Goal: Information Seeking & Learning: Learn about a topic

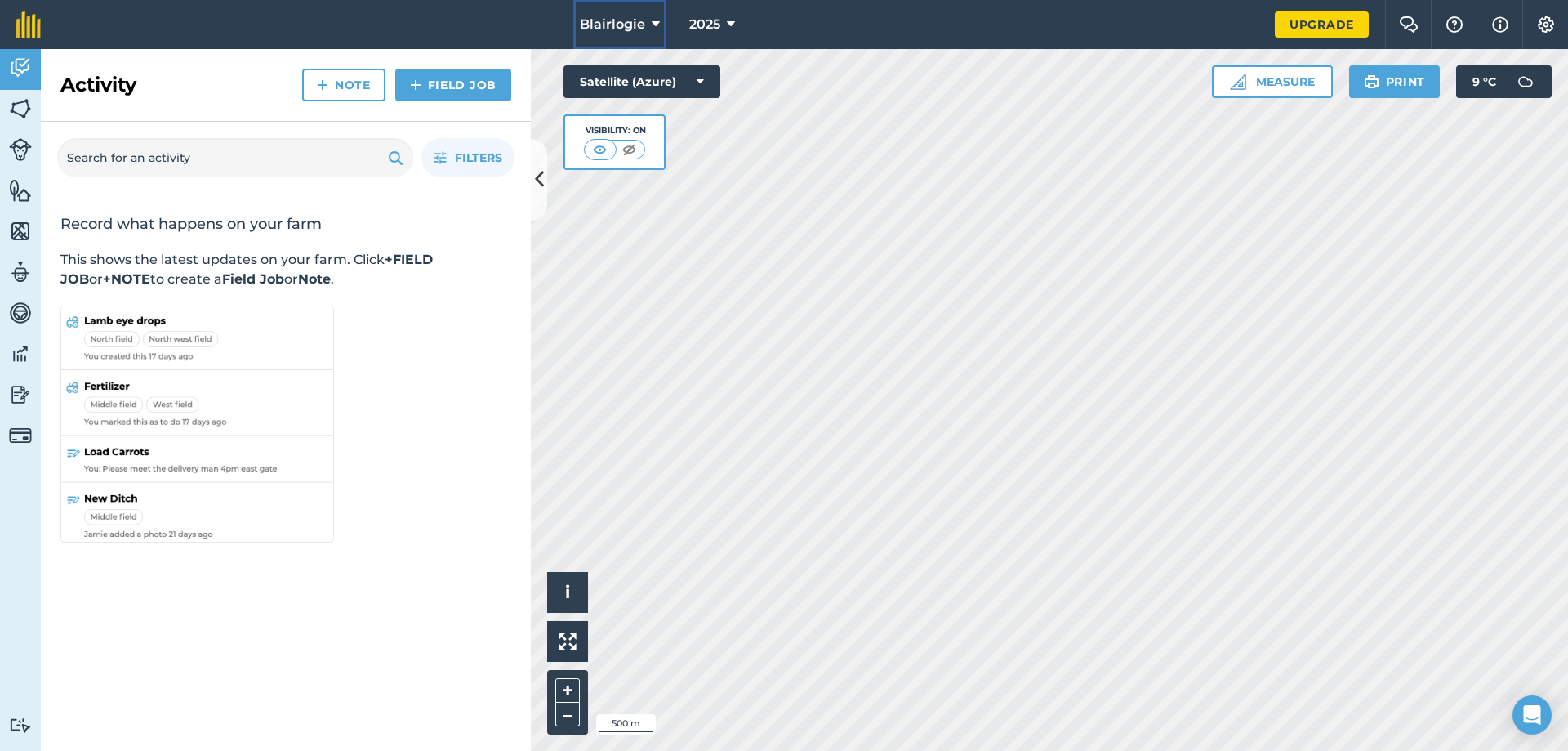
click at [663, 24] on button "Blairlogie" at bounding box center [620, 24] width 93 height 49
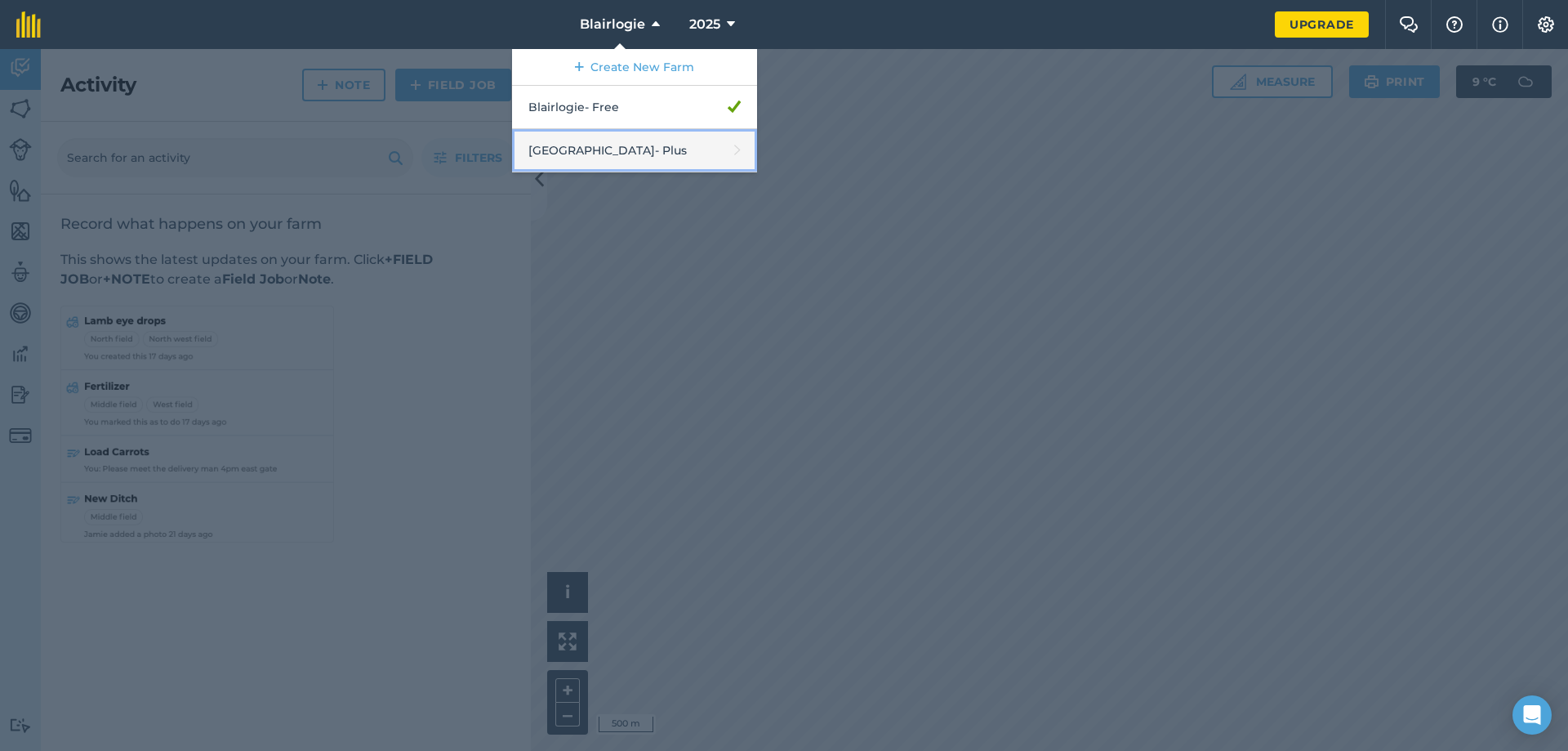
click at [608, 144] on link "Queenfield Farm - Plus" at bounding box center [634, 151] width 245 height 43
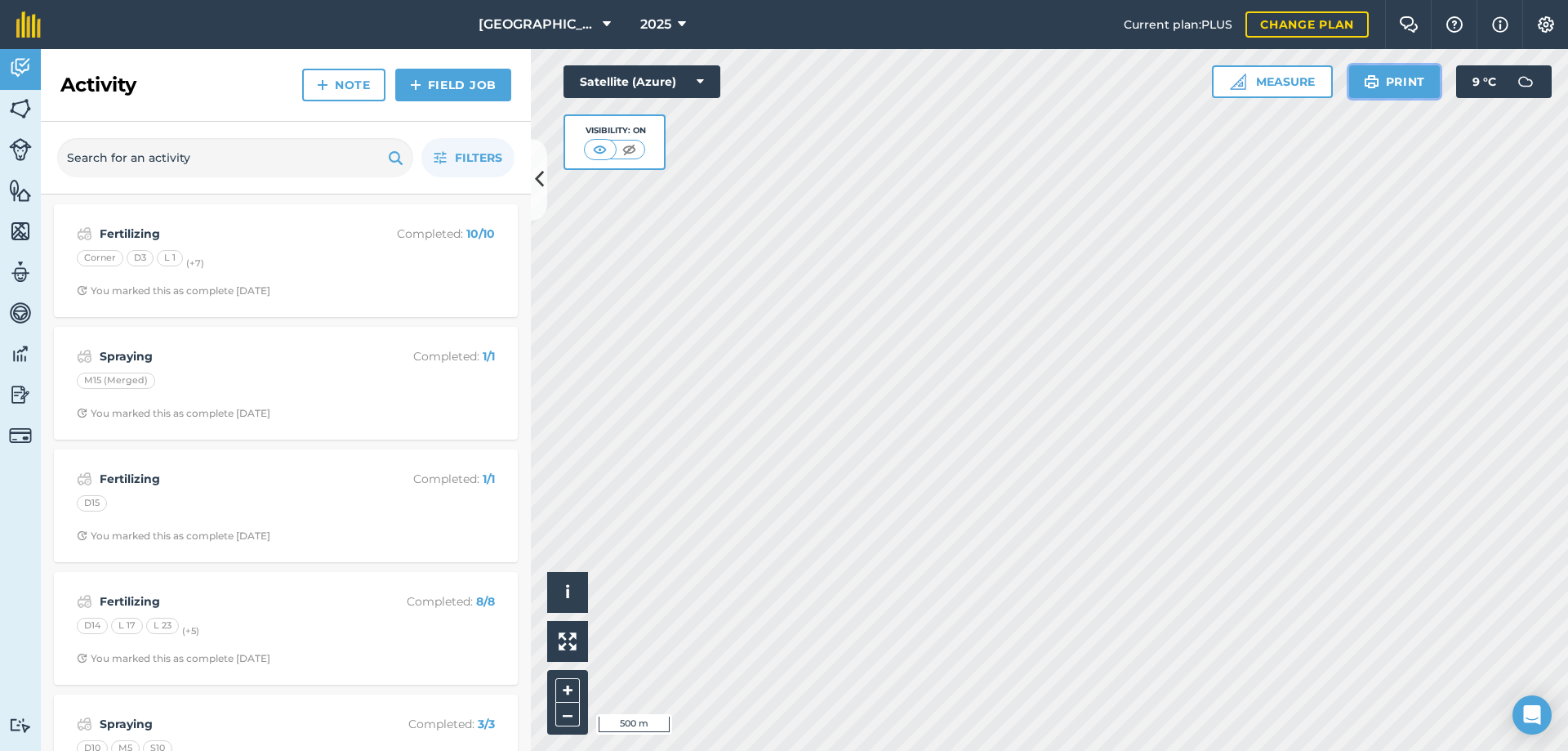
click at [1399, 79] on button "Print" at bounding box center [1395, 82] width 91 height 32
click at [695, 74] on button "Satellite (Azure)" at bounding box center [642, 82] width 157 height 32
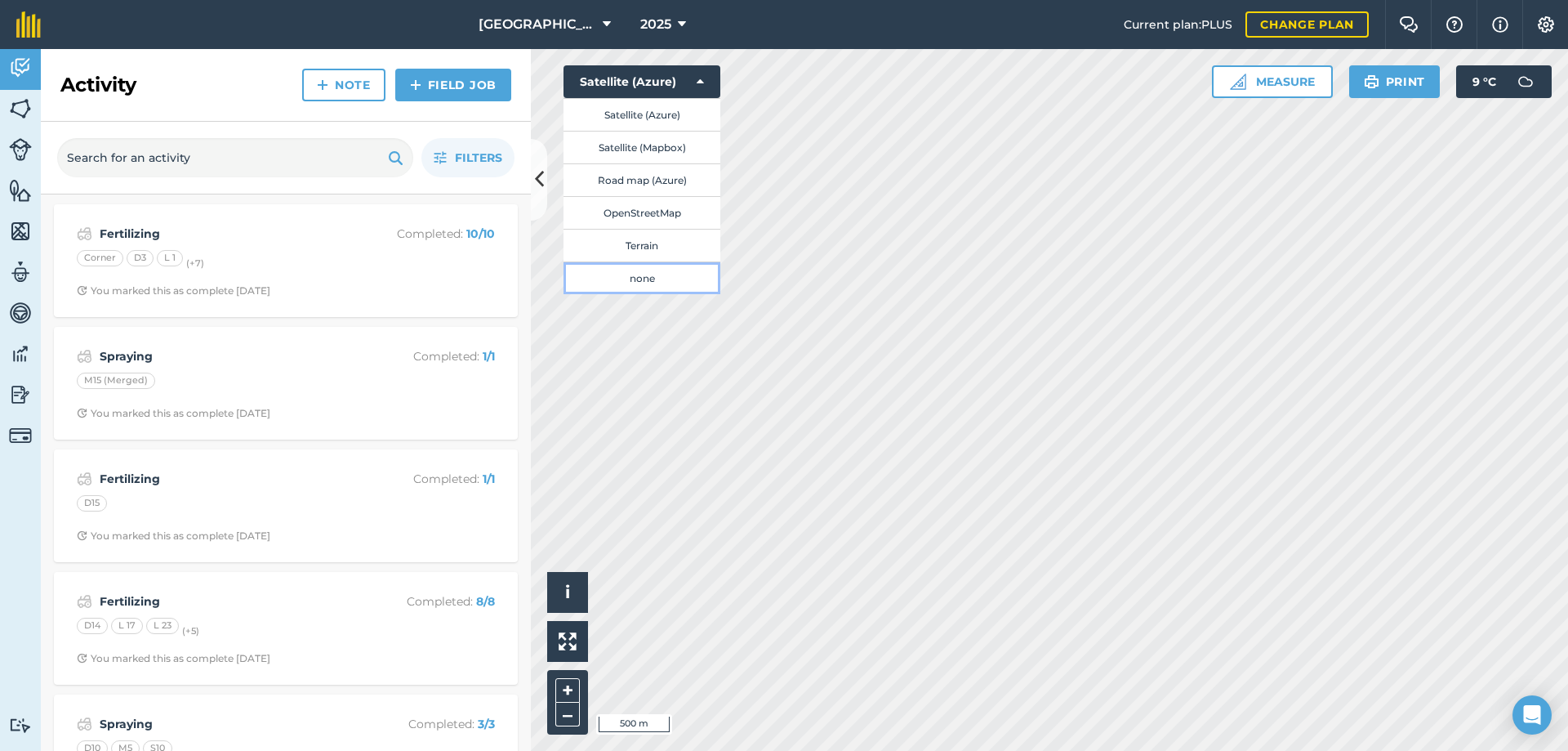
click at [639, 279] on button "none" at bounding box center [642, 278] width 157 height 32
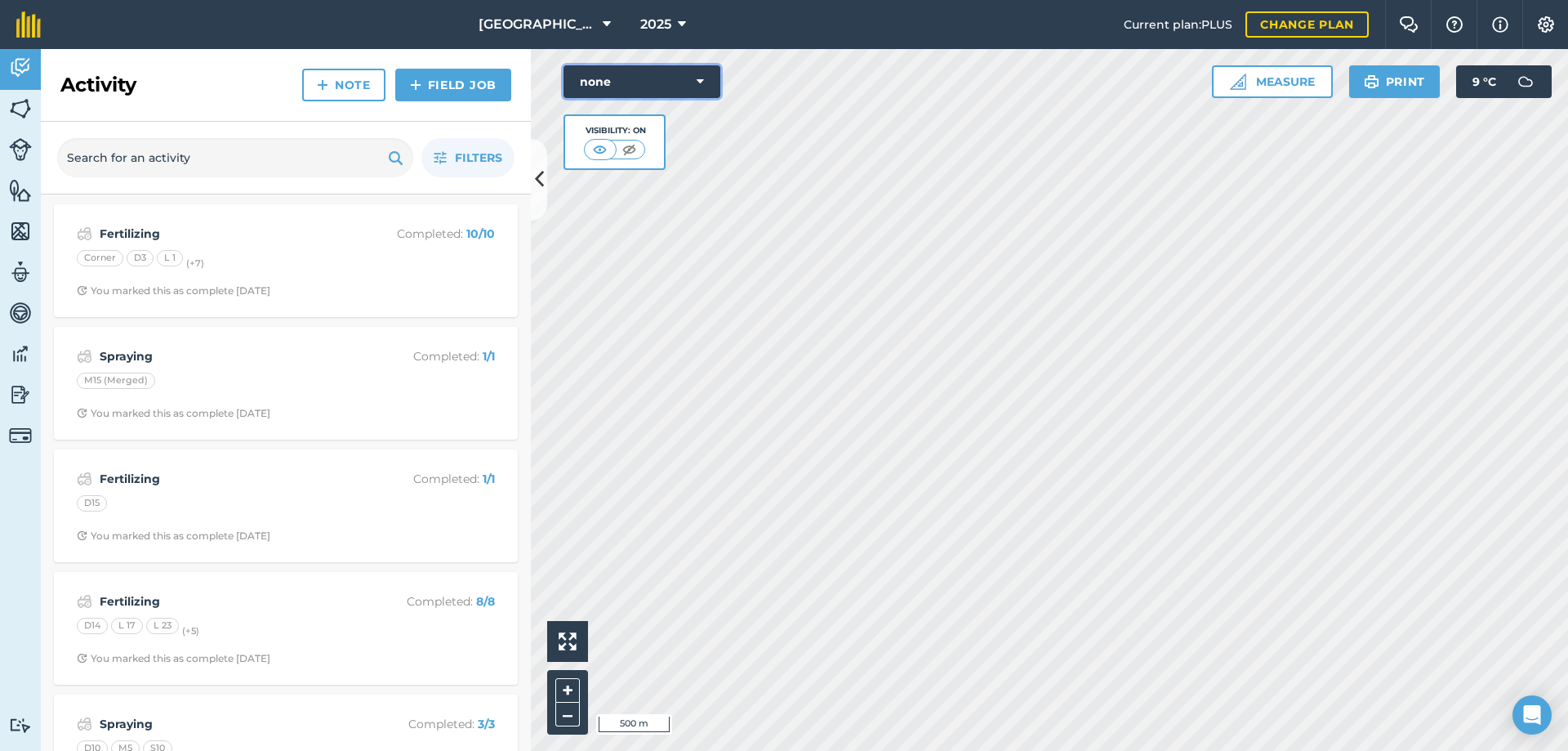
click at [707, 87] on button "none" at bounding box center [642, 82] width 157 height 32
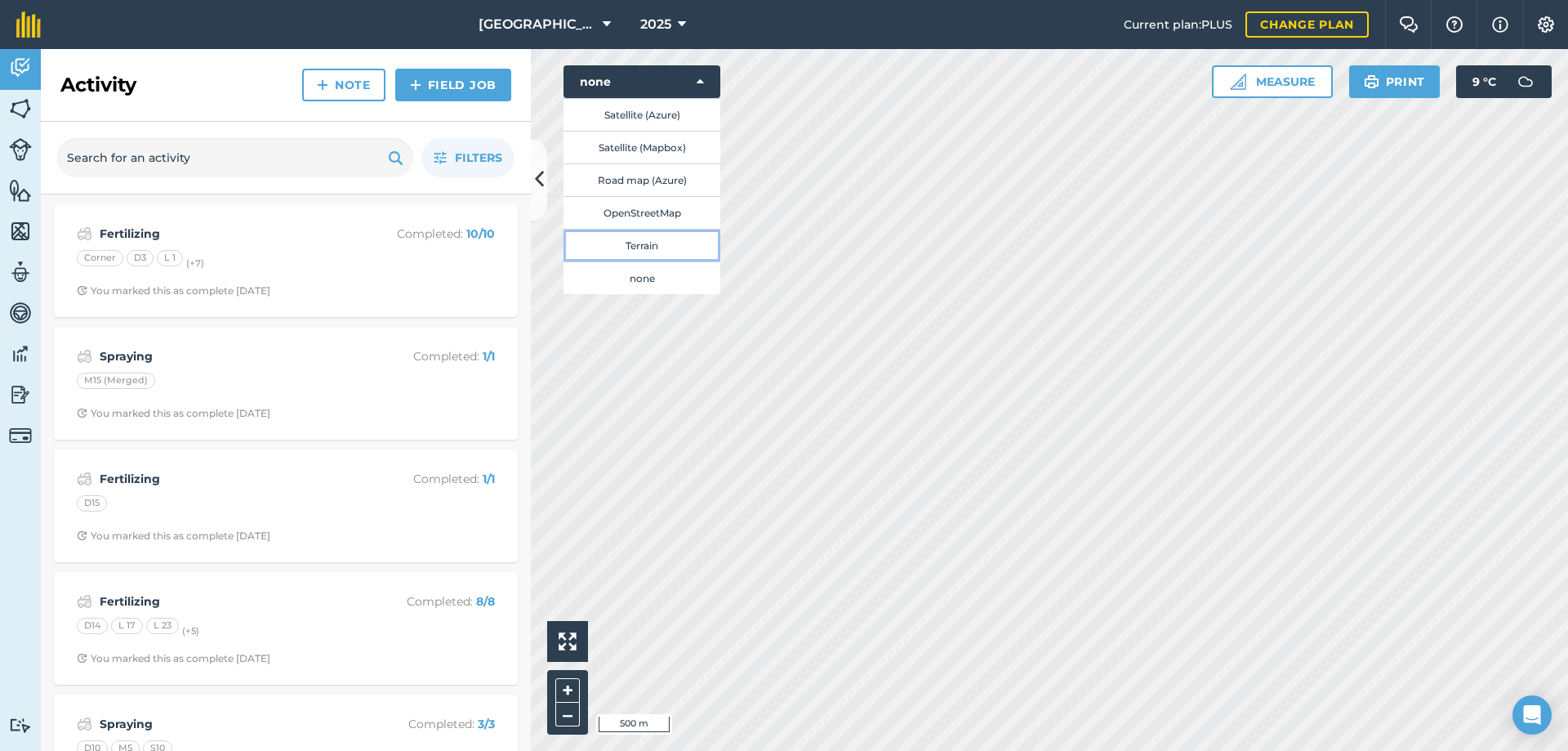
click at [657, 240] on button "Terrain" at bounding box center [642, 245] width 157 height 32
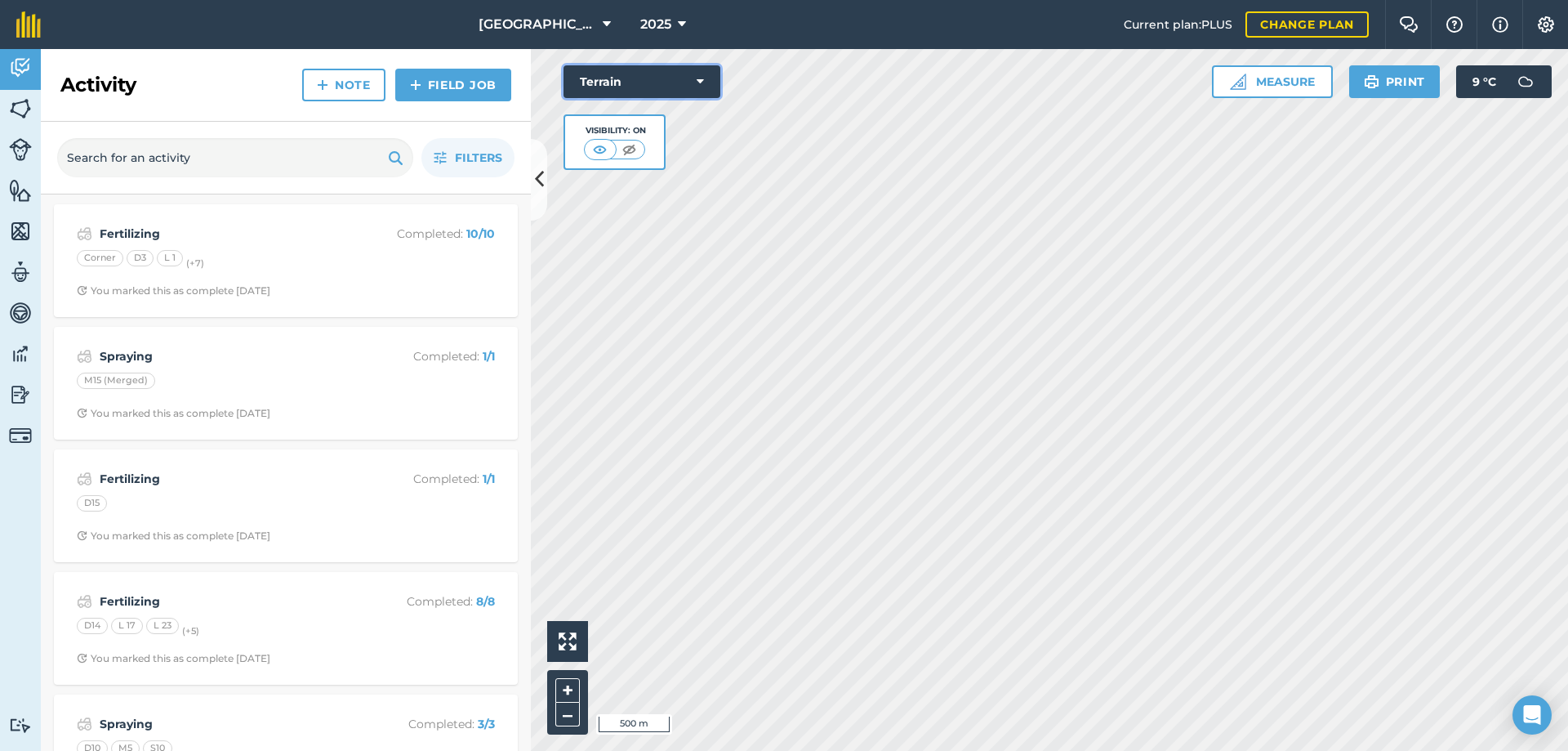
click at [700, 77] on icon at bounding box center [701, 82] width 7 height 16
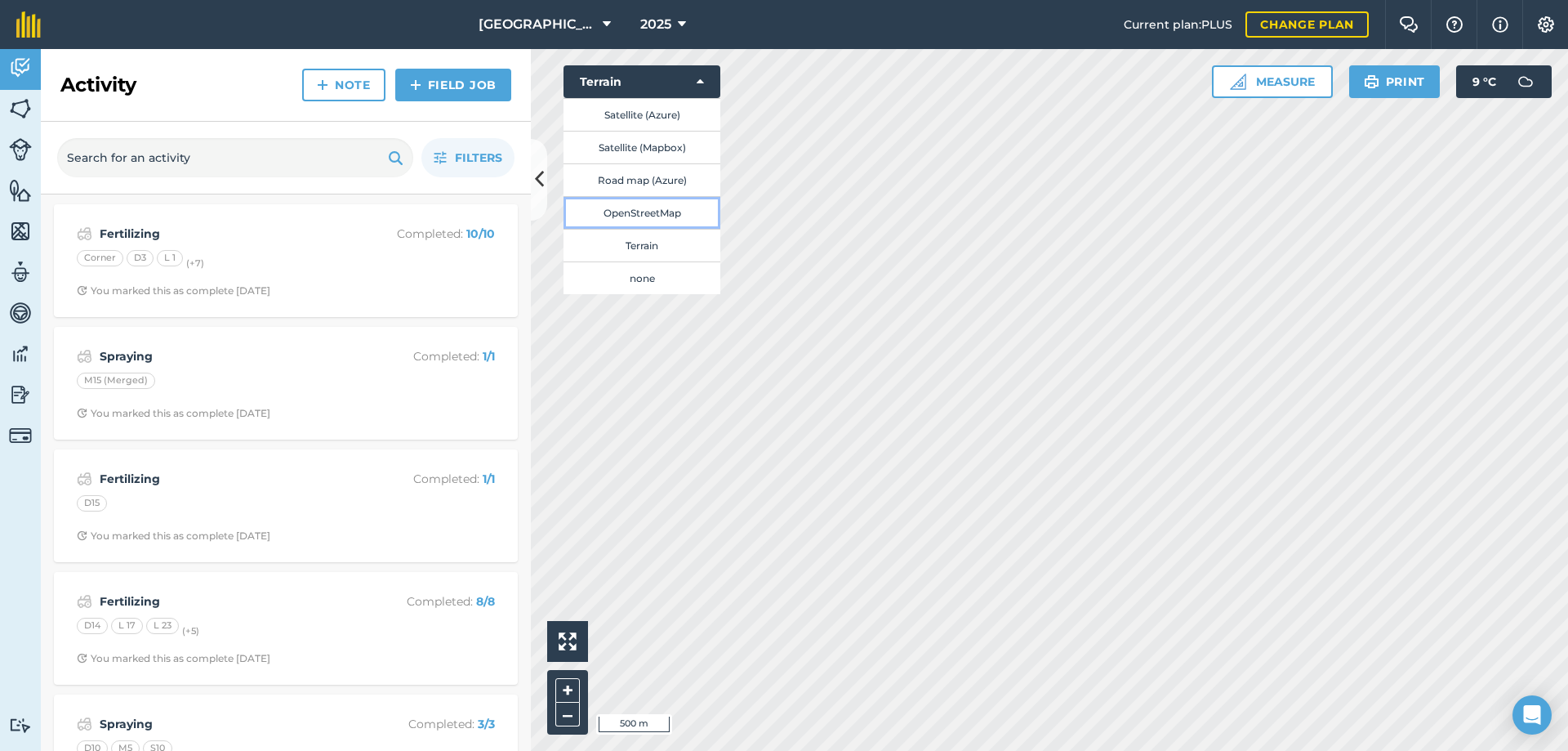
click at [647, 216] on button "OpenStreetMap" at bounding box center [642, 212] width 157 height 32
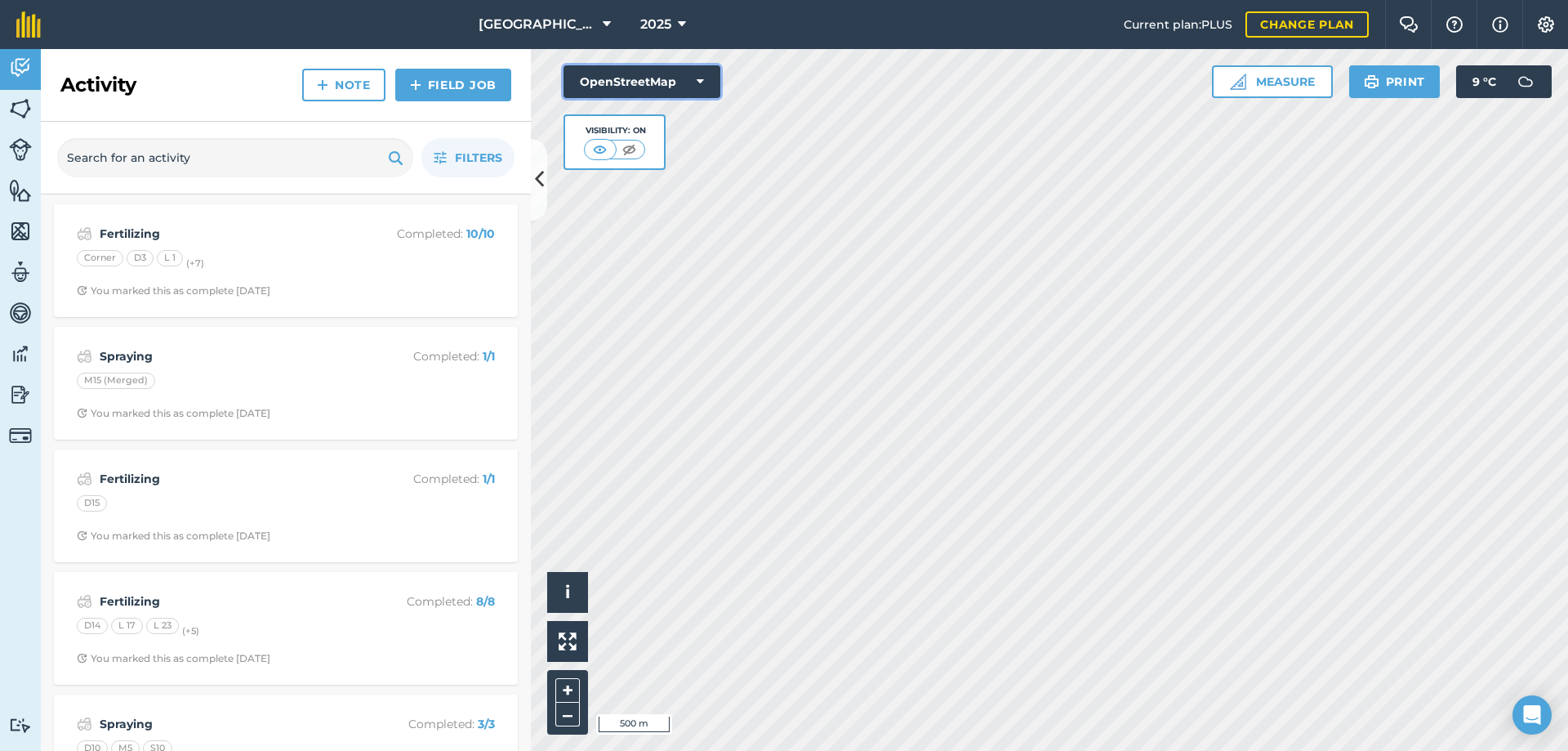
click at [702, 77] on icon at bounding box center [701, 82] width 7 height 16
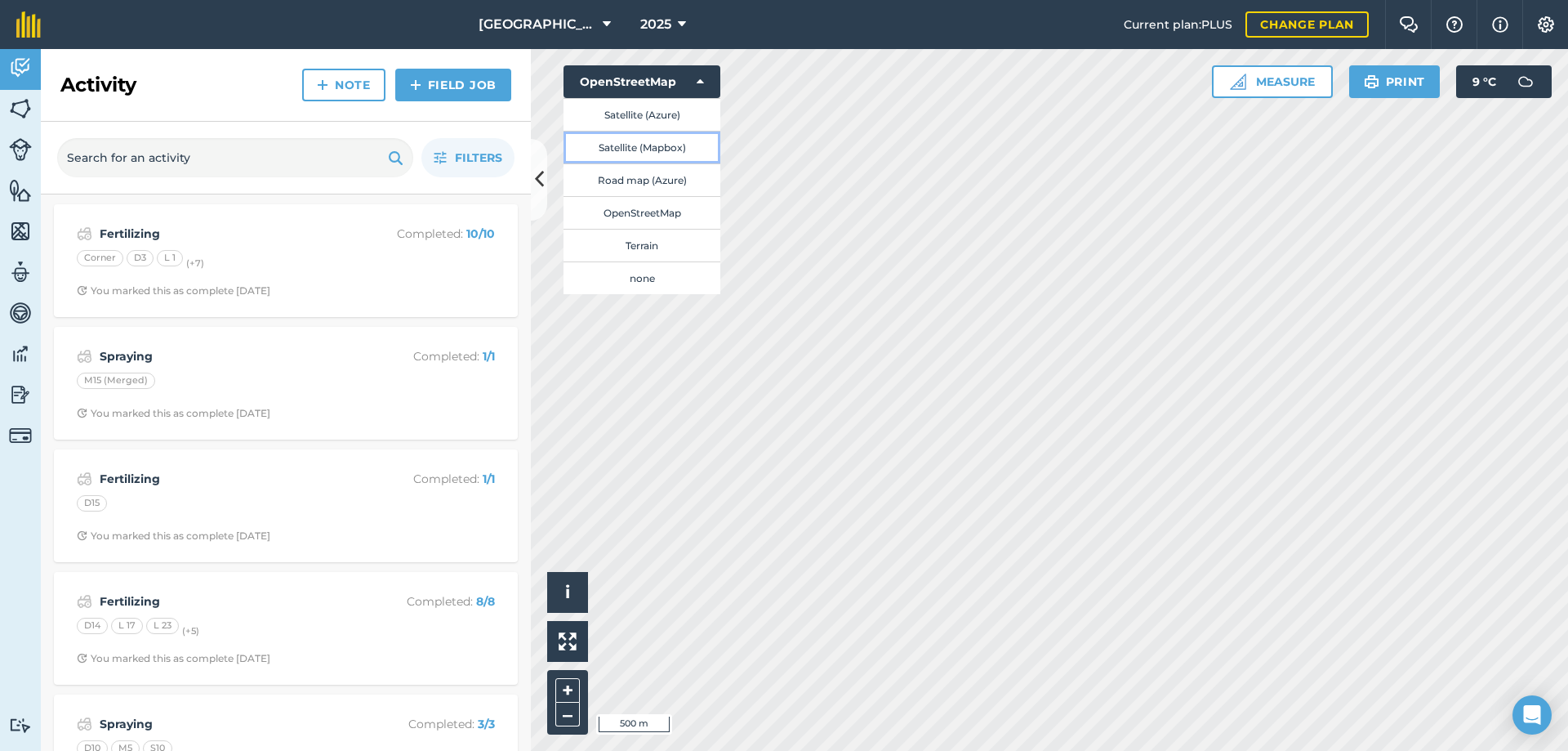
click at [664, 147] on button "Satellite (Mapbox)" at bounding box center [642, 147] width 157 height 32
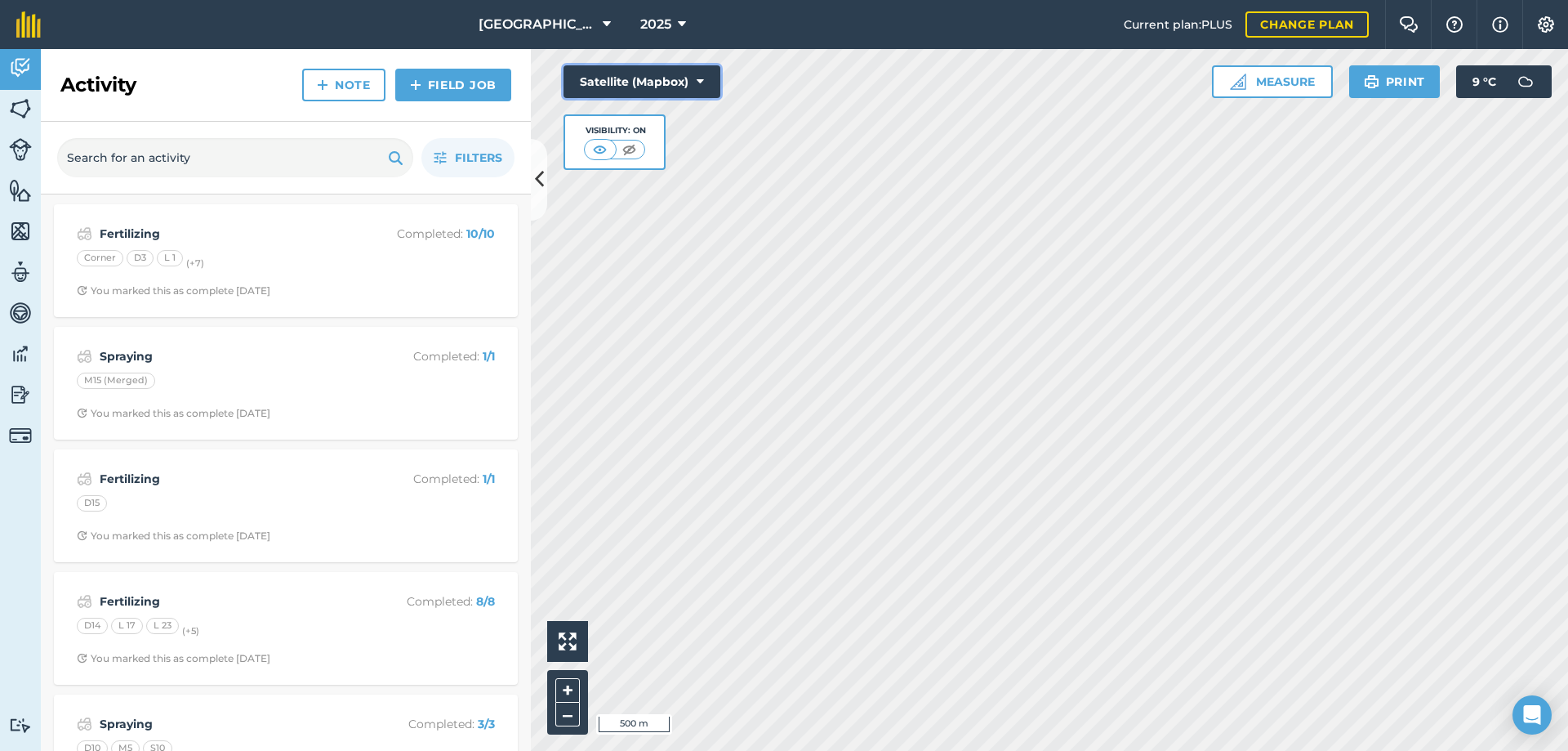
click at [701, 84] on icon at bounding box center [701, 82] width 7 height 16
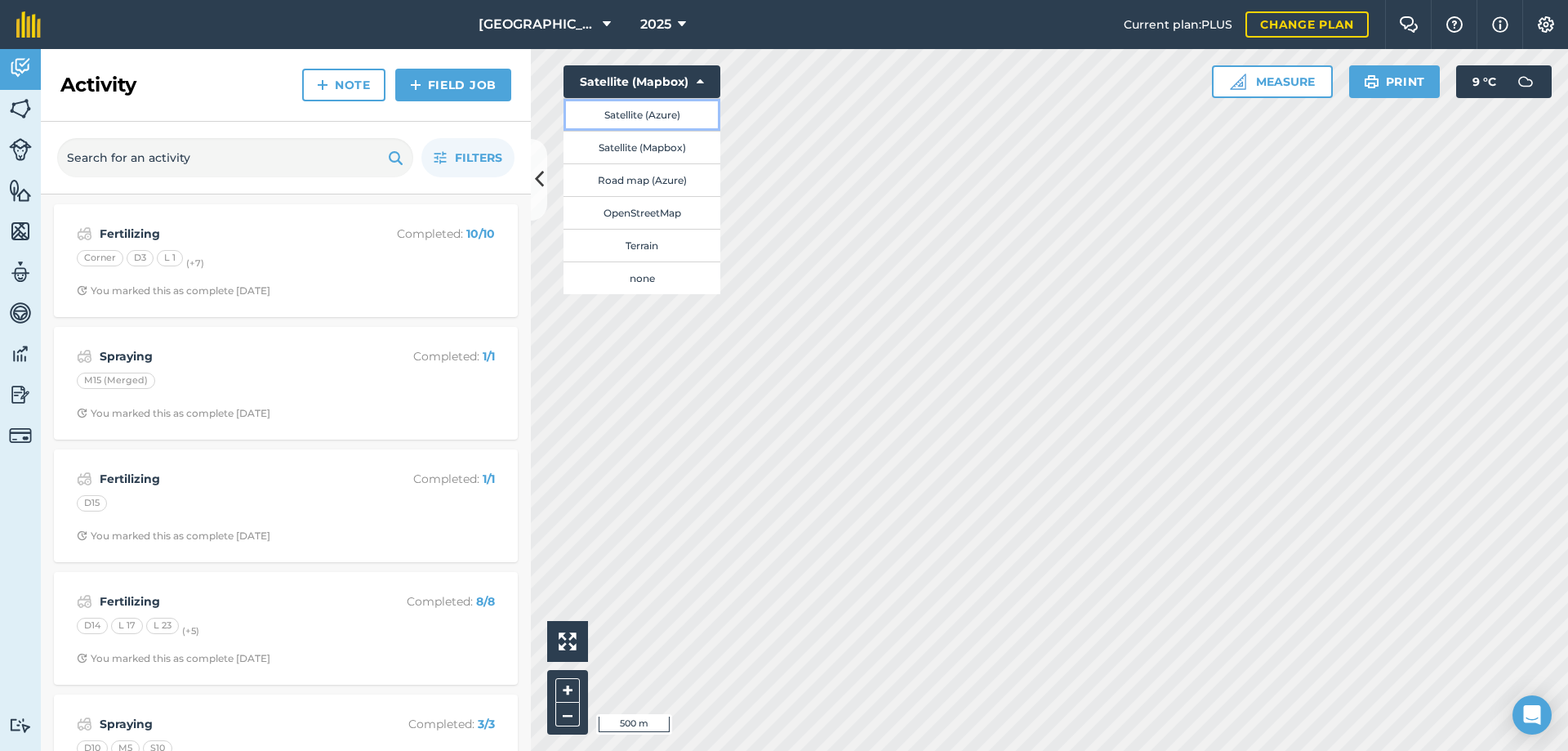
click at [676, 116] on button "Satellite (Azure)" at bounding box center [642, 114] width 157 height 32
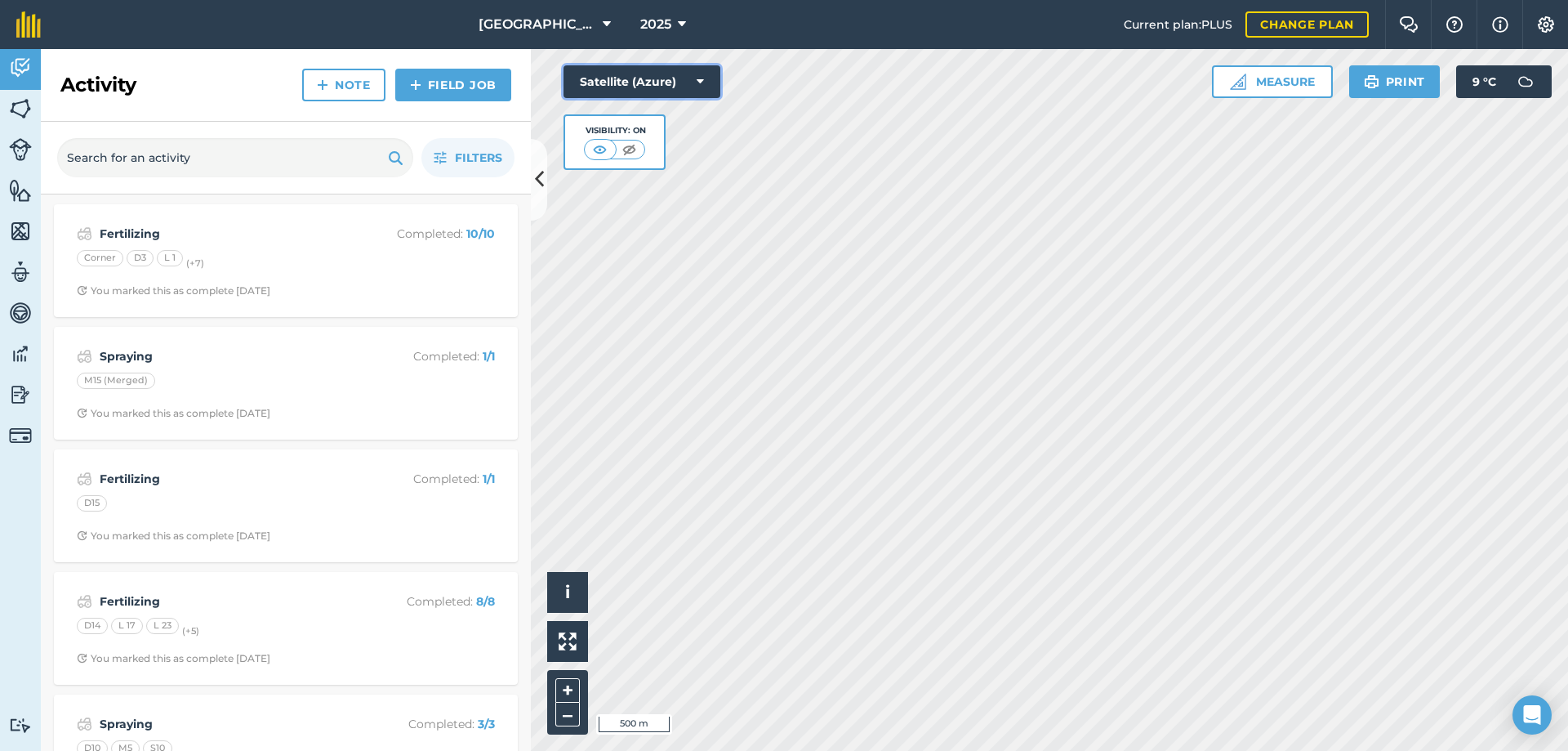
click at [702, 79] on icon at bounding box center [701, 82] width 7 height 16
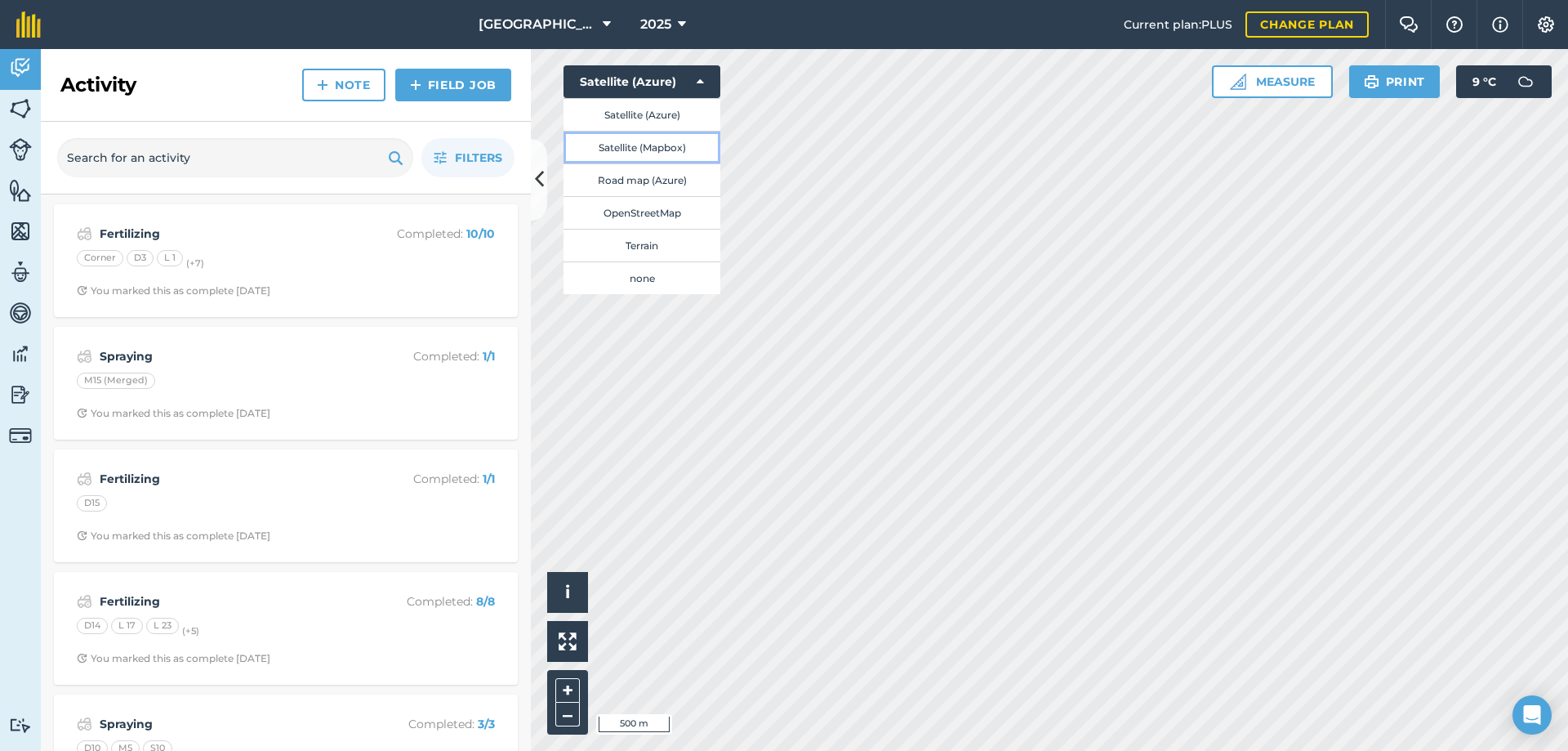
click at [676, 151] on button "Satellite (Mapbox)" at bounding box center [642, 147] width 157 height 32
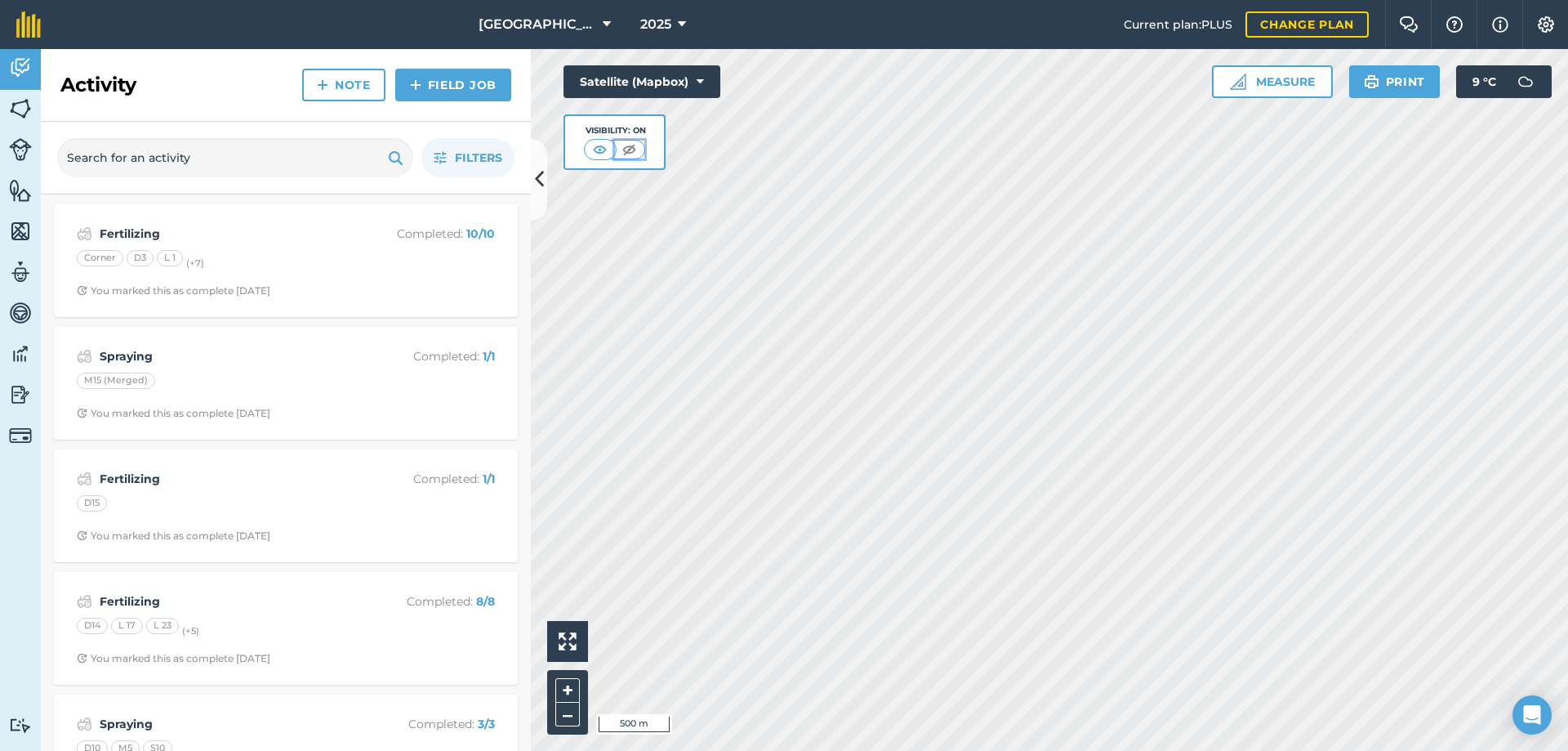
click at [630, 144] on img at bounding box center [629, 150] width 21 height 16
click at [596, 151] on img at bounding box center [600, 150] width 21 height 16
click at [702, 82] on icon at bounding box center [701, 82] width 7 height 16
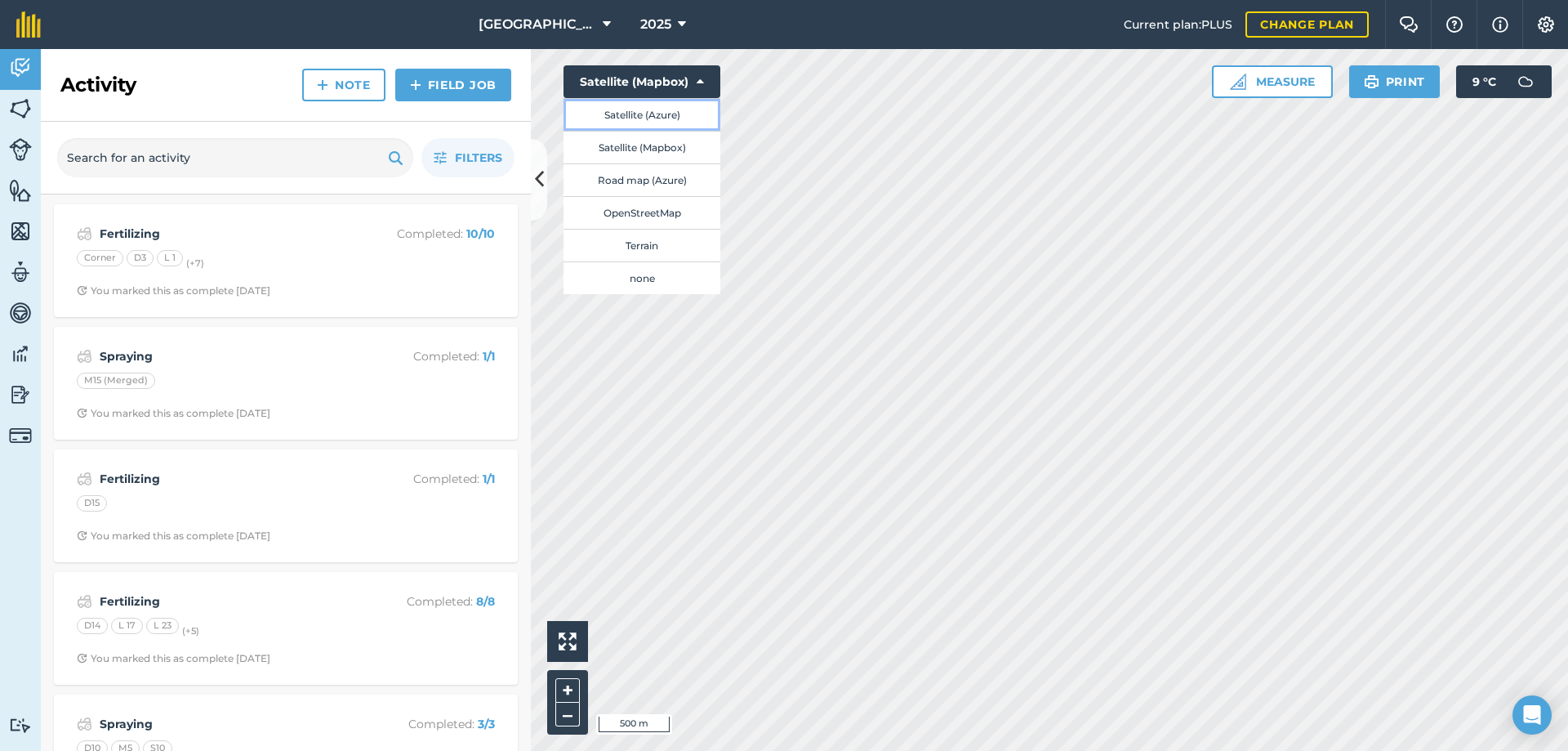
click at [667, 107] on button "Satellite (Azure)" at bounding box center [642, 114] width 157 height 32
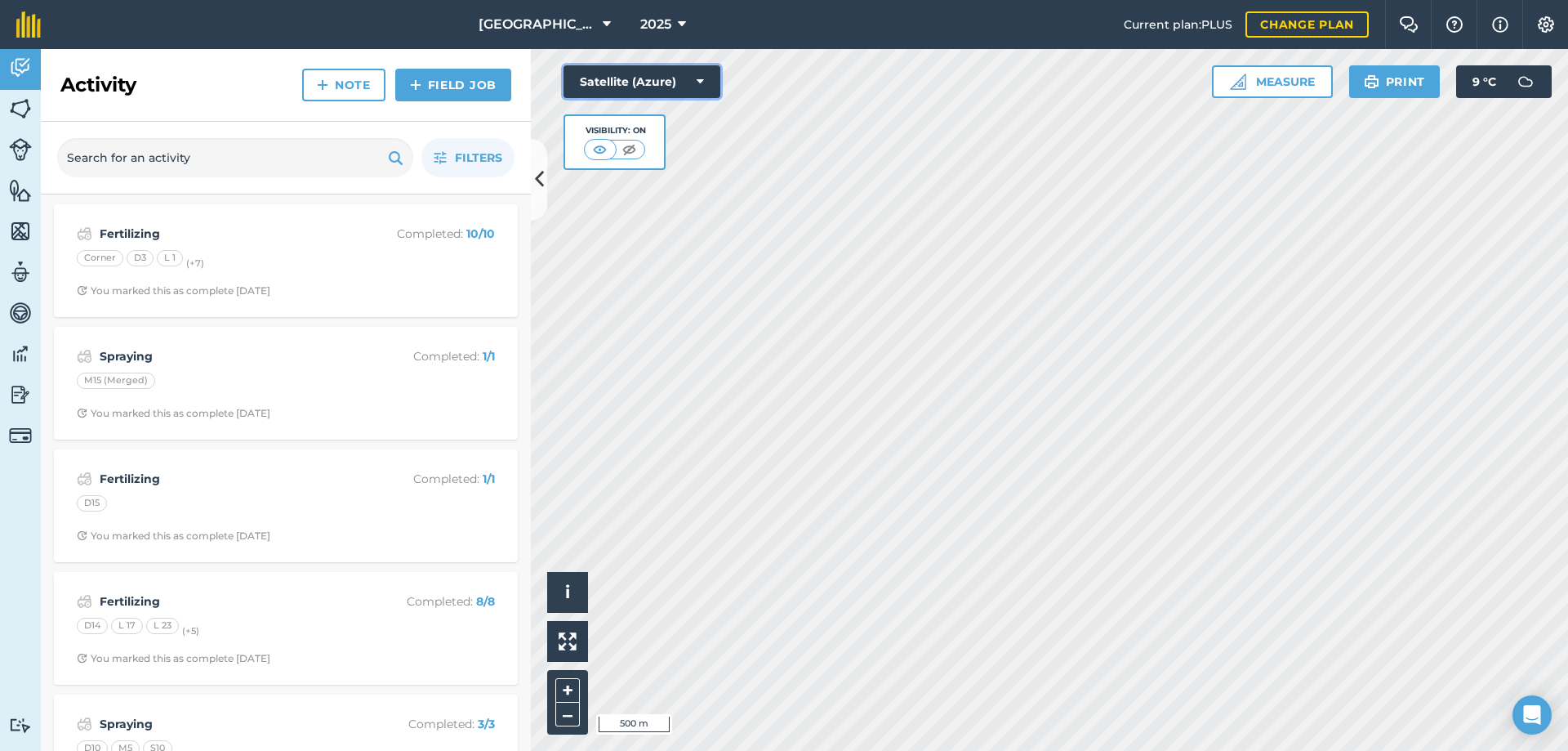
click at [704, 82] on button "Satellite (Azure)" at bounding box center [642, 82] width 157 height 32
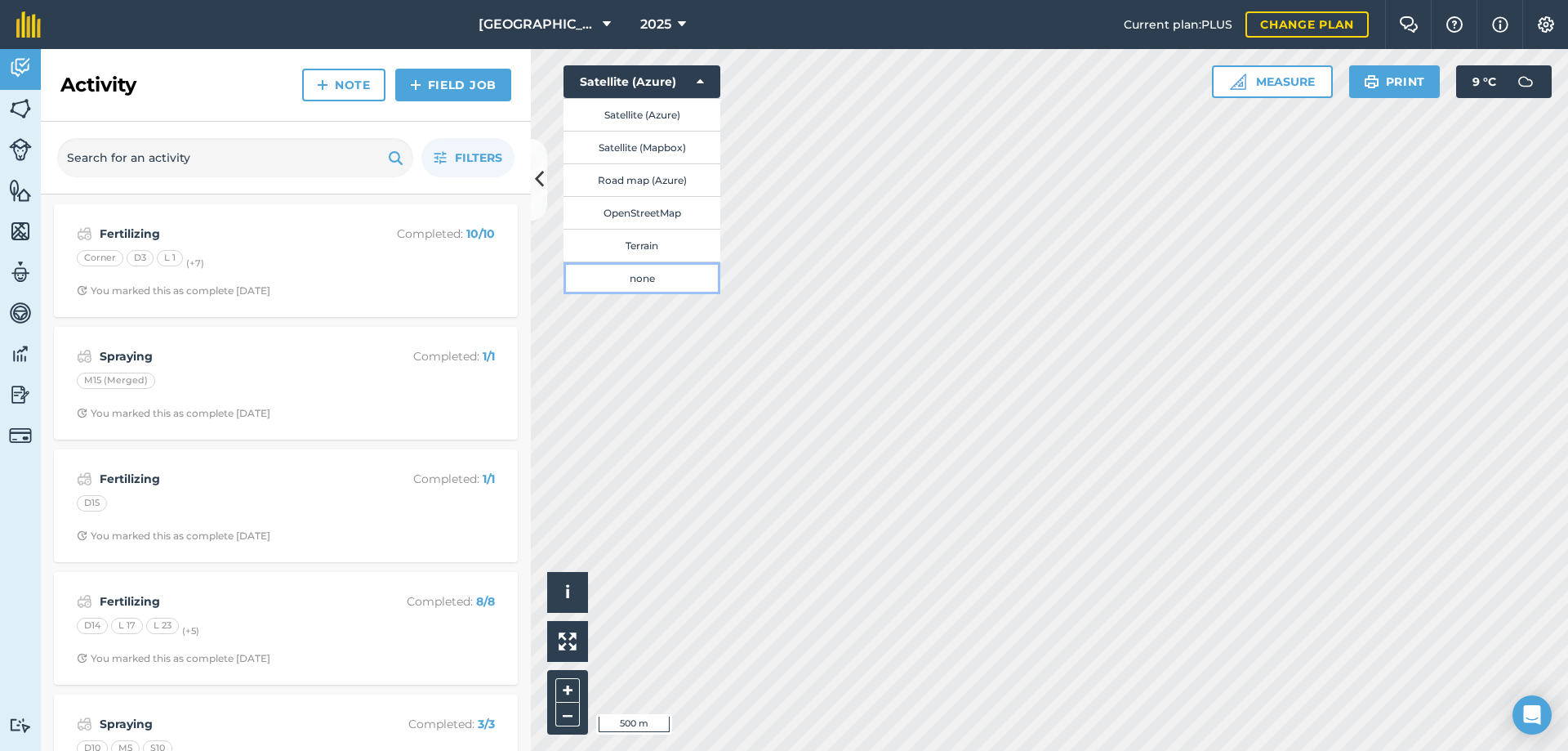
click at [642, 280] on button "none" at bounding box center [642, 278] width 157 height 32
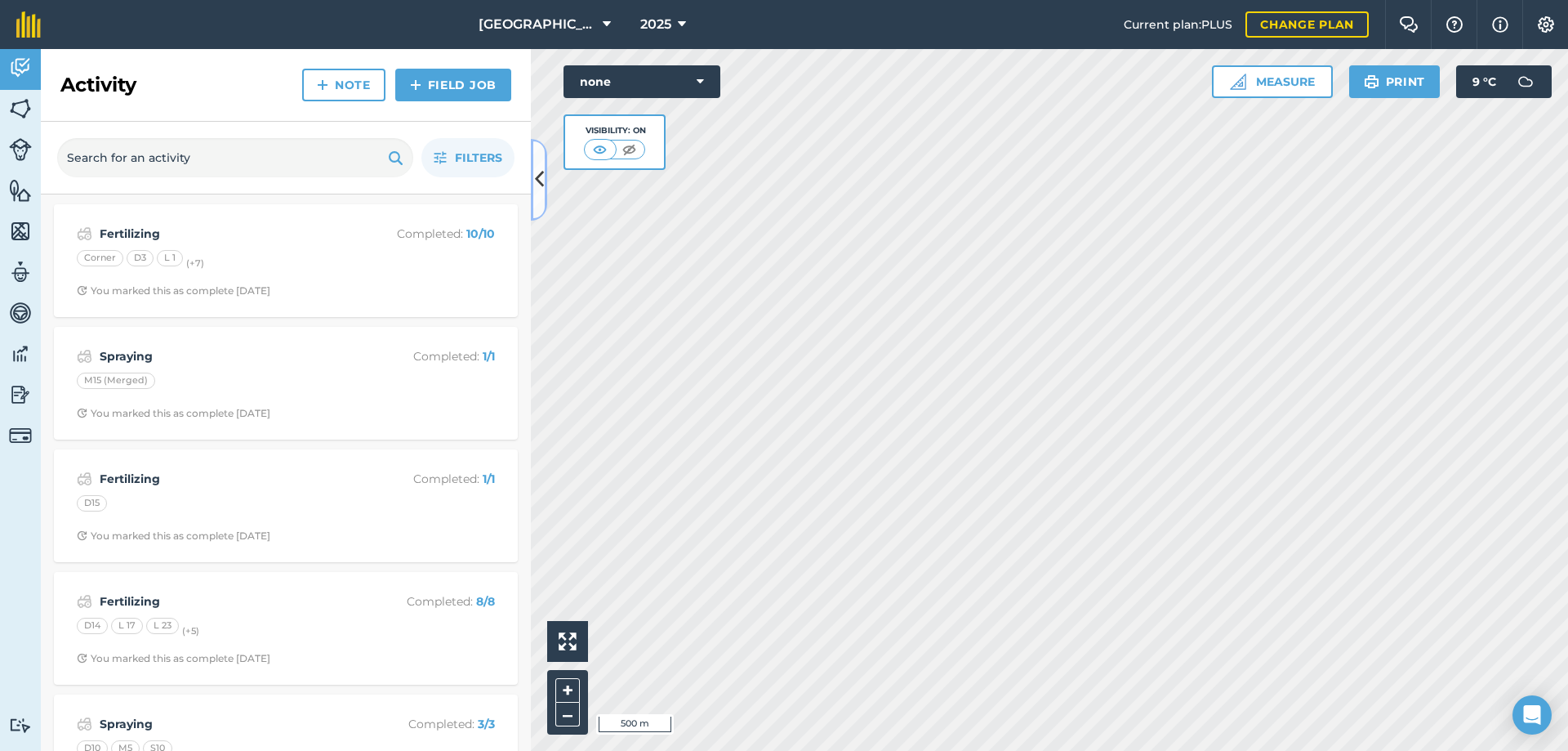
click at [538, 173] on icon at bounding box center [539, 179] width 9 height 29
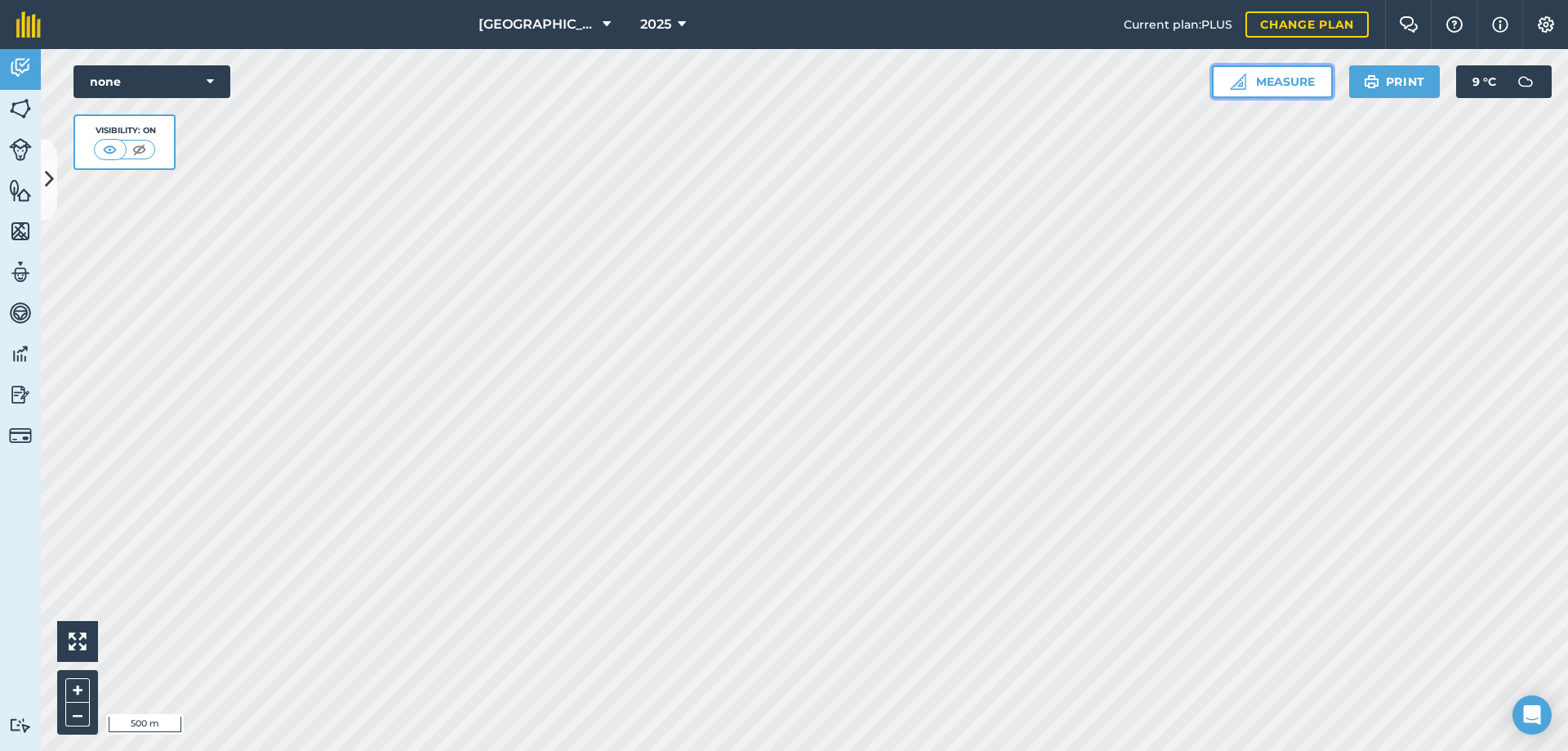
click at [1285, 83] on button "Measure" at bounding box center [1272, 82] width 121 height 32
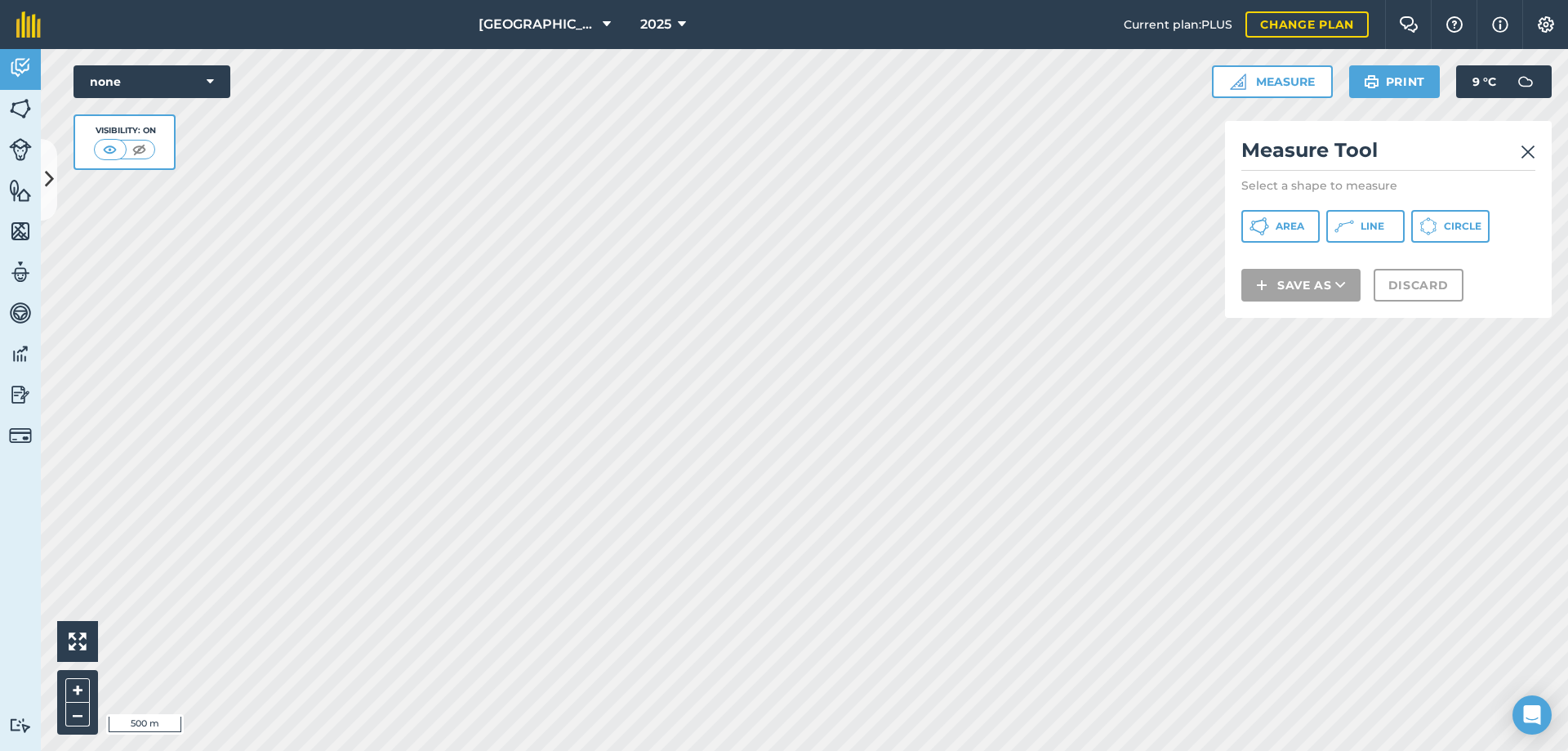
click at [1529, 148] on img at bounding box center [1528, 152] width 14 height 20
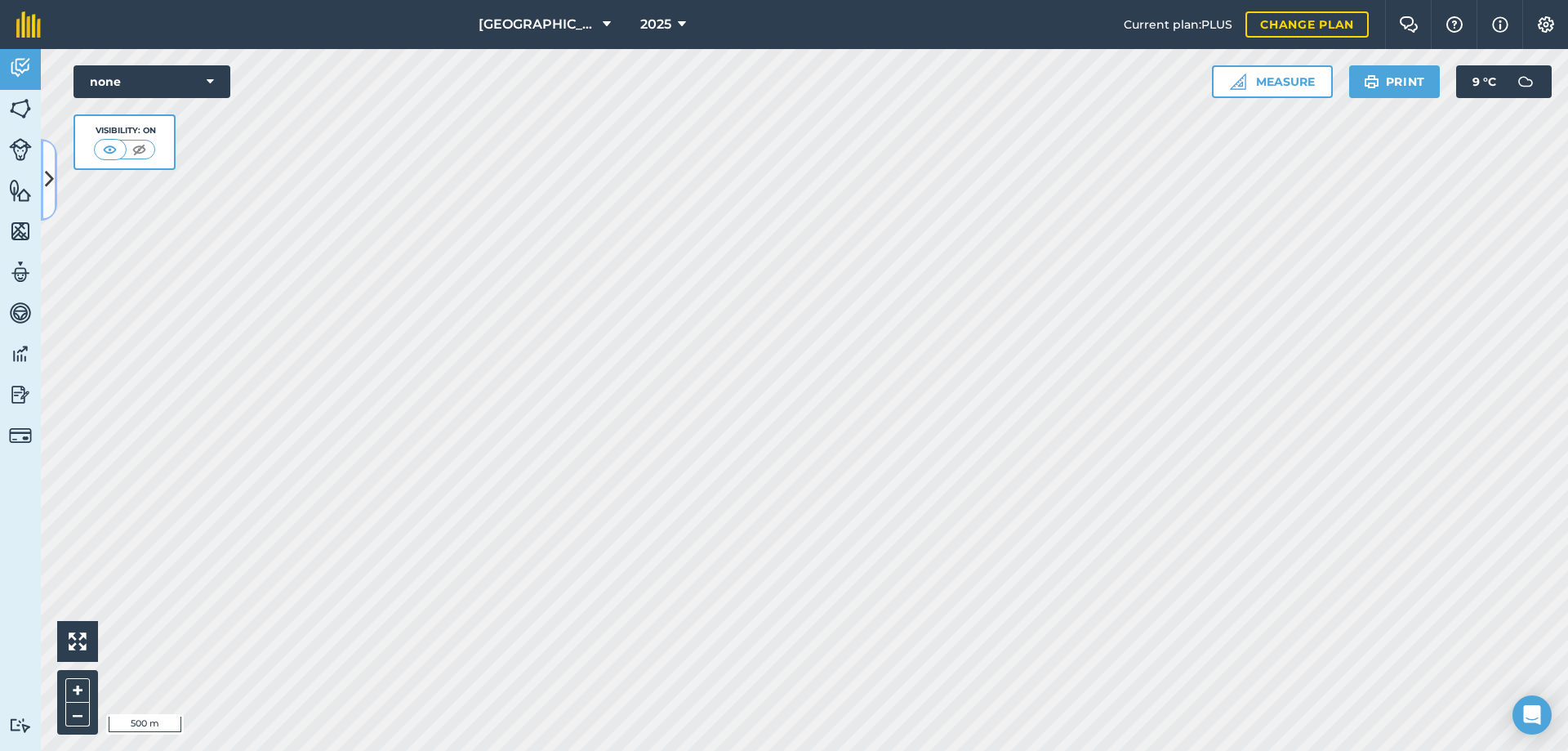
click at [47, 168] on icon at bounding box center [49, 179] width 9 height 29
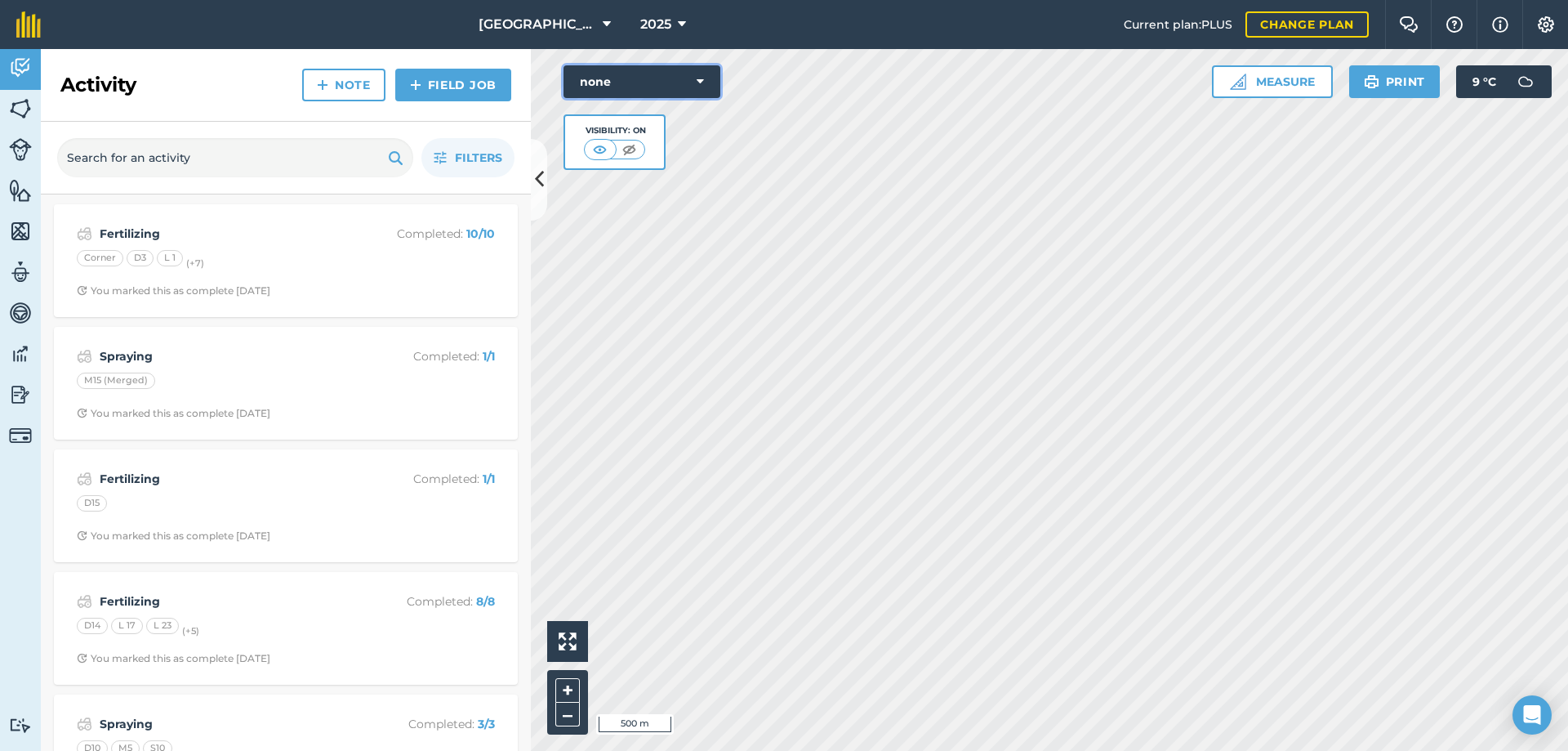
click at [704, 82] on button "none" at bounding box center [642, 82] width 157 height 32
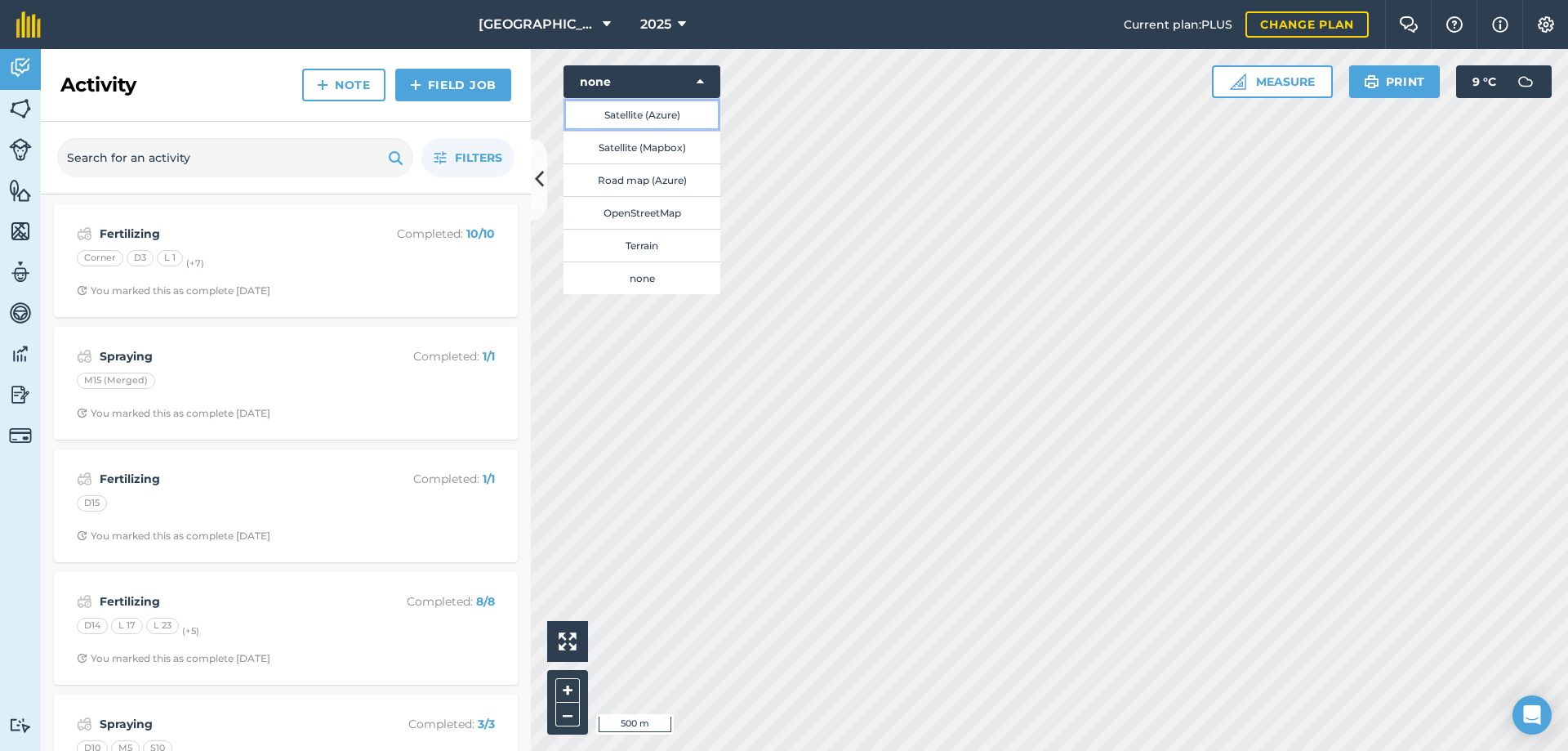
click at [647, 117] on button "Satellite (Azure)" at bounding box center [642, 114] width 157 height 32
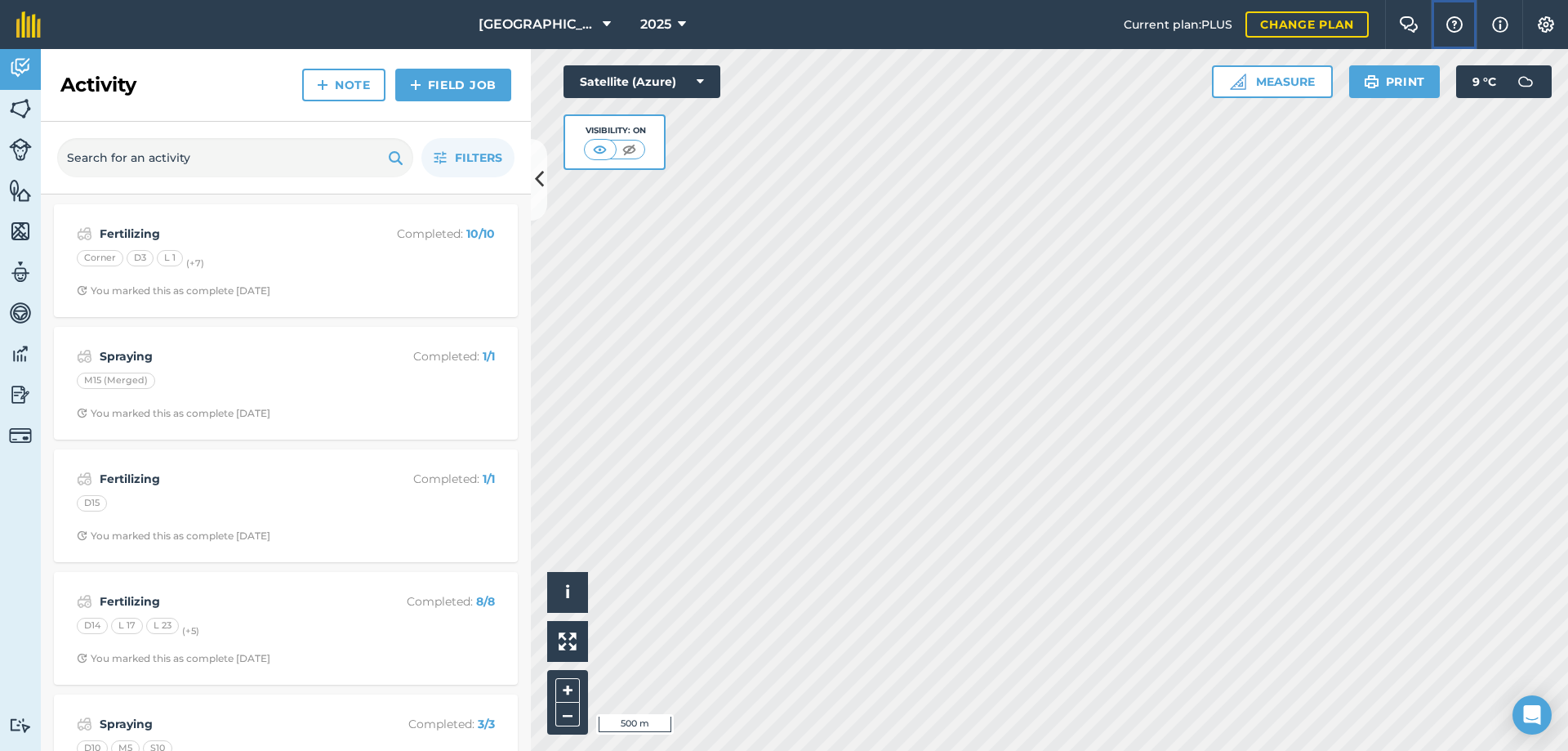
click at [1461, 20] on img at bounding box center [1455, 24] width 20 height 16
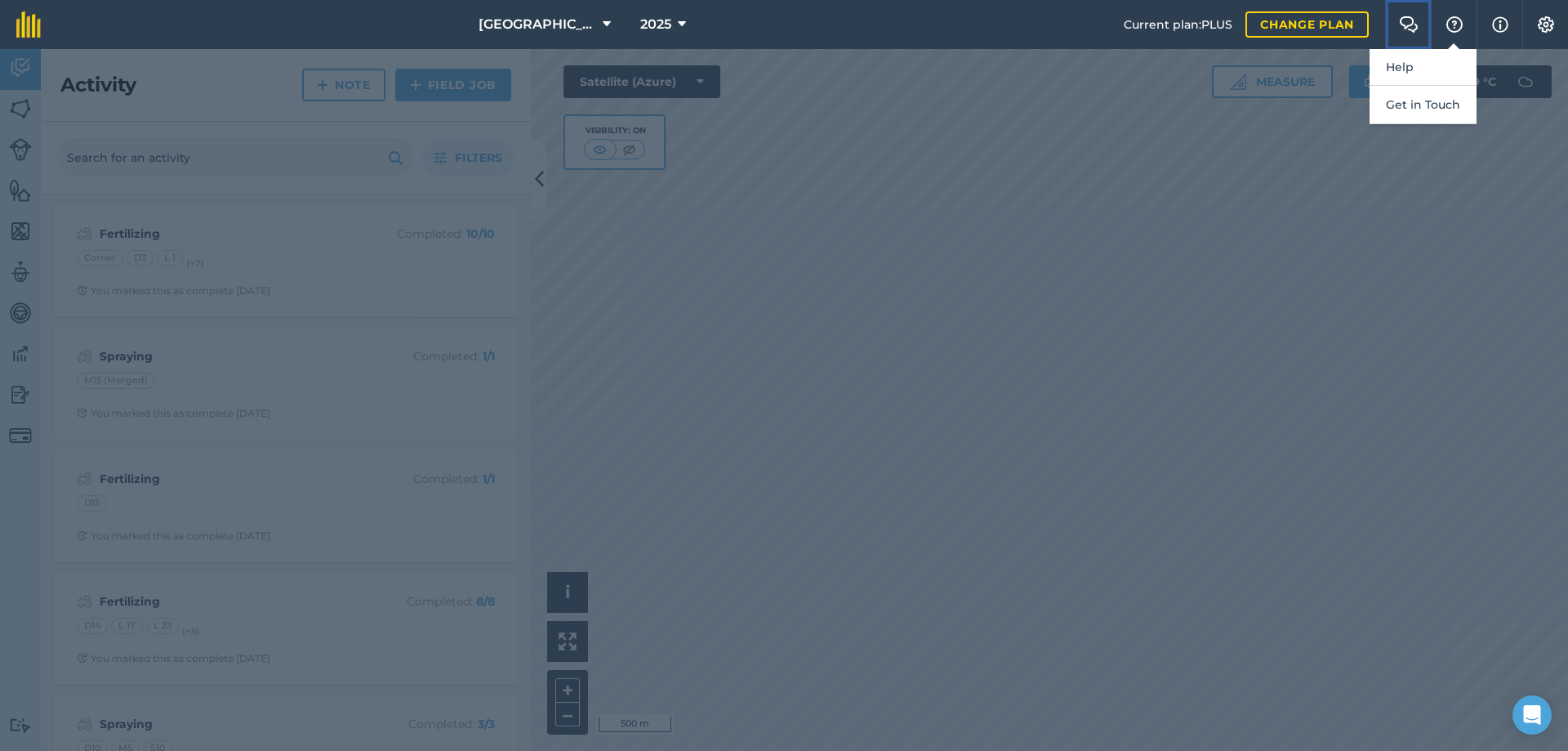
click at [1425, 21] on button "Farm Chat" at bounding box center [1408, 24] width 46 height 49
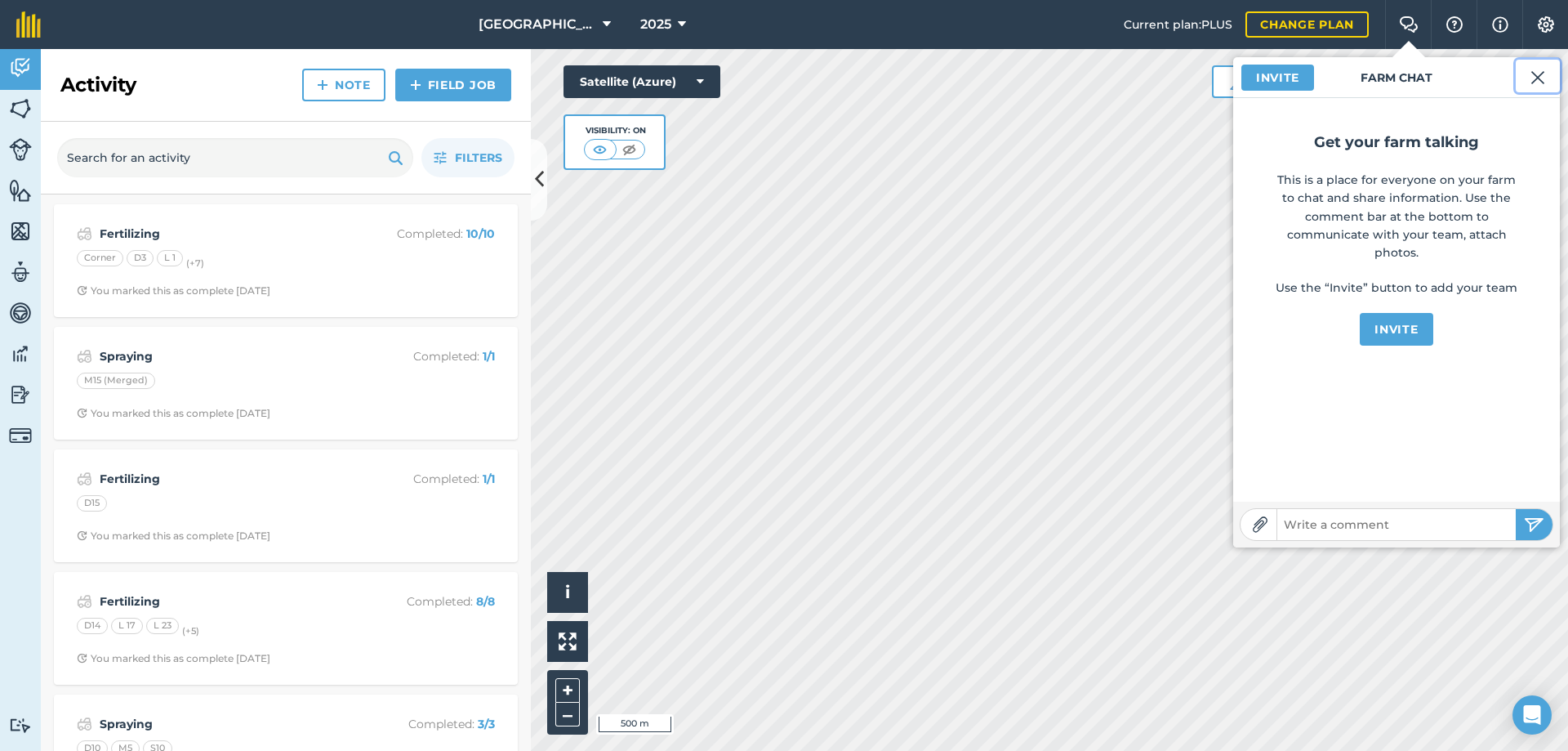
click at [1539, 79] on img at bounding box center [1538, 78] width 14 height 20
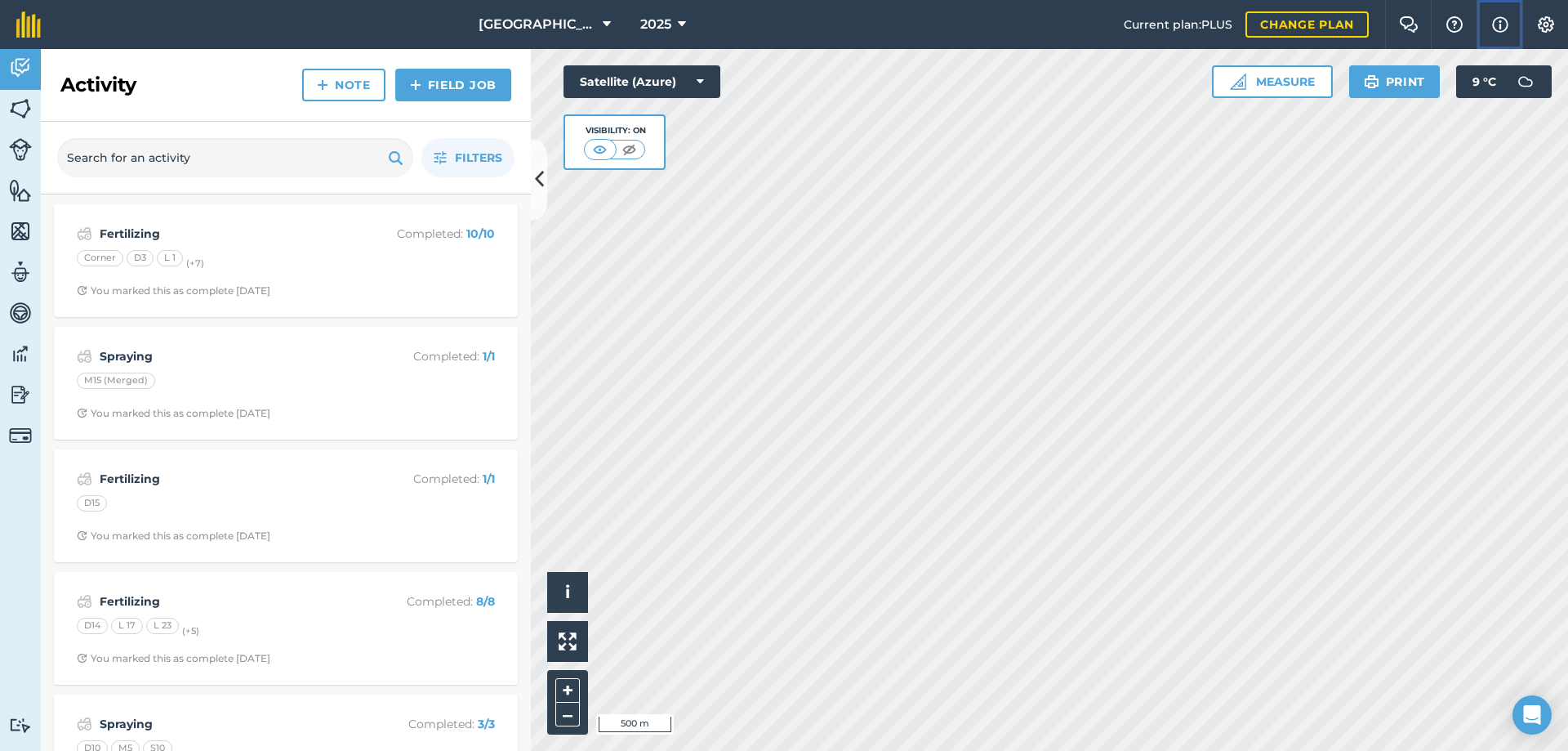
click at [1509, 24] on button "Info" at bounding box center [1499, 24] width 46 height 49
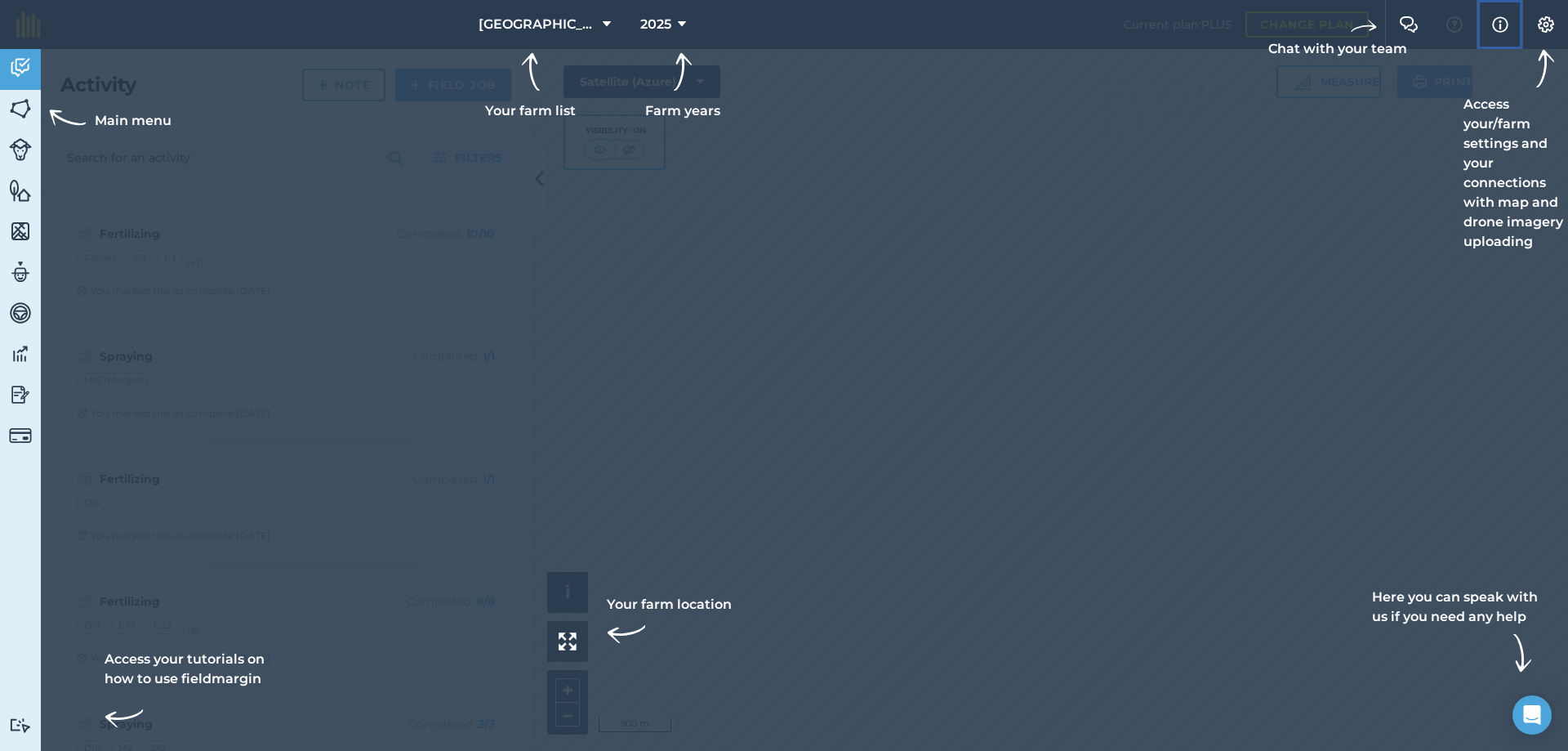
click at [1508, 24] on img at bounding box center [1501, 24] width 16 height 20
click at [1544, 23] on img at bounding box center [1546, 24] width 20 height 16
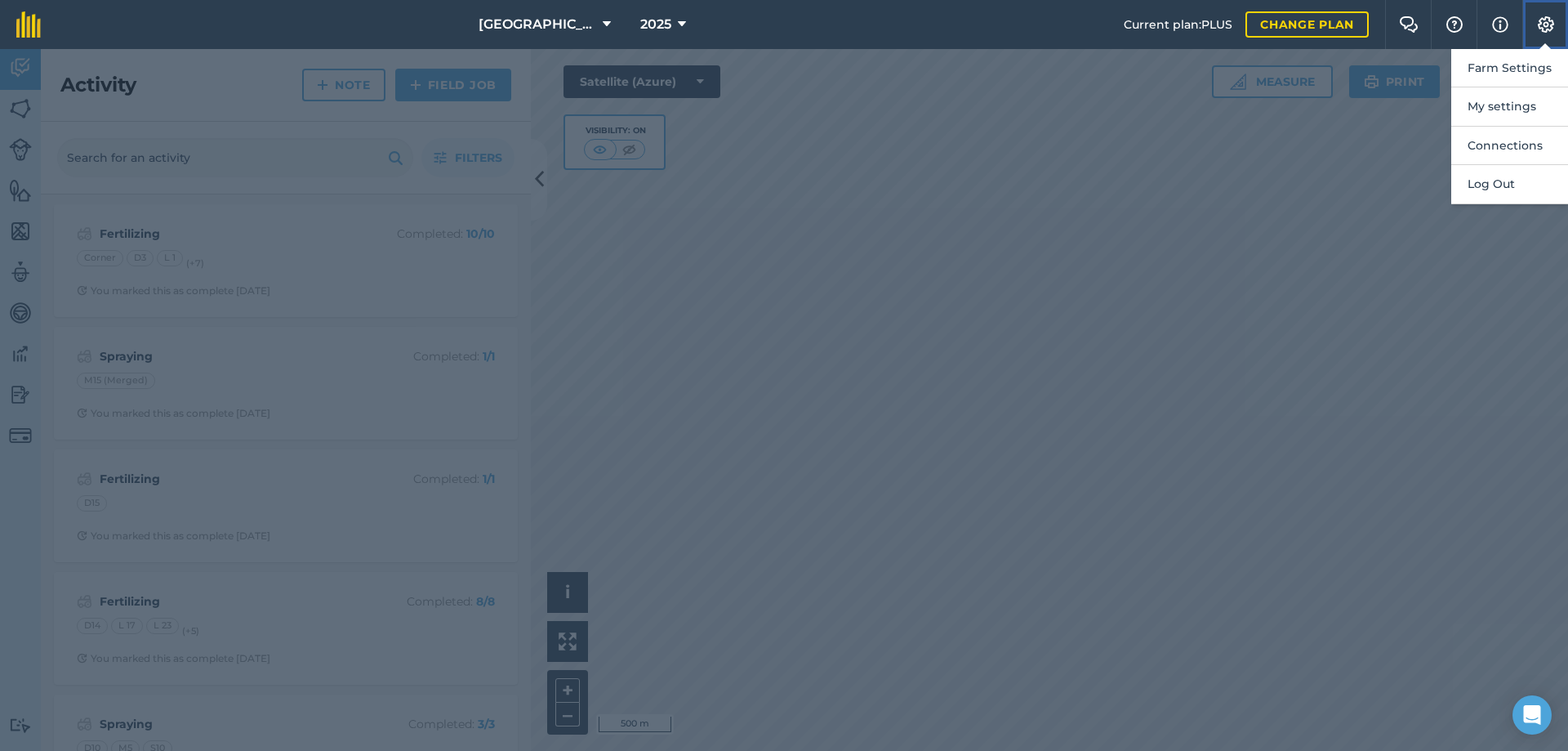
click at [1543, 23] on img at bounding box center [1546, 24] width 20 height 16
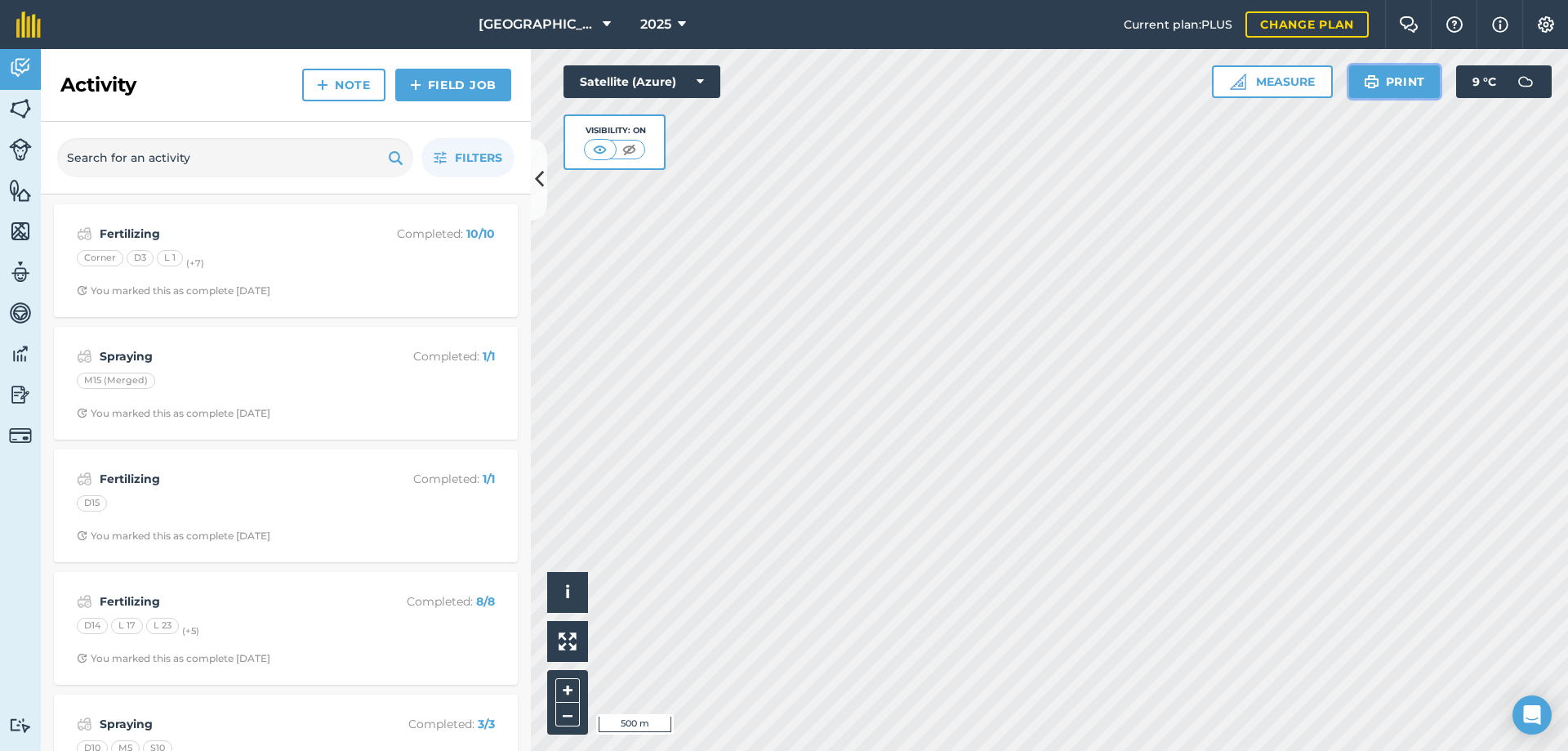
click at [1402, 86] on button "Print" at bounding box center [1395, 82] width 91 height 32
click at [600, 146] on img at bounding box center [599, 150] width 21 height 16
click at [595, 149] on img at bounding box center [599, 150] width 21 height 16
click at [625, 149] on img at bounding box center [629, 150] width 21 height 16
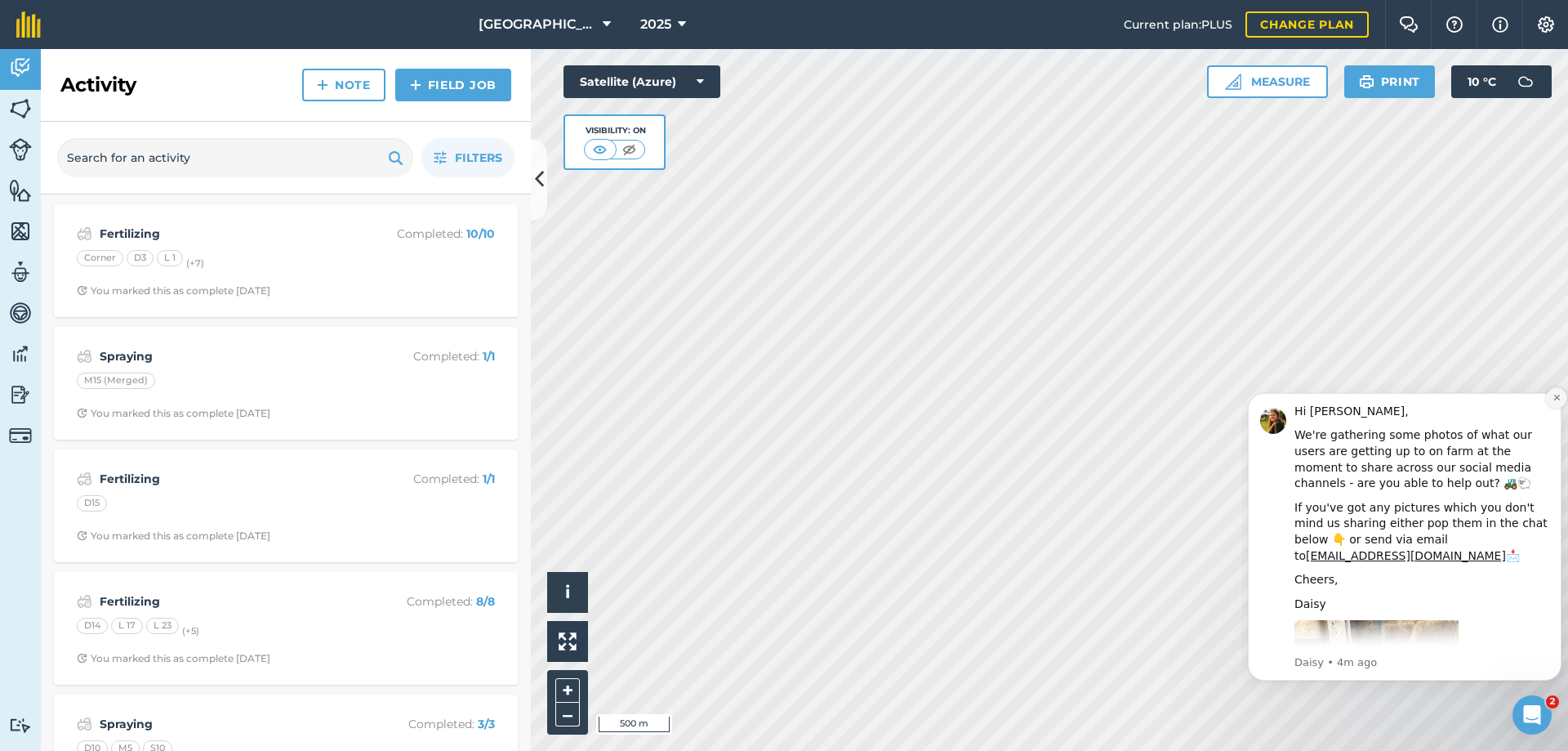
click at [1559, 396] on icon "Dismiss notification" at bounding box center [1557, 397] width 9 height 9
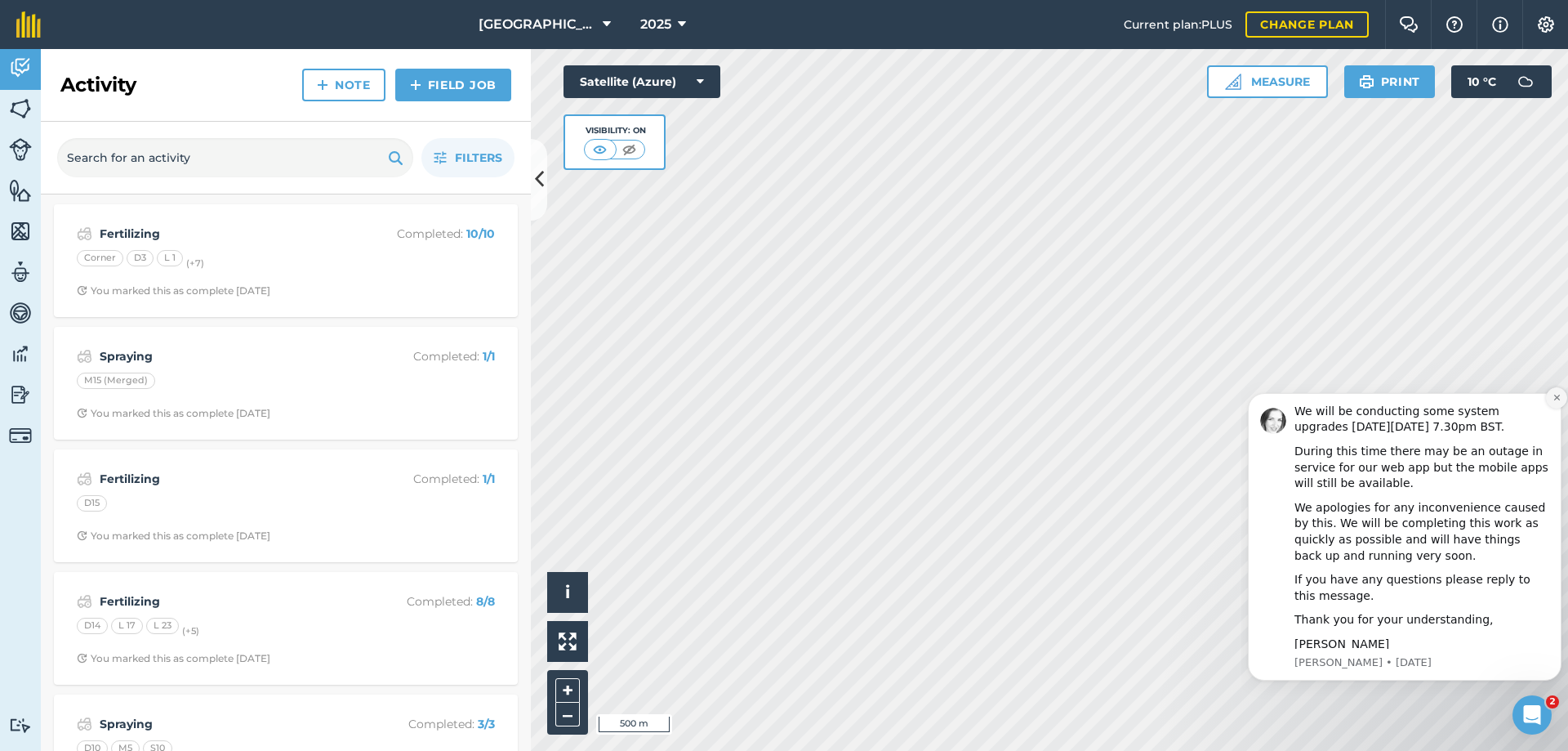
click at [1559, 397] on icon "Dismiss notification" at bounding box center [1557, 397] width 9 height 9
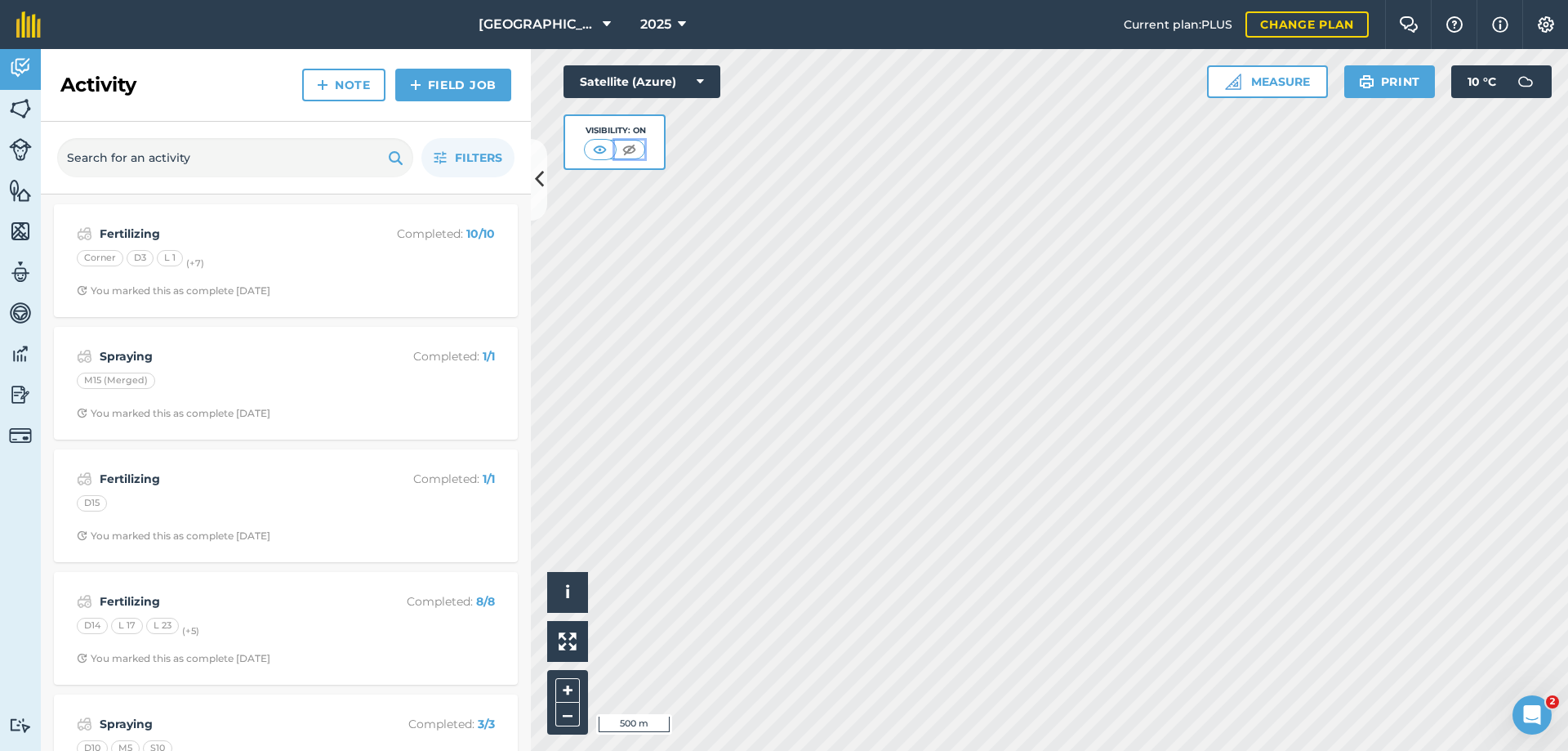
click at [624, 147] on img at bounding box center [629, 150] width 21 height 16
click at [22, 150] on img at bounding box center [21, 150] width 23 height 23
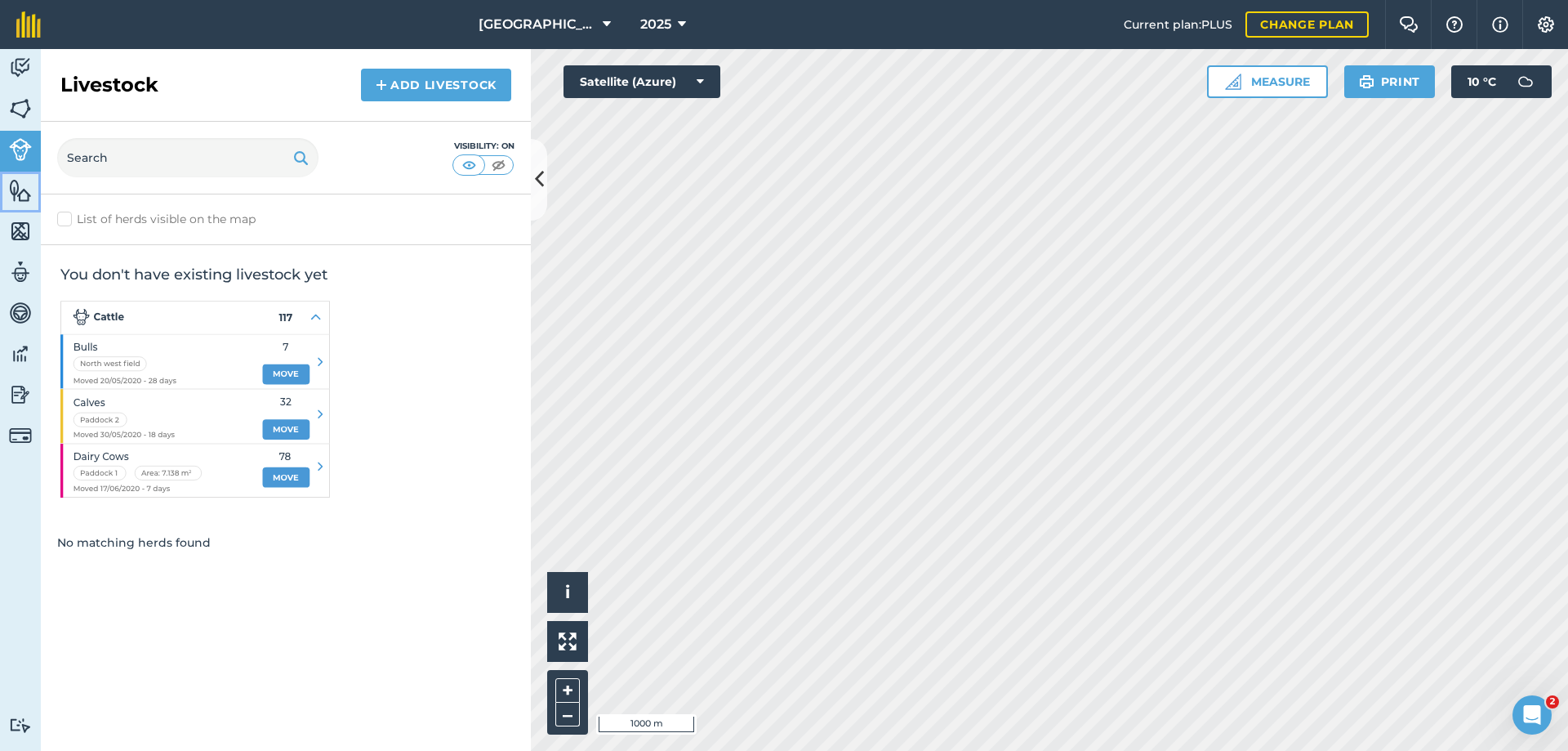
click at [21, 188] on img at bounding box center [21, 190] width 23 height 24
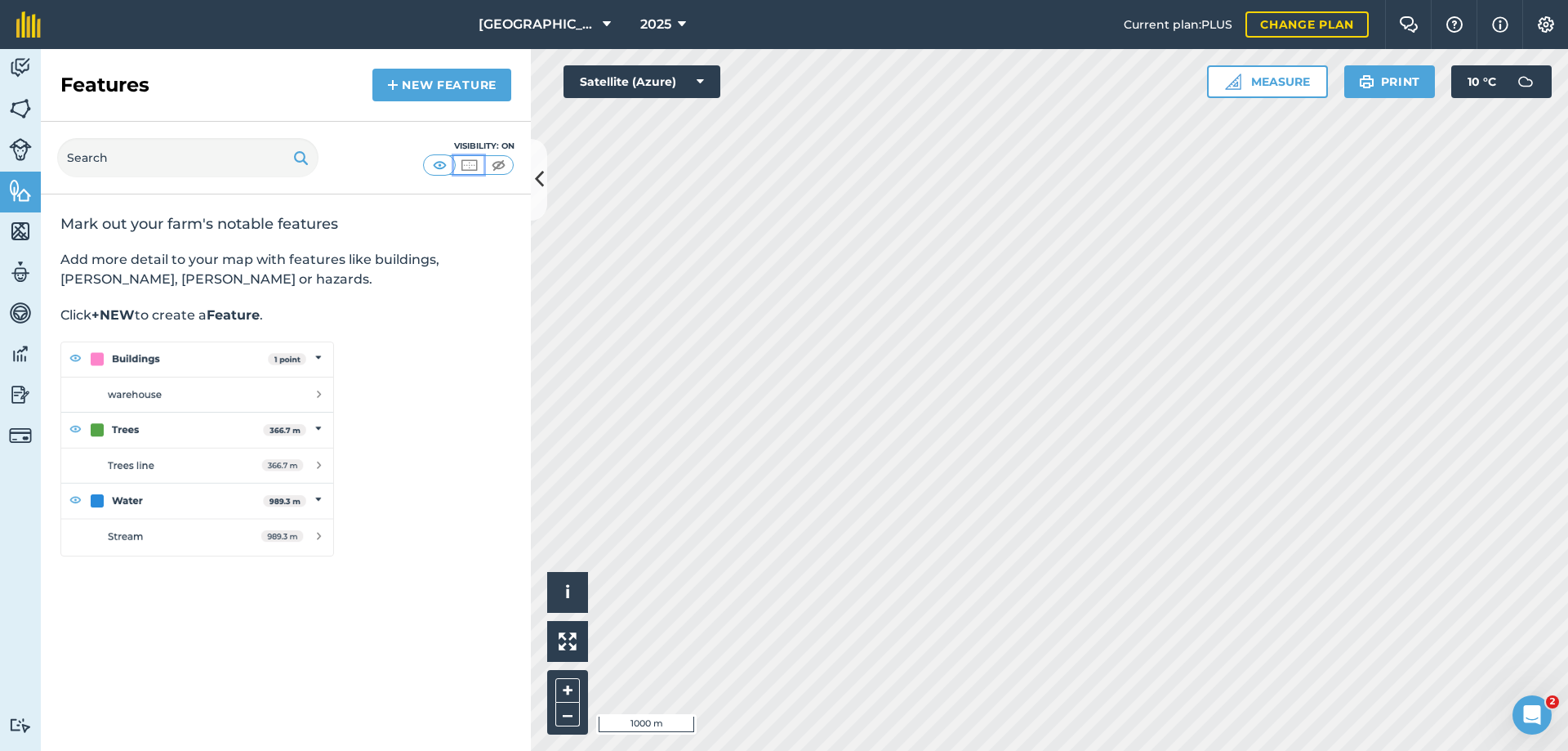
click at [463, 163] on img at bounding box center [469, 165] width 21 height 16
click at [703, 85] on icon at bounding box center [701, 82] width 7 height 16
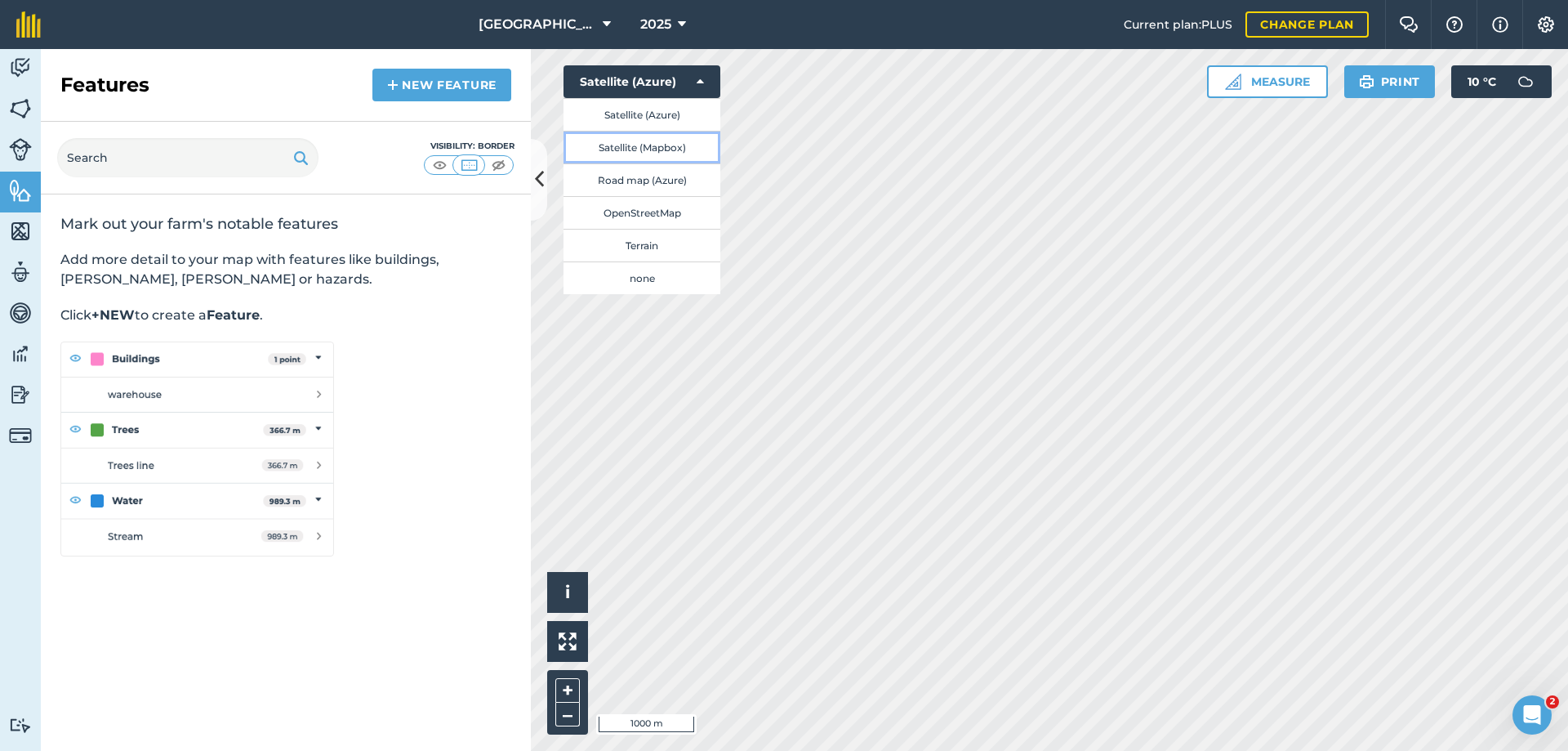
click at [652, 146] on button "Satellite (Mapbox)" at bounding box center [642, 147] width 157 height 32
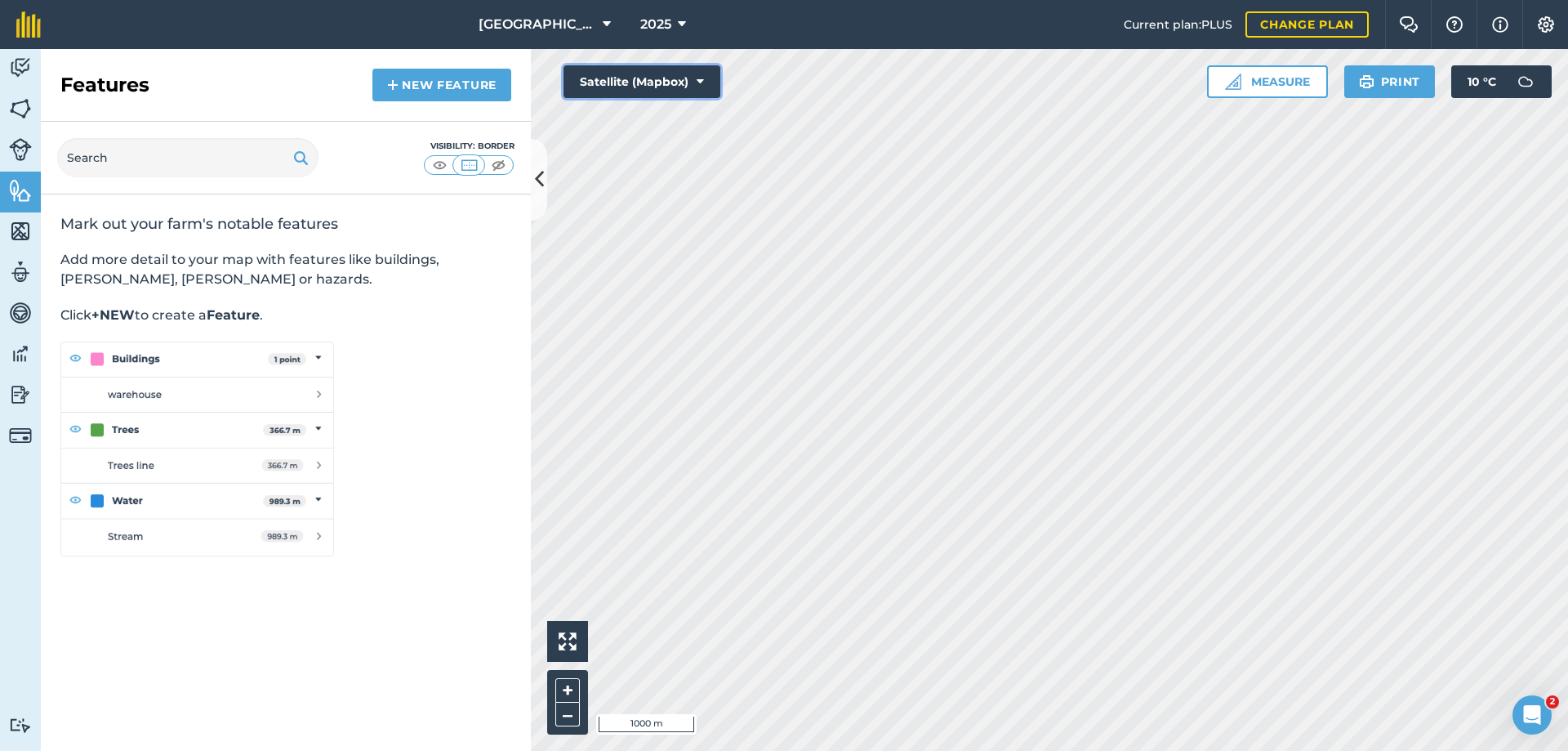
click at [706, 73] on button "Satellite (Mapbox)" at bounding box center [642, 82] width 157 height 32
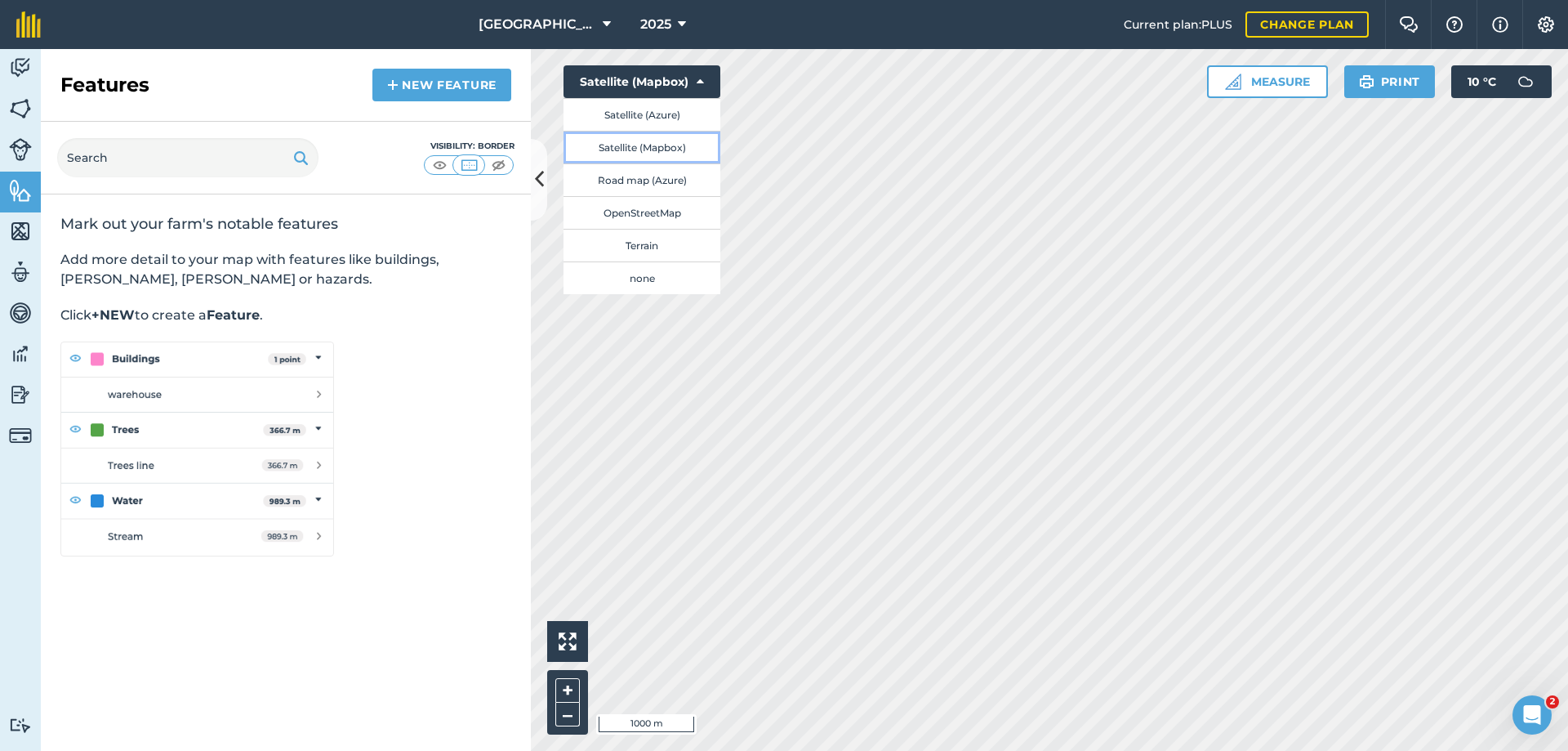
click at [655, 143] on button "Satellite (Mapbox)" at bounding box center [642, 147] width 157 height 32
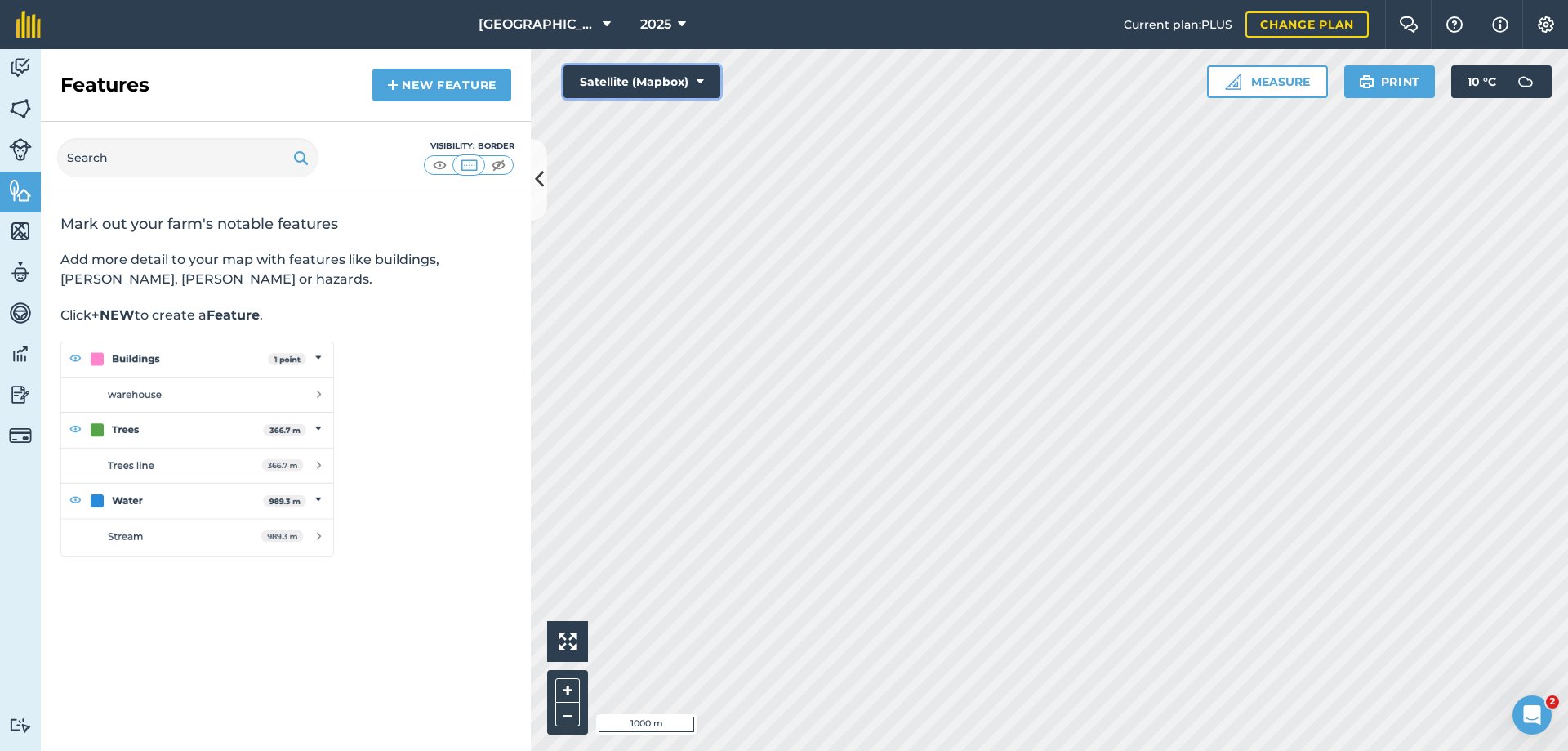
click at [692, 82] on button "Satellite (Mapbox)" at bounding box center [642, 82] width 157 height 32
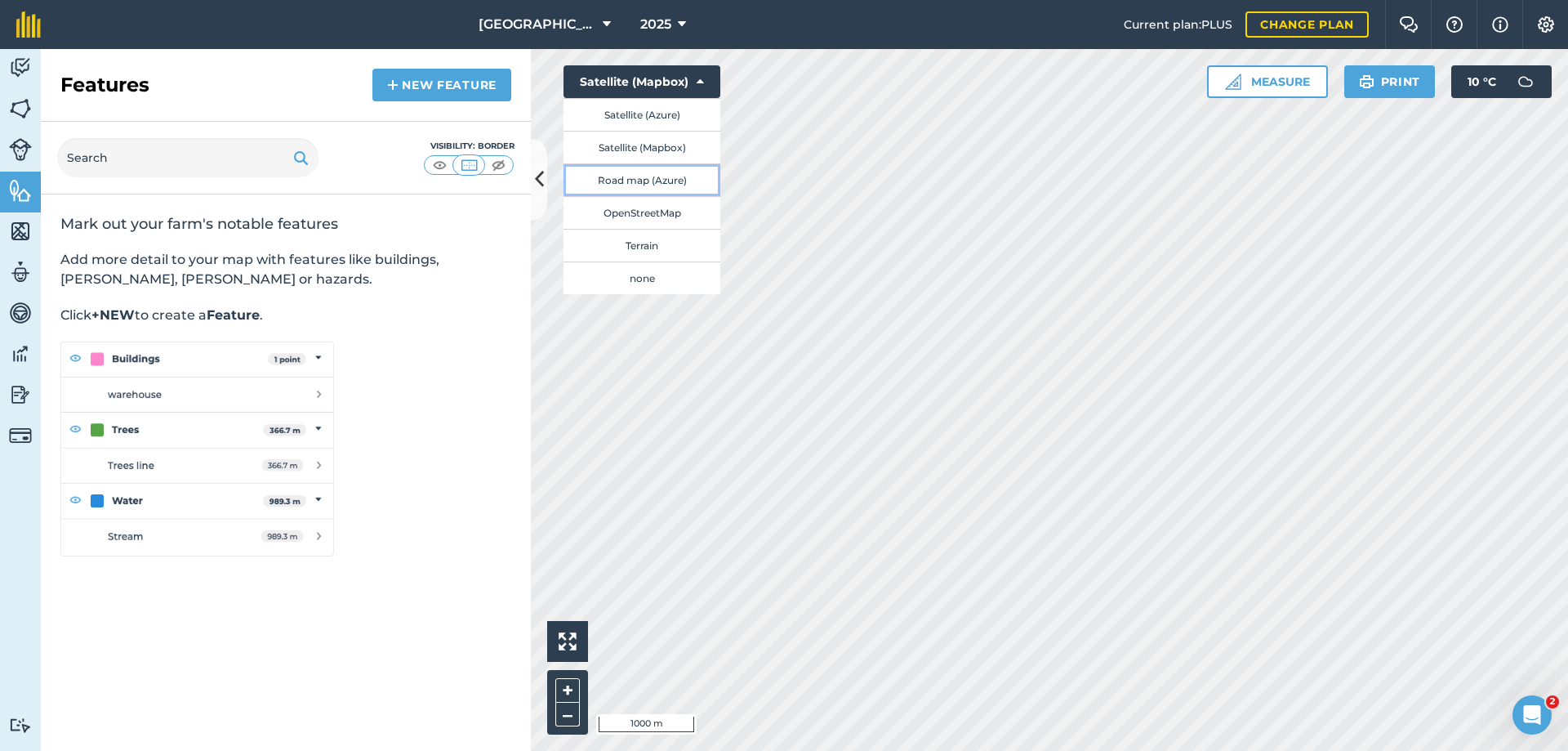
click at [649, 180] on button "Road map (Azure)" at bounding box center [642, 179] width 157 height 32
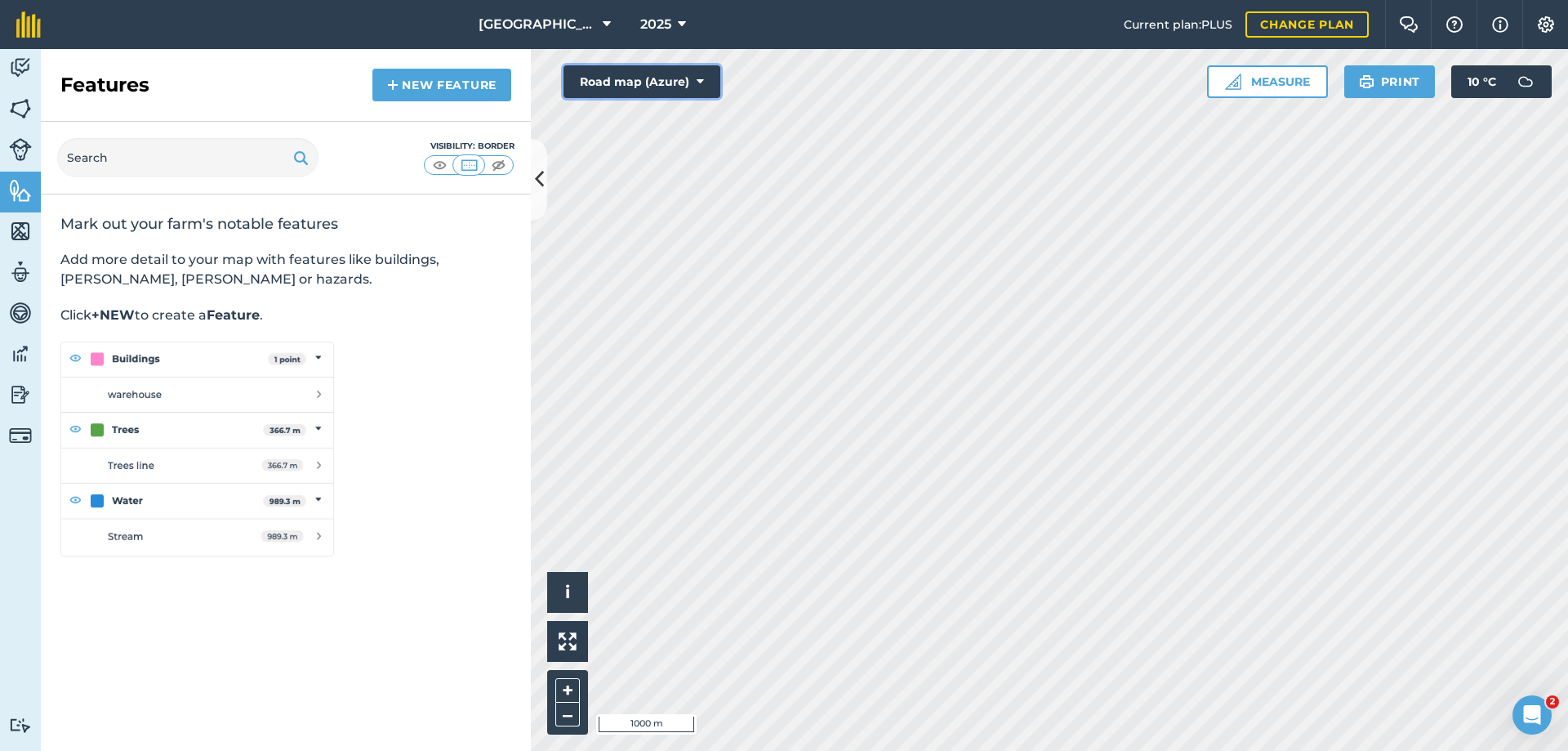
click at [705, 78] on button "Road map (Azure)" at bounding box center [642, 82] width 157 height 32
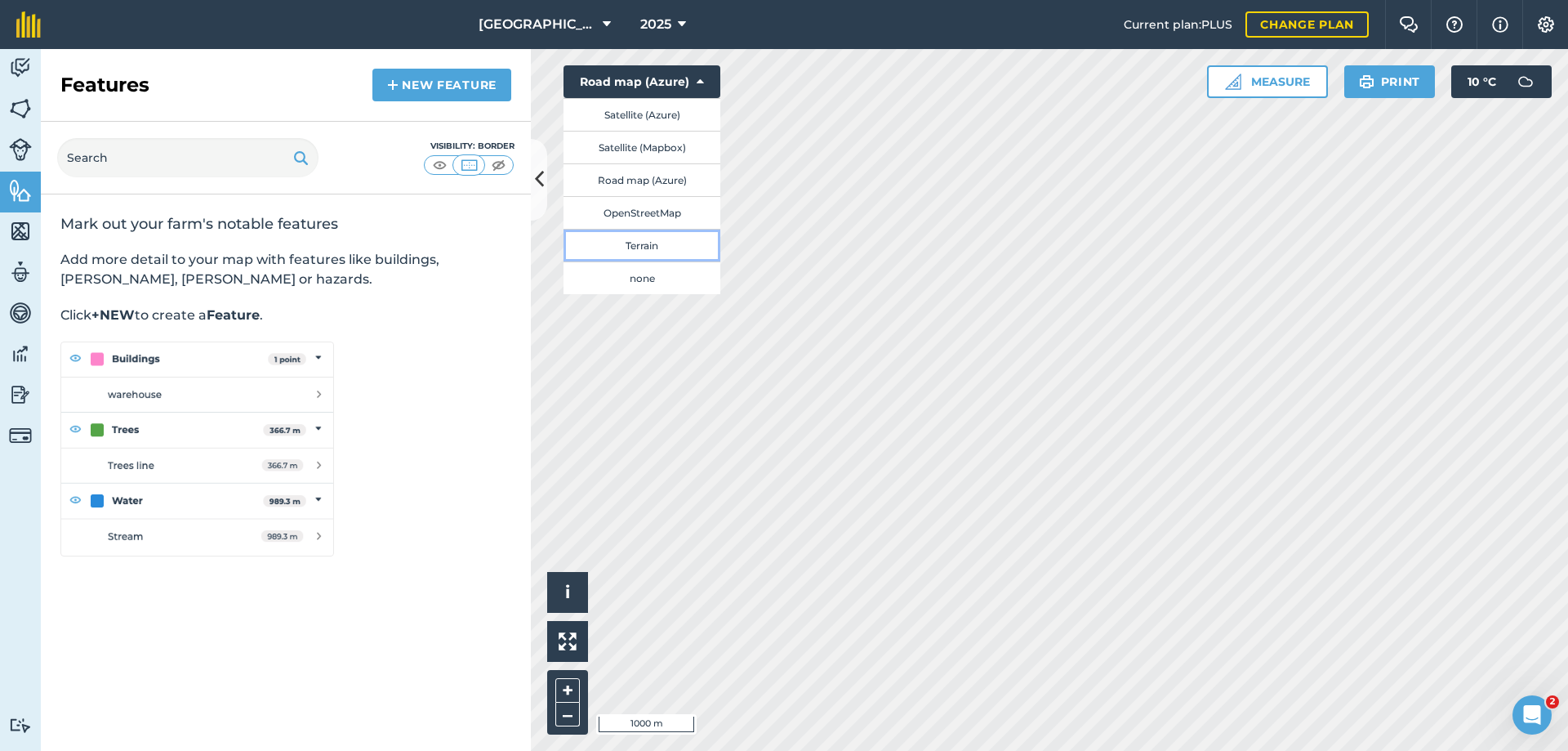
click at [653, 249] on button "Terrain" at bounding box center [642, 245] width 157 height 32
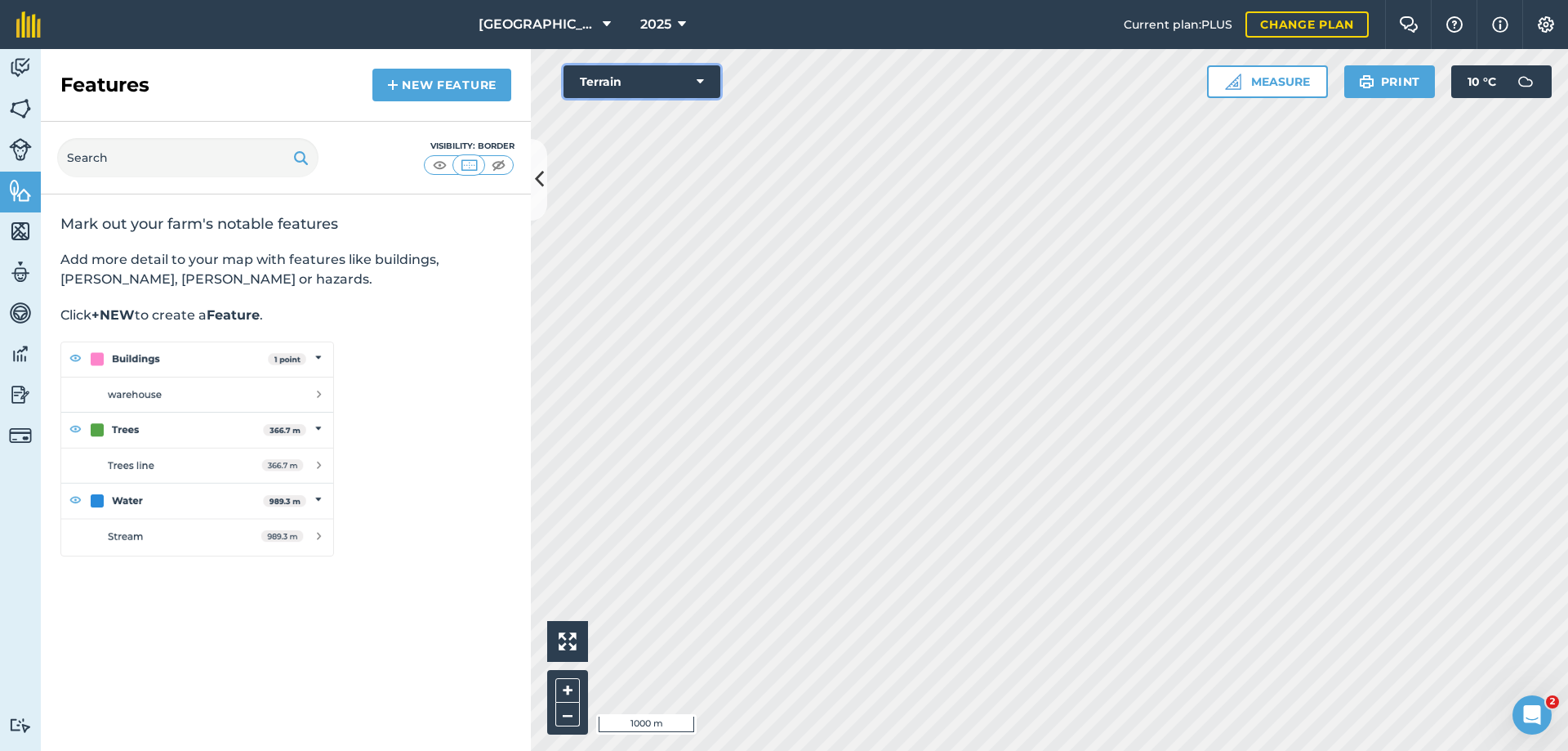
click at [703, 77] on icon at bounding box center [701, 82] width 7 height 16
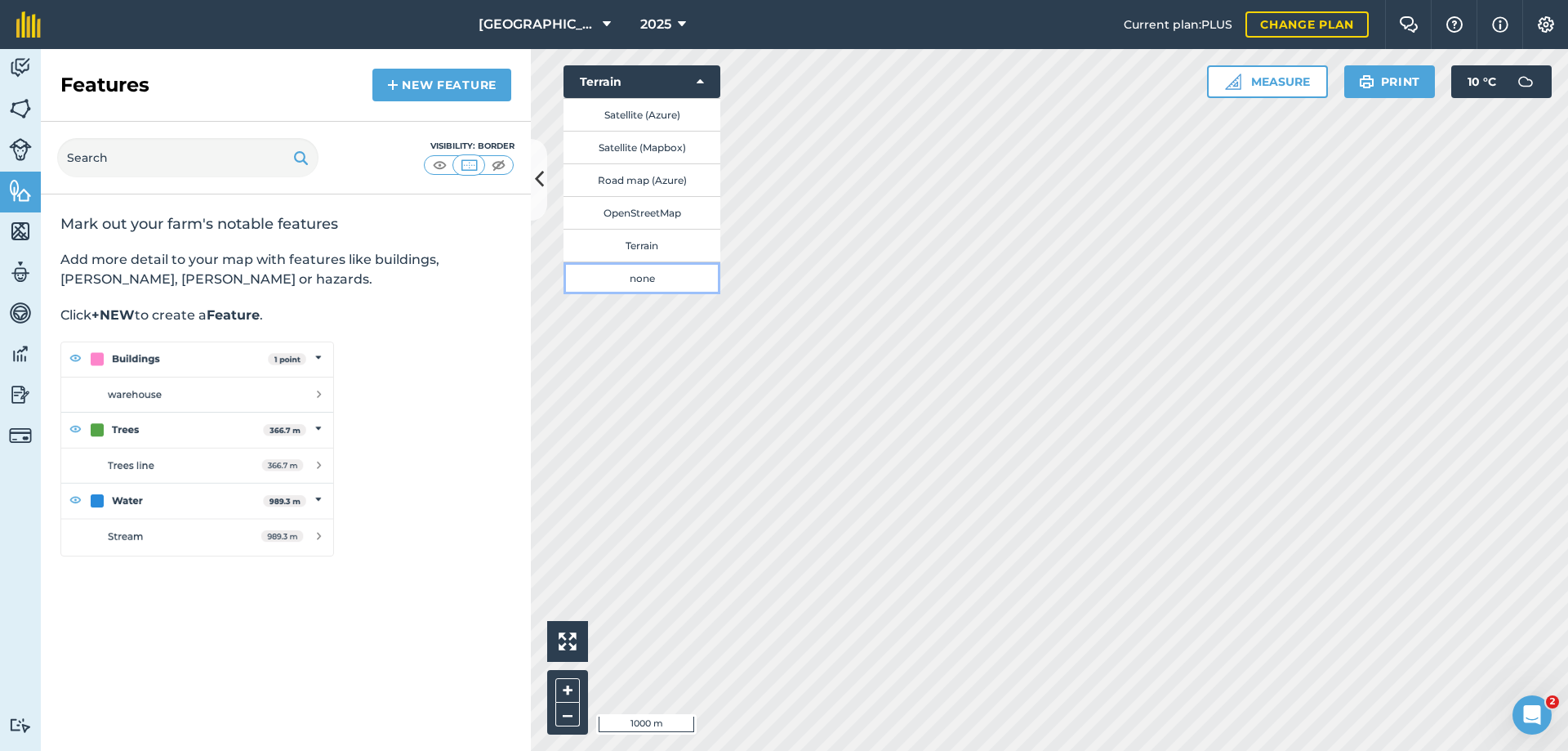
click at [634, 273] on button "none" at bounding box center [642, 278] width 157 height 32
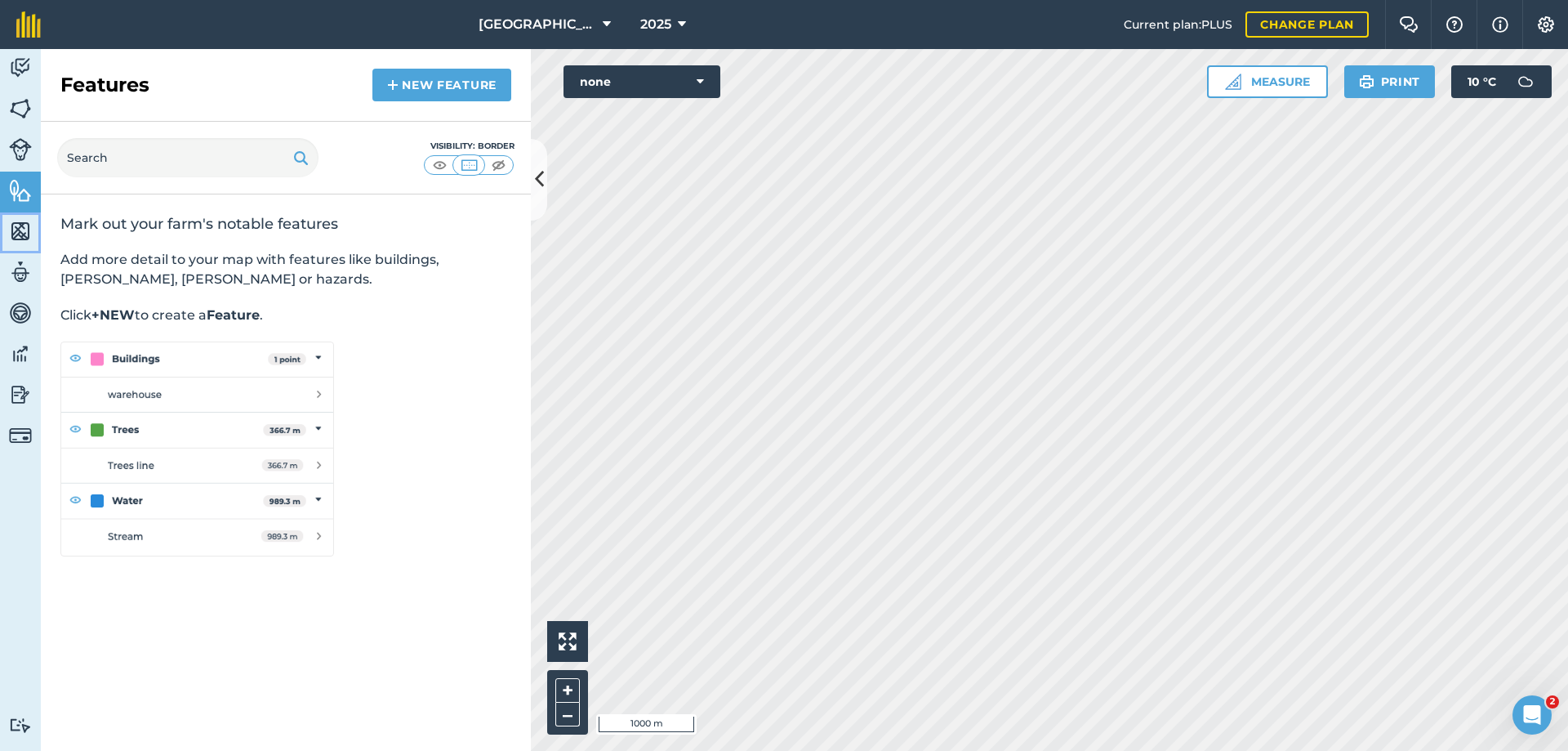
click at [22, 232] on img at bounding box center [21, 230] width 23 height 24
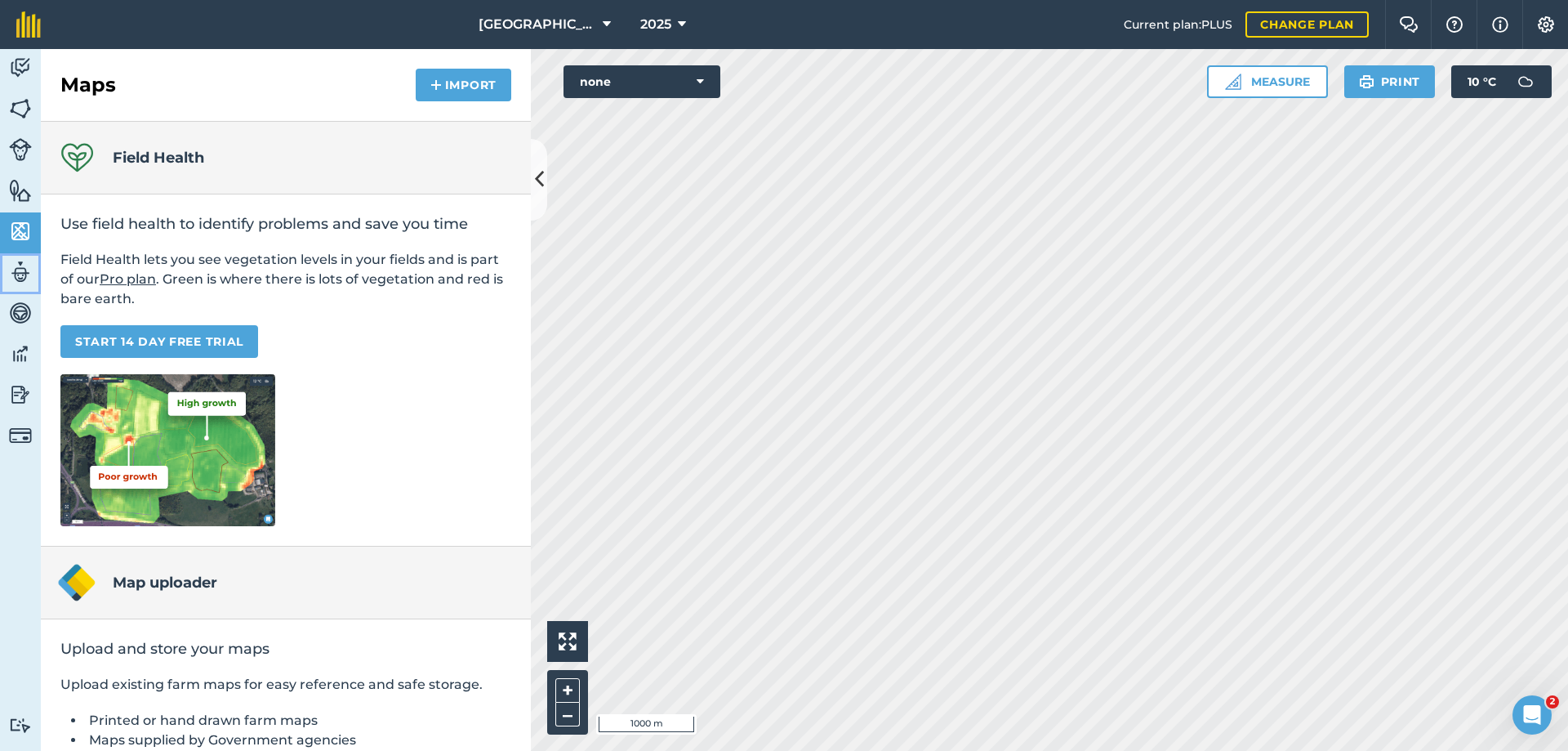
click at [18, 277] on img at bounding box center [21, 272] width 23 height 24
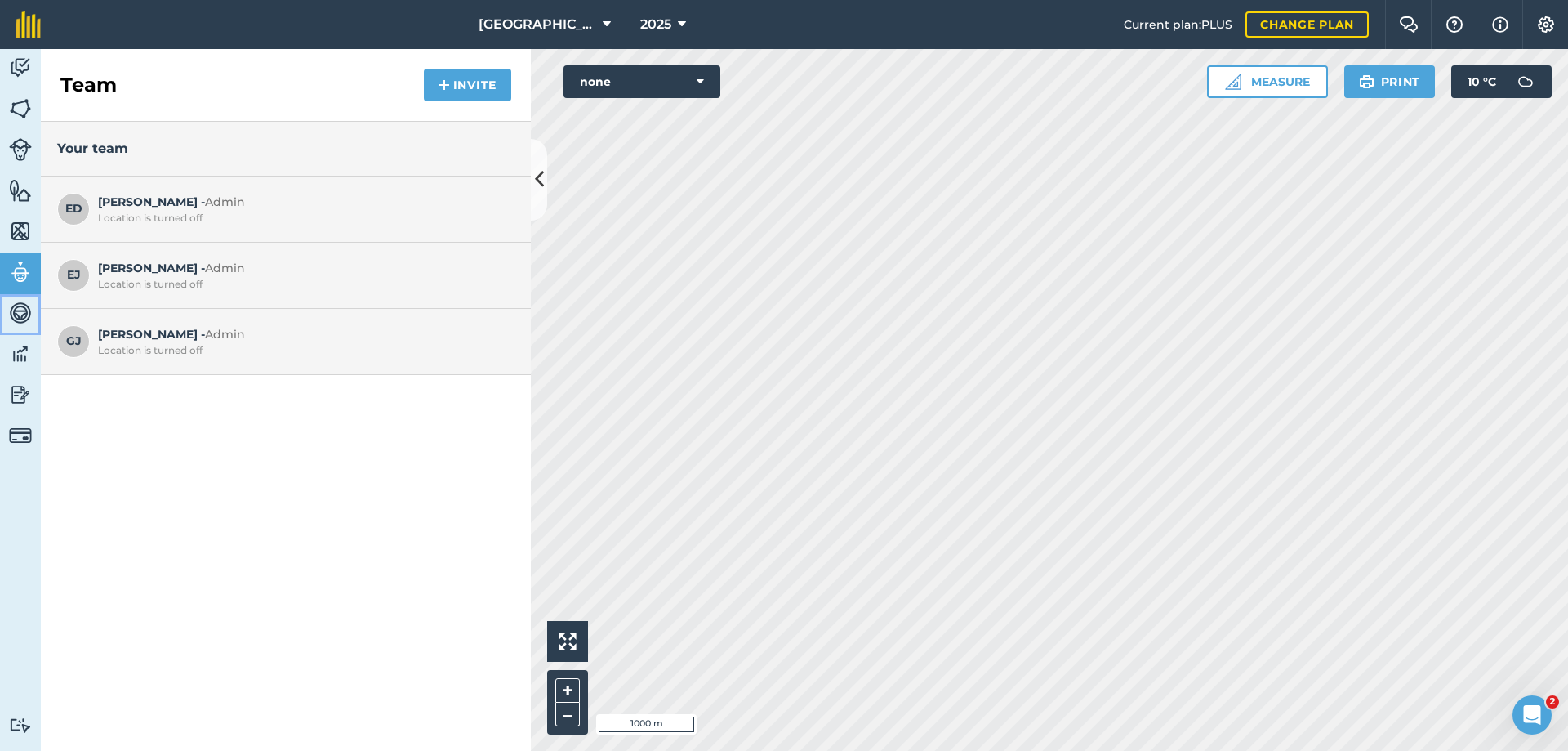
click at [23, 315] on img at bounding box center [21, 312] width 23 height 24
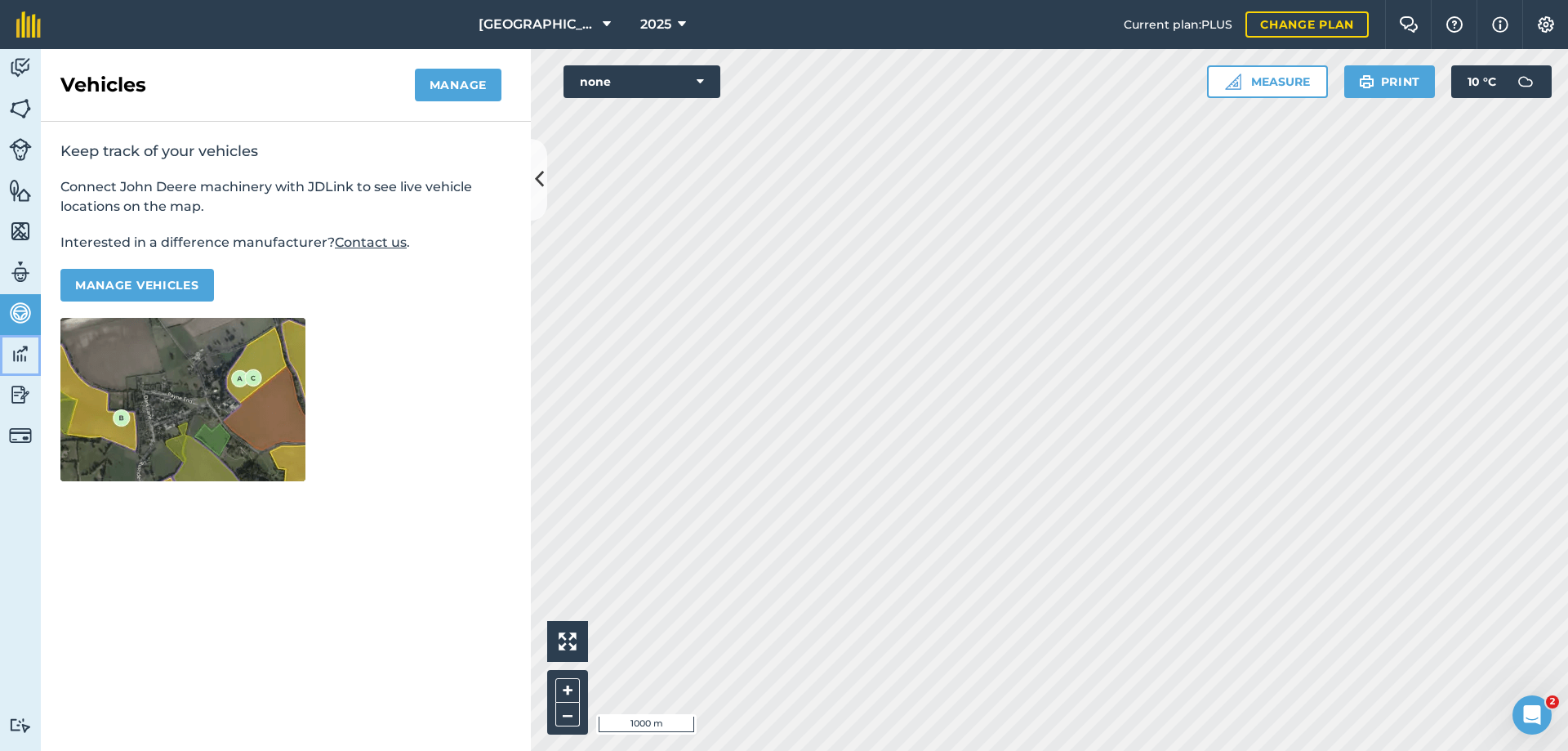
click at [22, 357] on img at bounding box center [21, 353] width 23 height 24
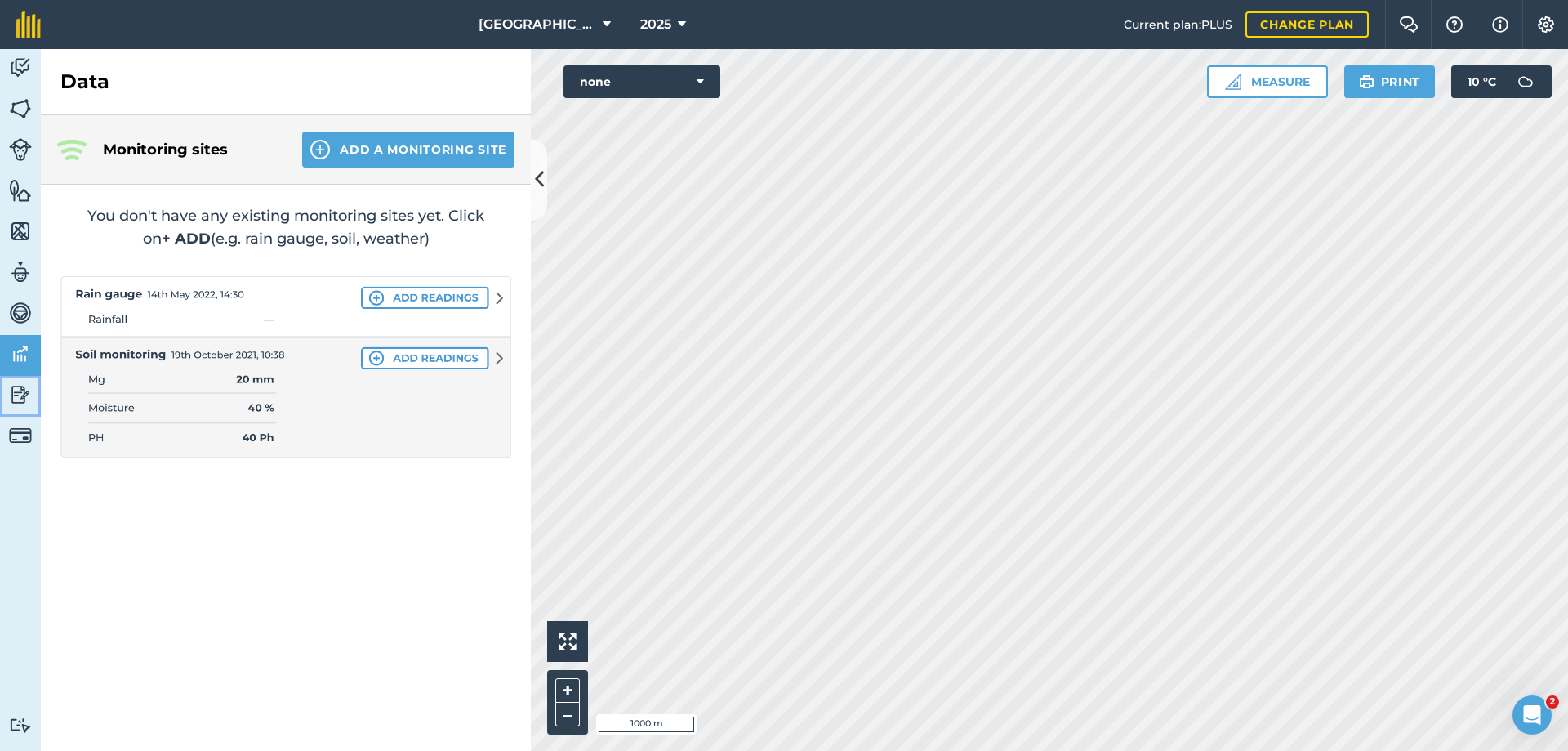
click at [15, 398] on img at bounding box center [21, 394] width 23 height 24
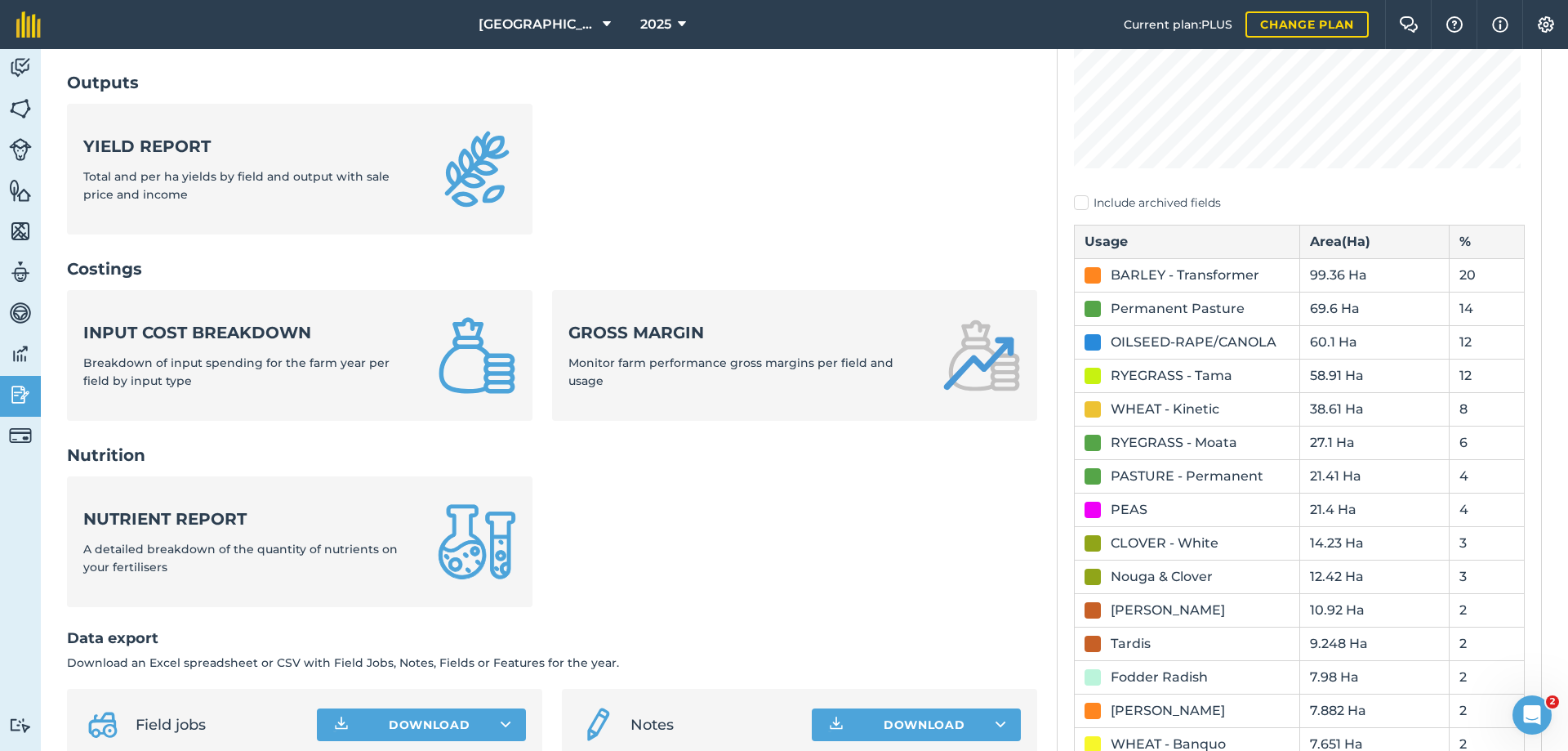
scroll to position [343, 0]
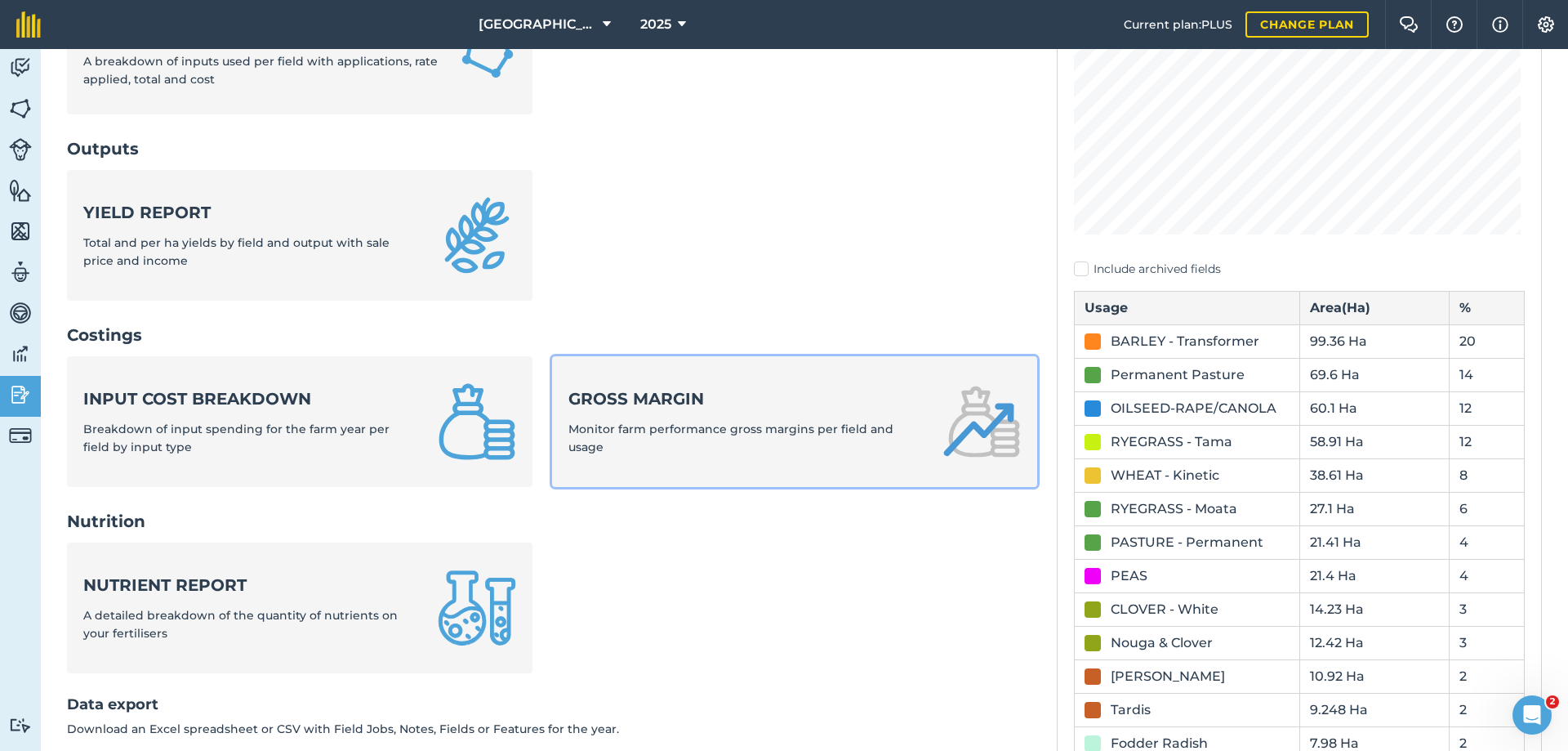
click at [673, 430] on span "Monitor farm performance gross margins per field and usage" at bounding box center [730, 437] width 325 height 32
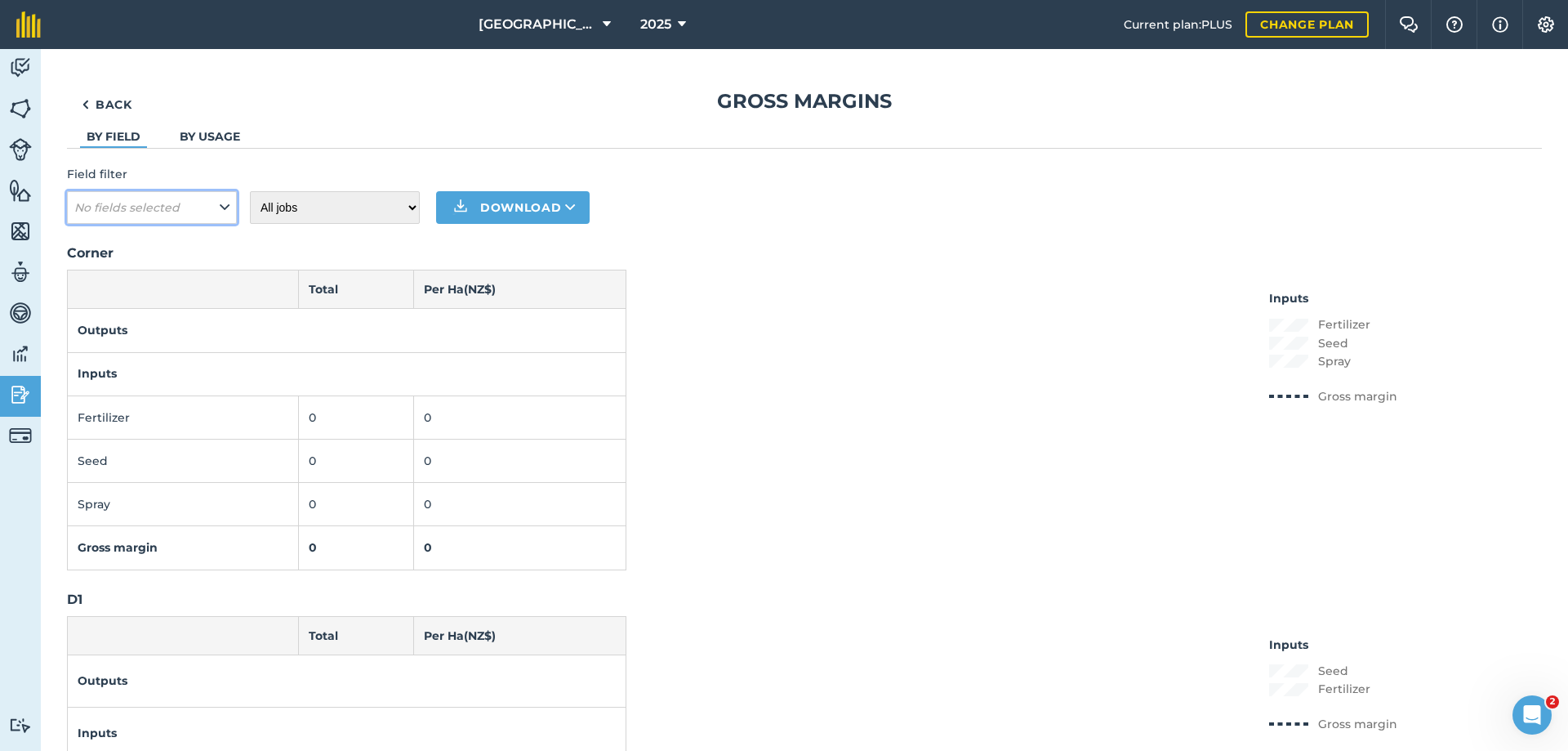
click at [221, 211] on icon at bounding box center [224, 208] width 10 height 18
click at [83, 283] on label "Corner" at bounding box center [151, 280] width 155 height 17
click at [83, 282] on input "Corner" at bounding box center [80, 277] width 11 height 11
checkbox input "true"
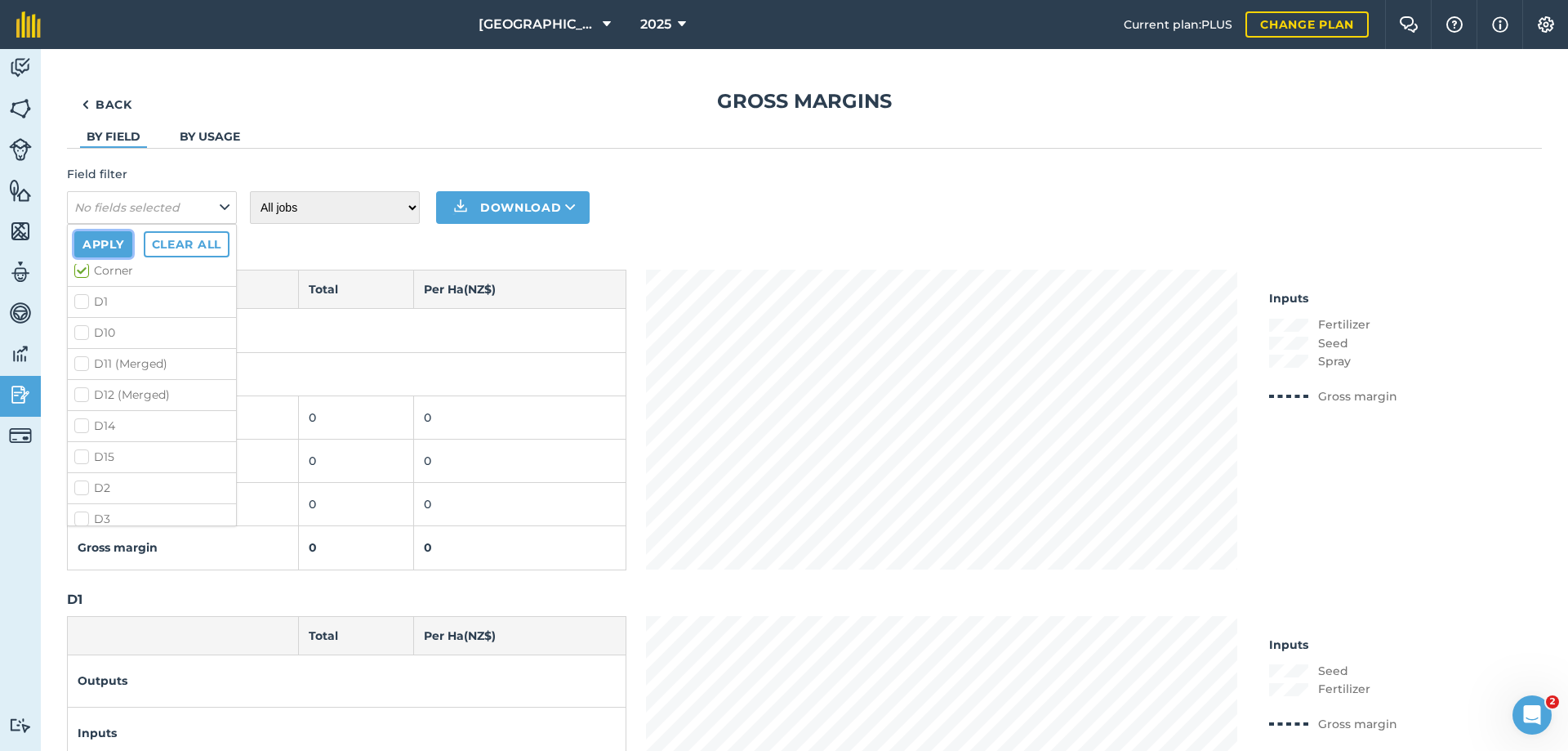
click at [101, 237] on button "Apply" at bounding box center [103, 244] width 58 height 26
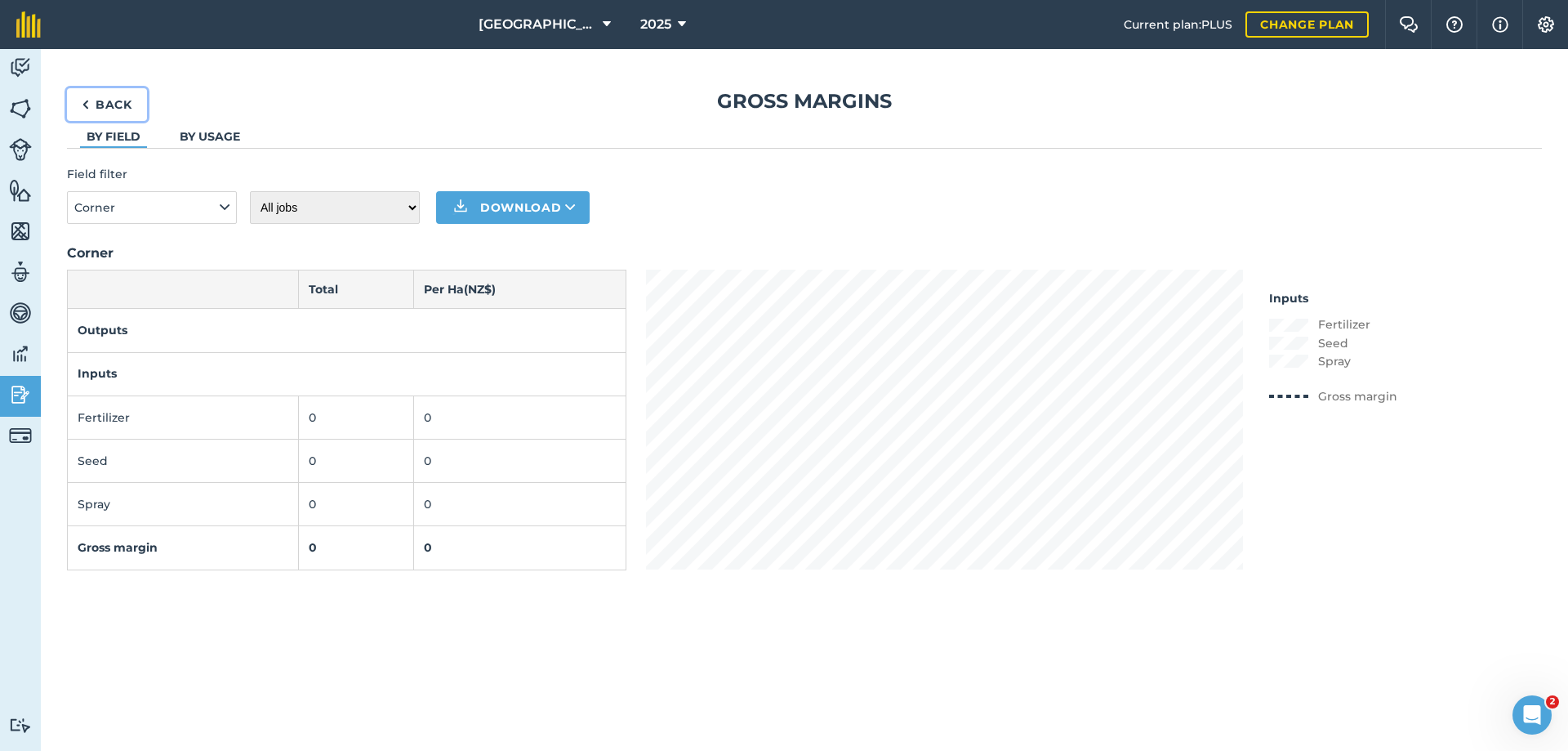
click at [102, 97] on link "Back" at bounding box center [107, 104] width 80 height 32
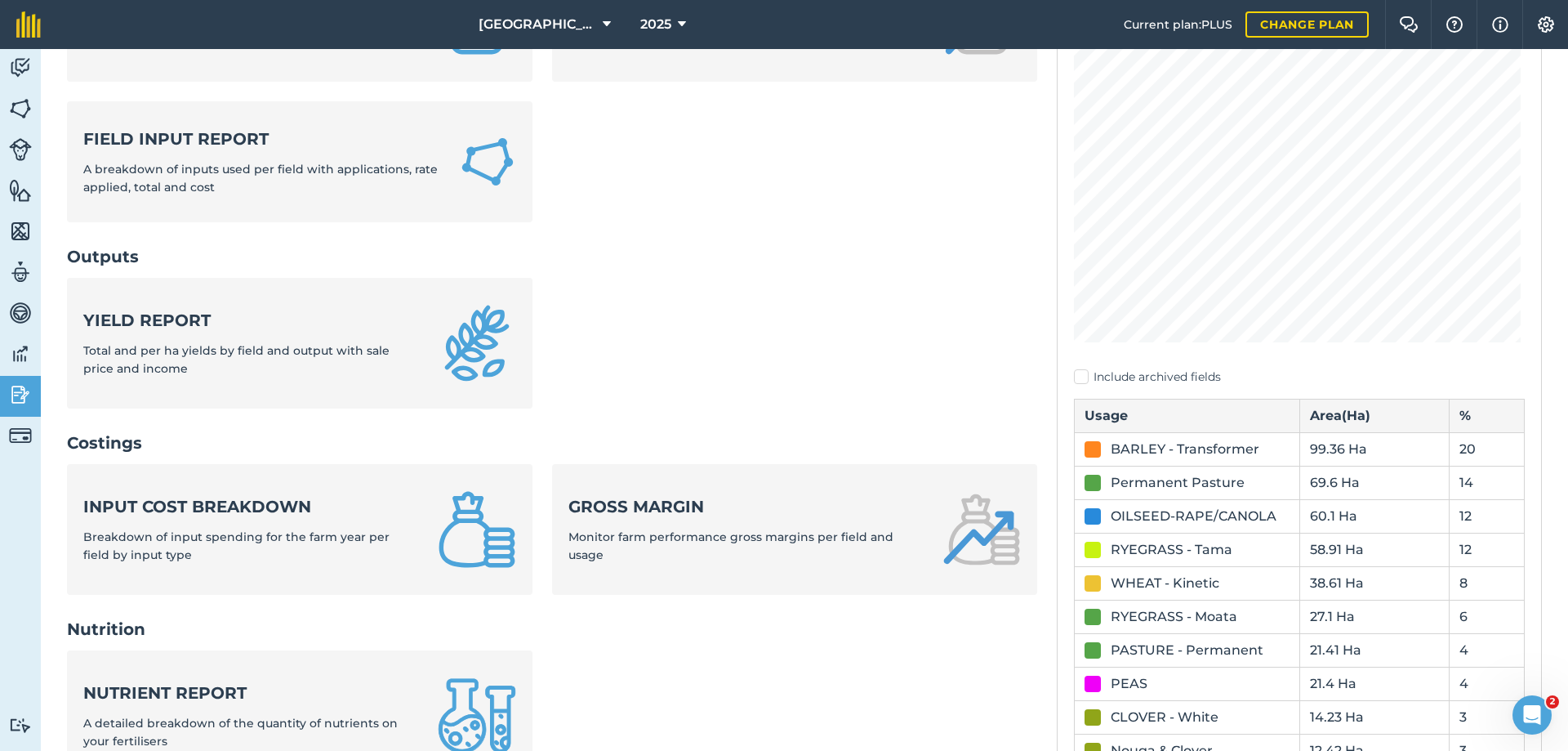
scroll to position [180, 0]
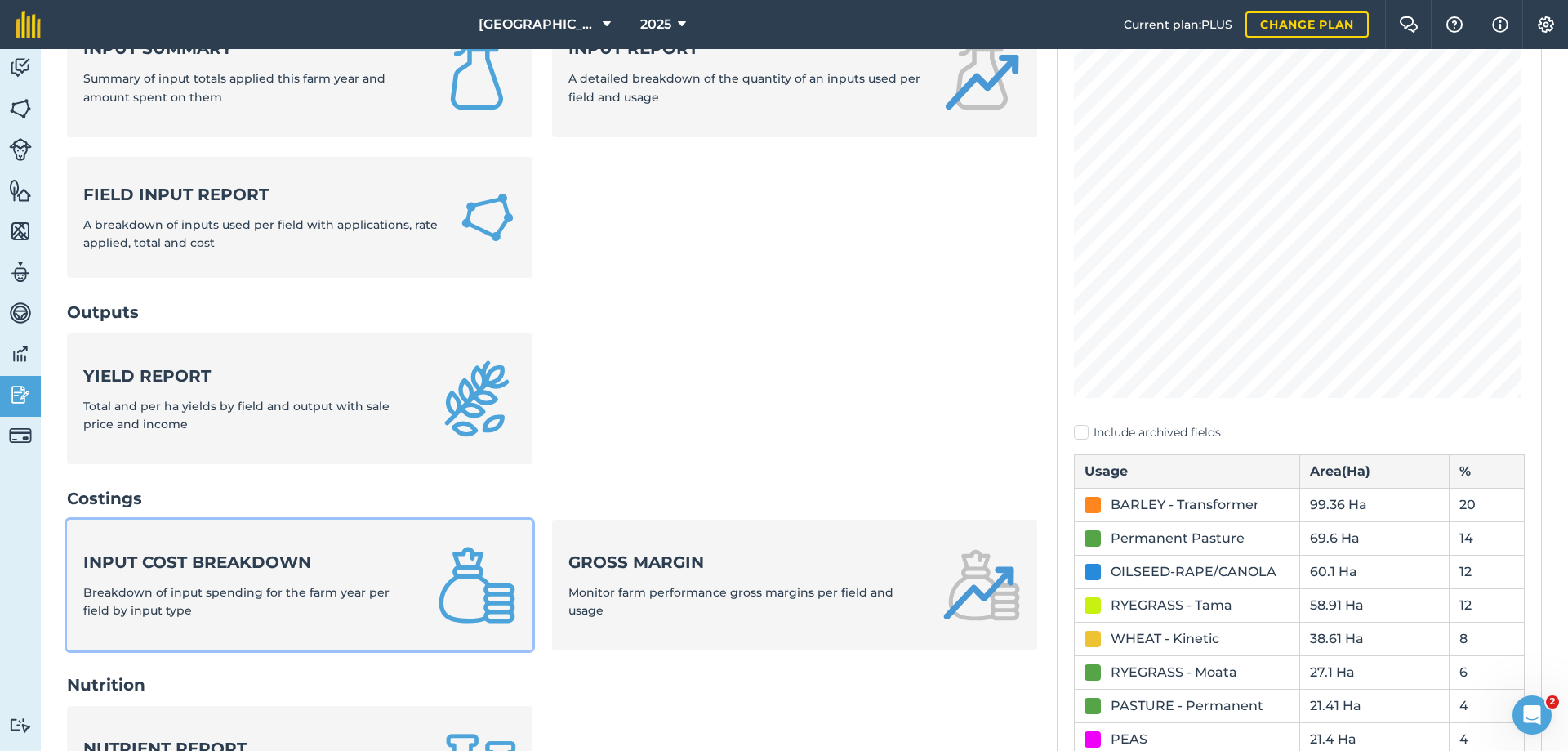
click at [180, 565] on strong "Input cost breakdown" at bounding box center [251, 562] width 335 height 23
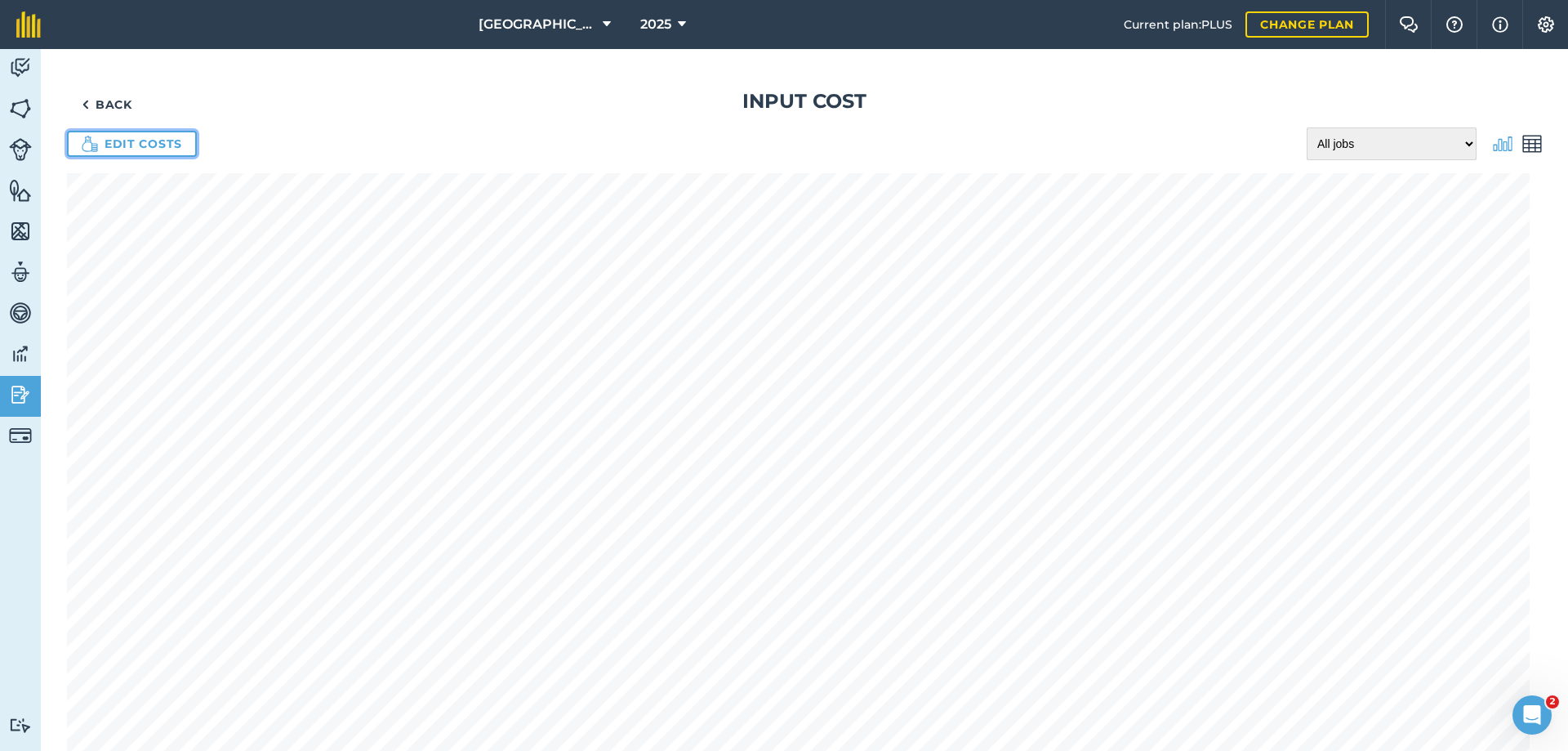
click at [142, 143] on link "Edit costs" at bounding box center [132, 143] width 130 height 26
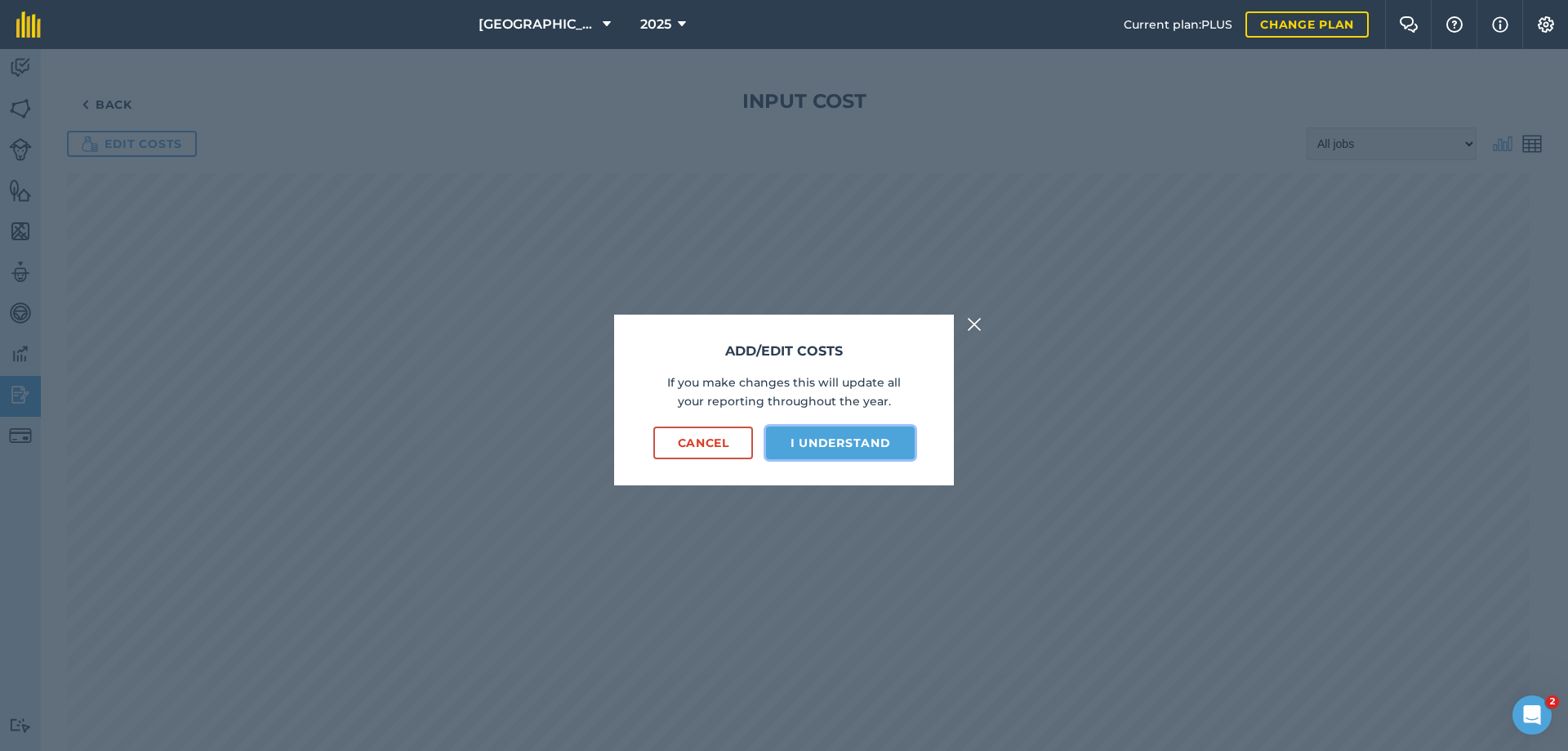
click at [818, 440] on button "I understand" at bounding box center [840, 443] width 149 height 32
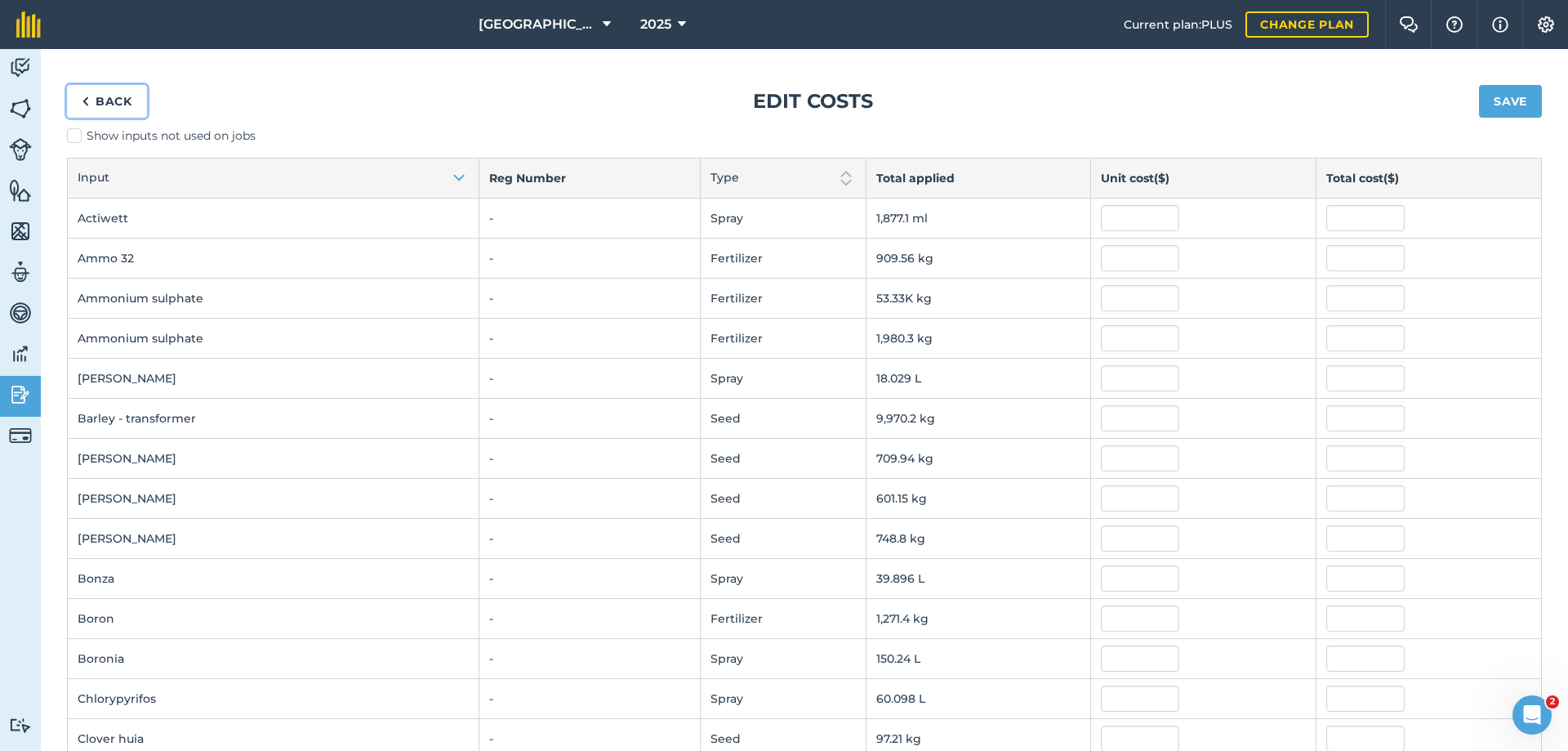
click at [109, 99] on link "Back" at bounding box center [107, 101] width 80 height 32
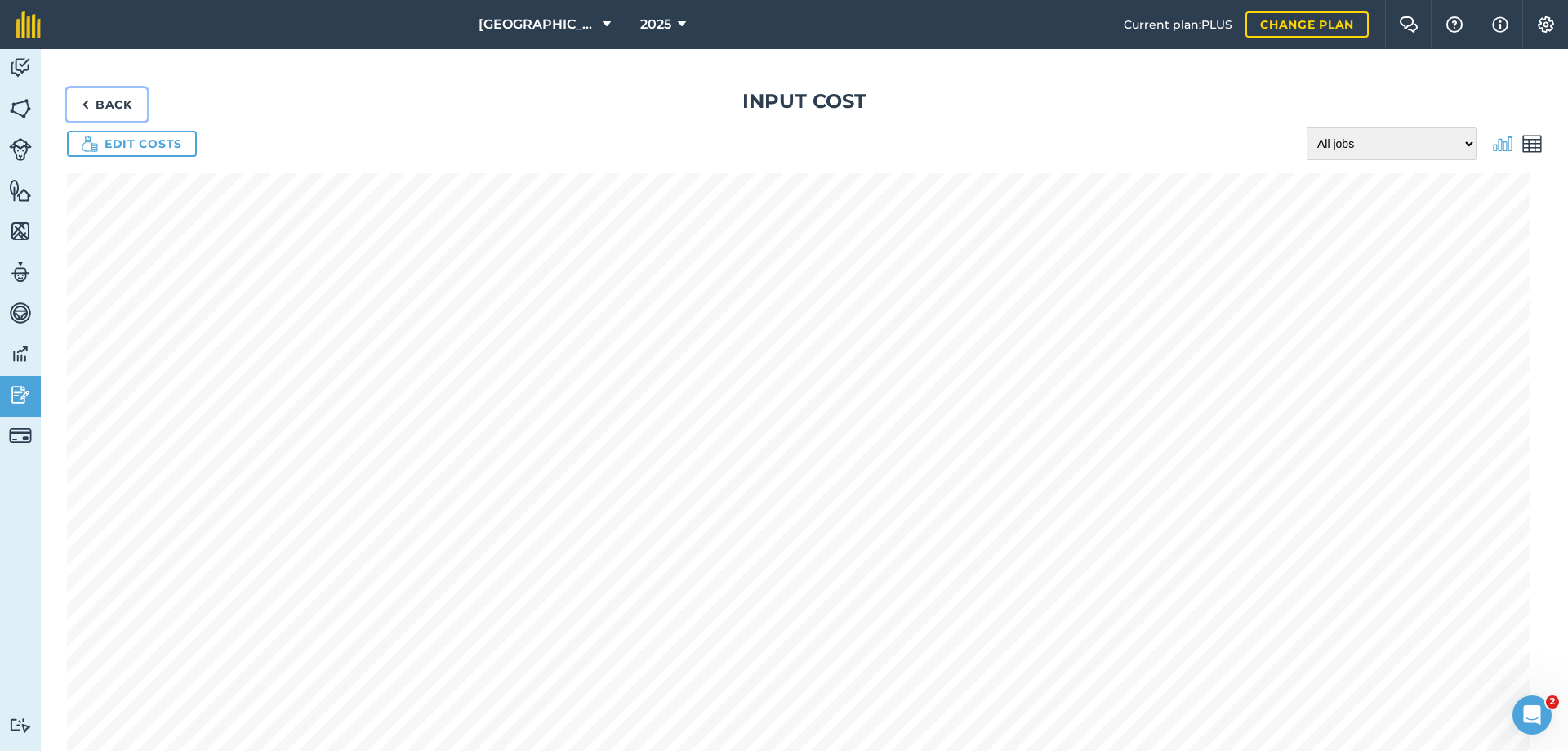
click at [93, 97] on link "Back" at bounding box center [107, 104] width 80 height 32
